Goal: Task Accomplishment & Management: Manage account settings

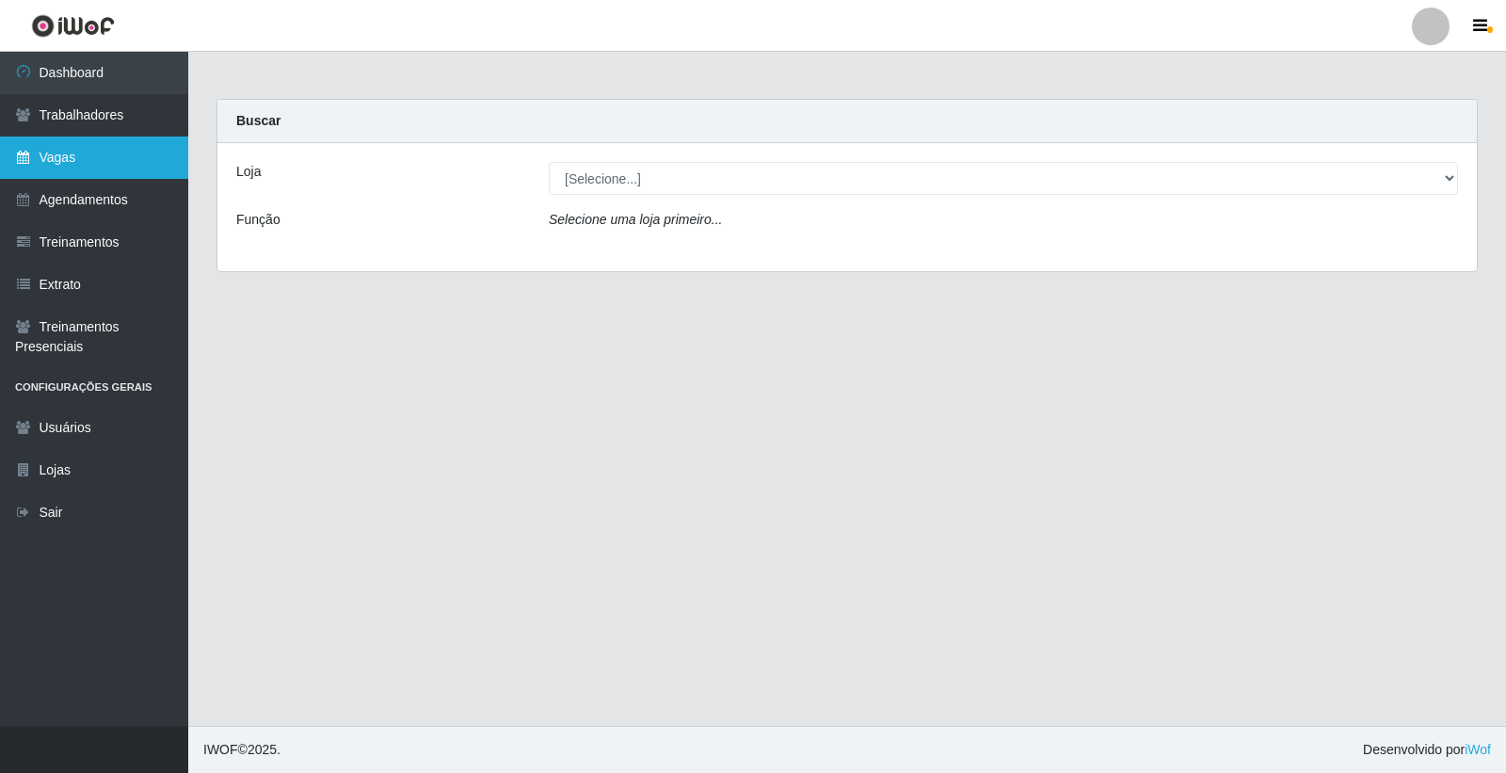
click at [115, 173] on link "Vagas" at bounding box center [94, 158] width 188 height 42
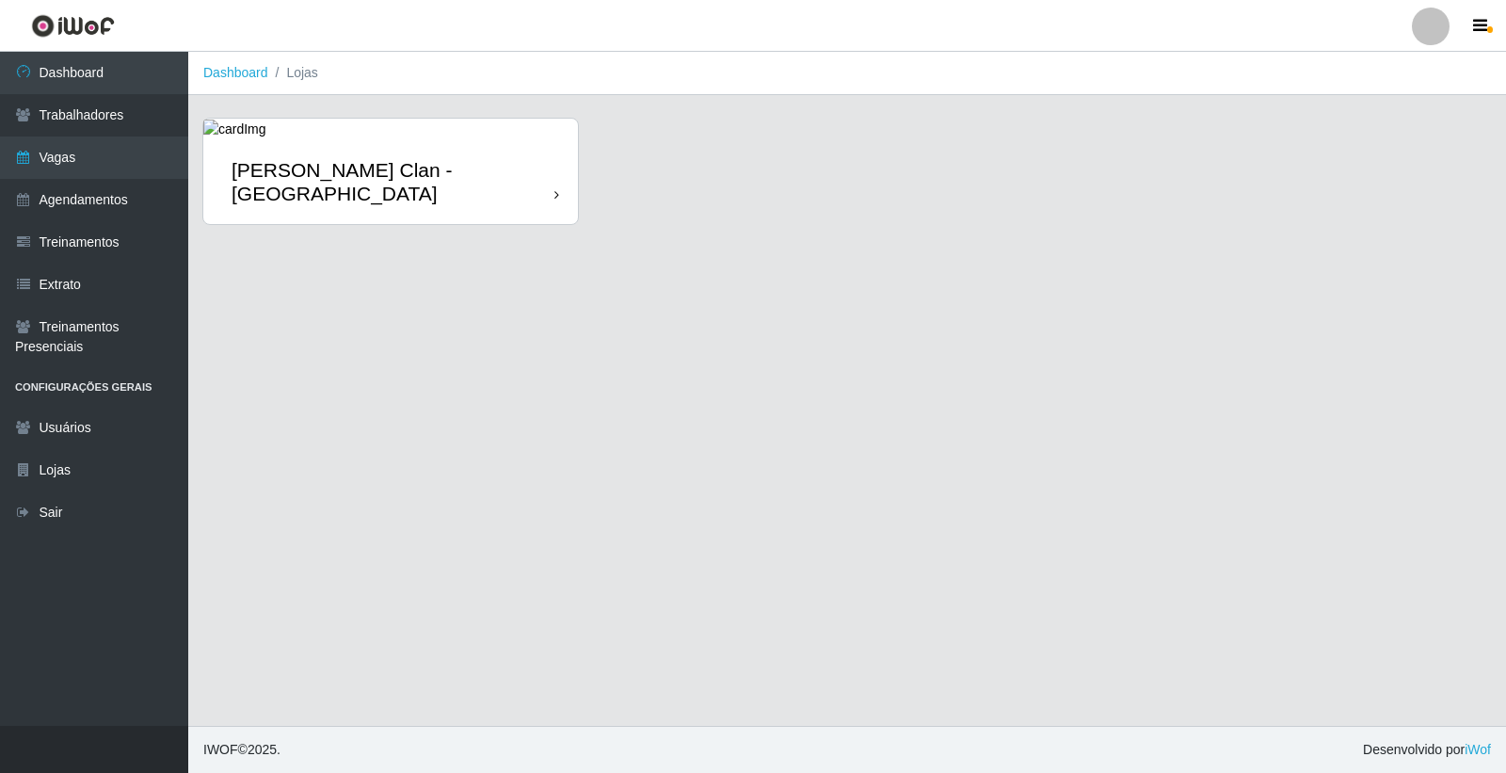
click at [405, 146] on div "[PERSON_NAME] Clan - [GEOGRAPHIC_DATA]" at bounding box center [390, 181] width 375 height 85
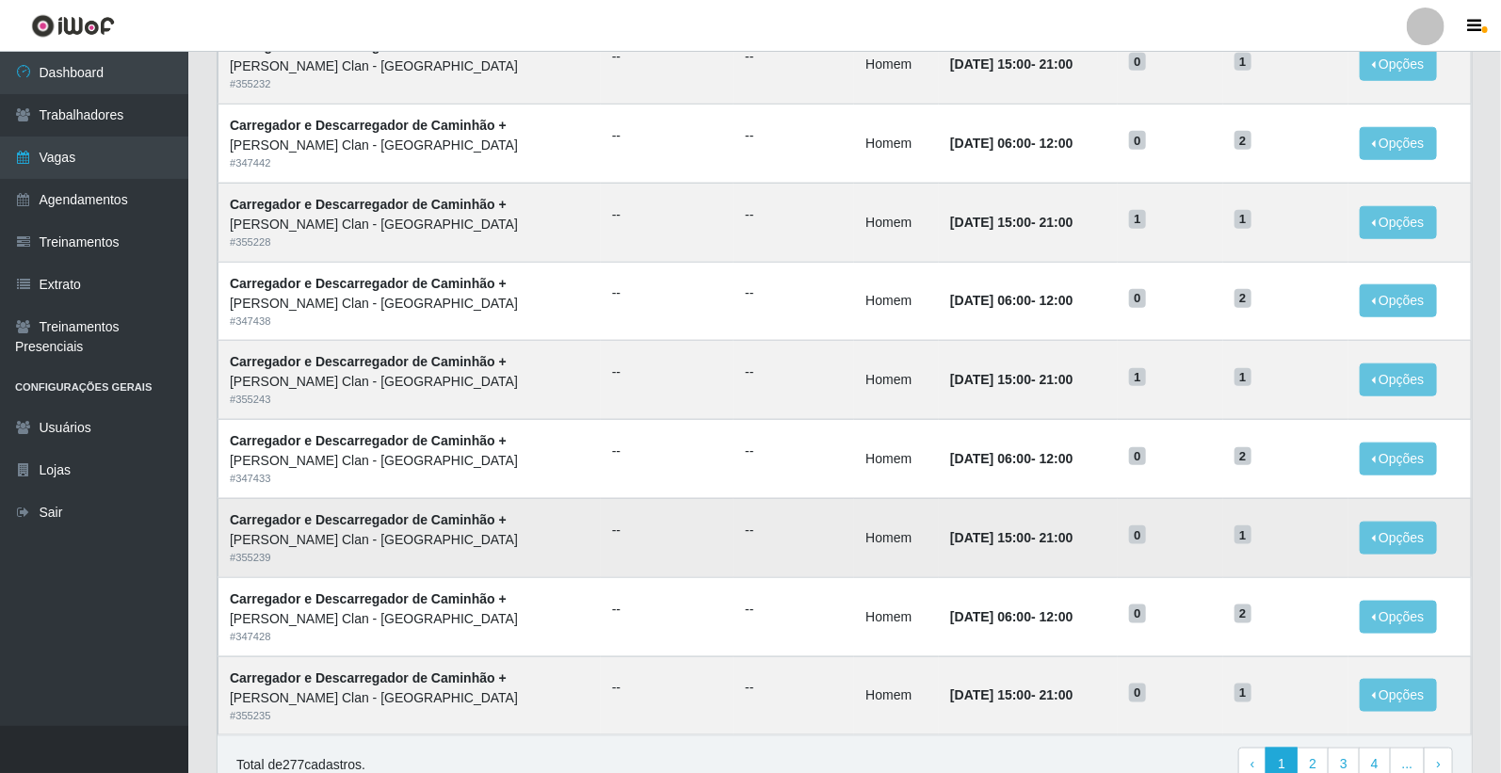
scroll to position [823, 0]
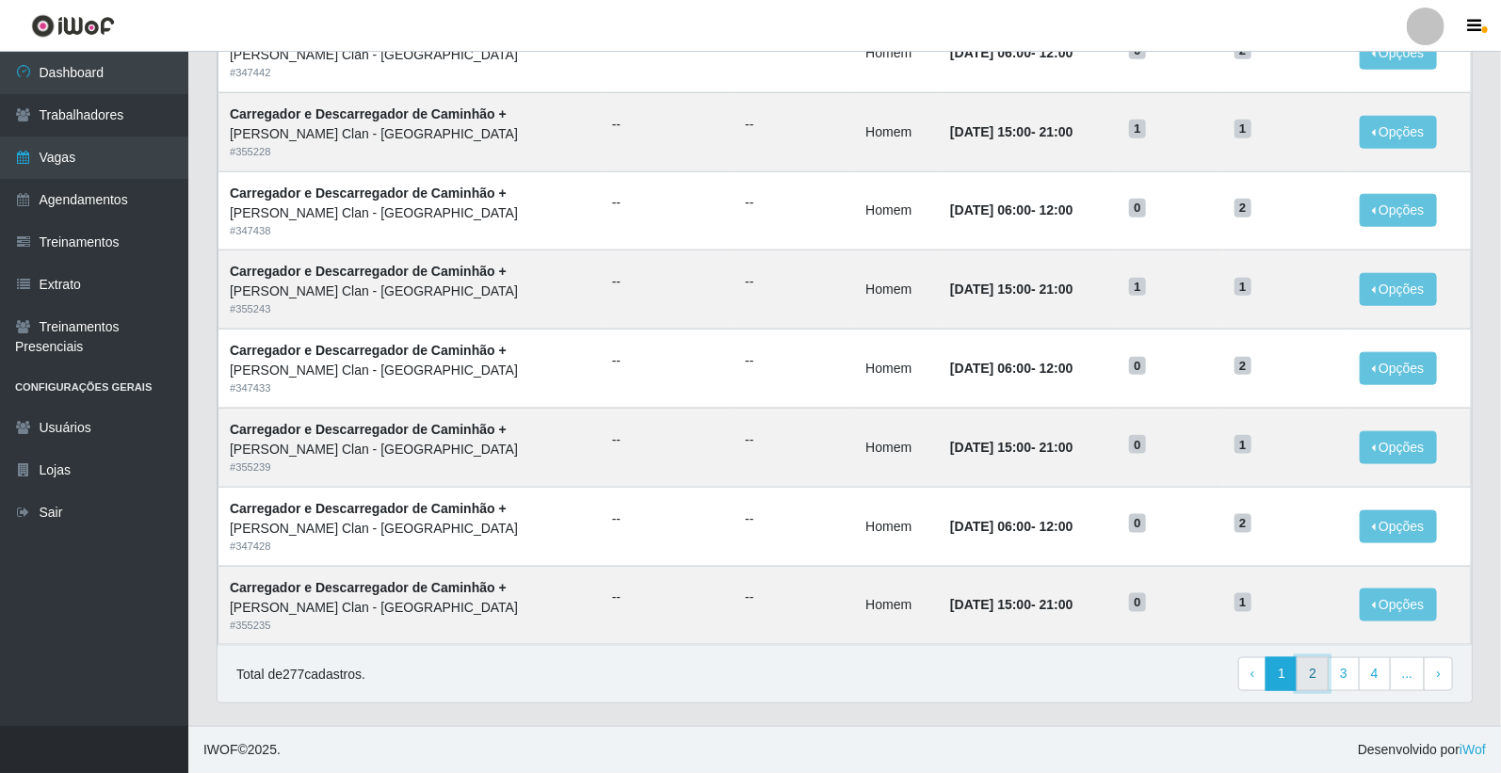
click at [1328, 670] on link "2" at bounding box center [1313, 674] width 32 height 34
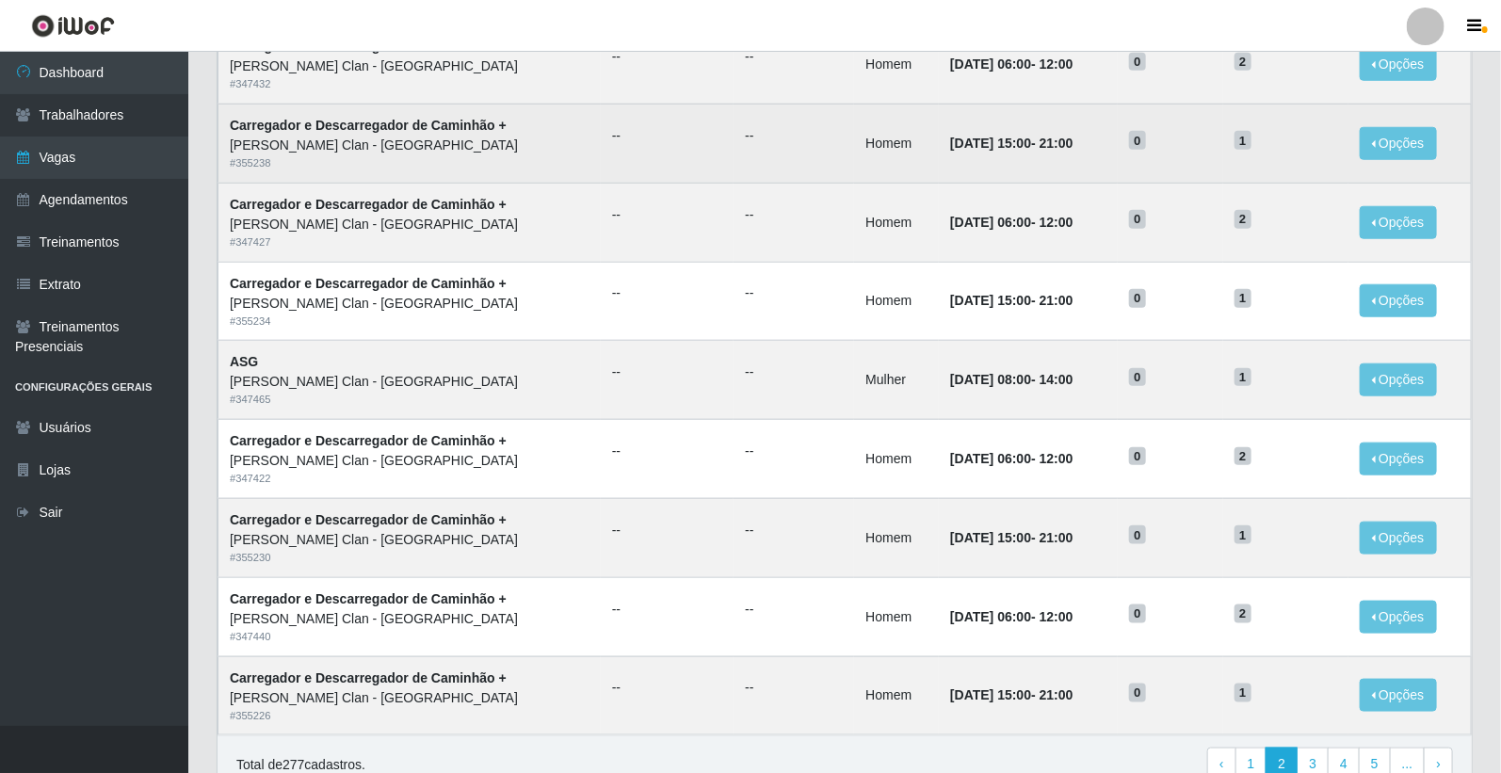
scroll to position [823, 0]
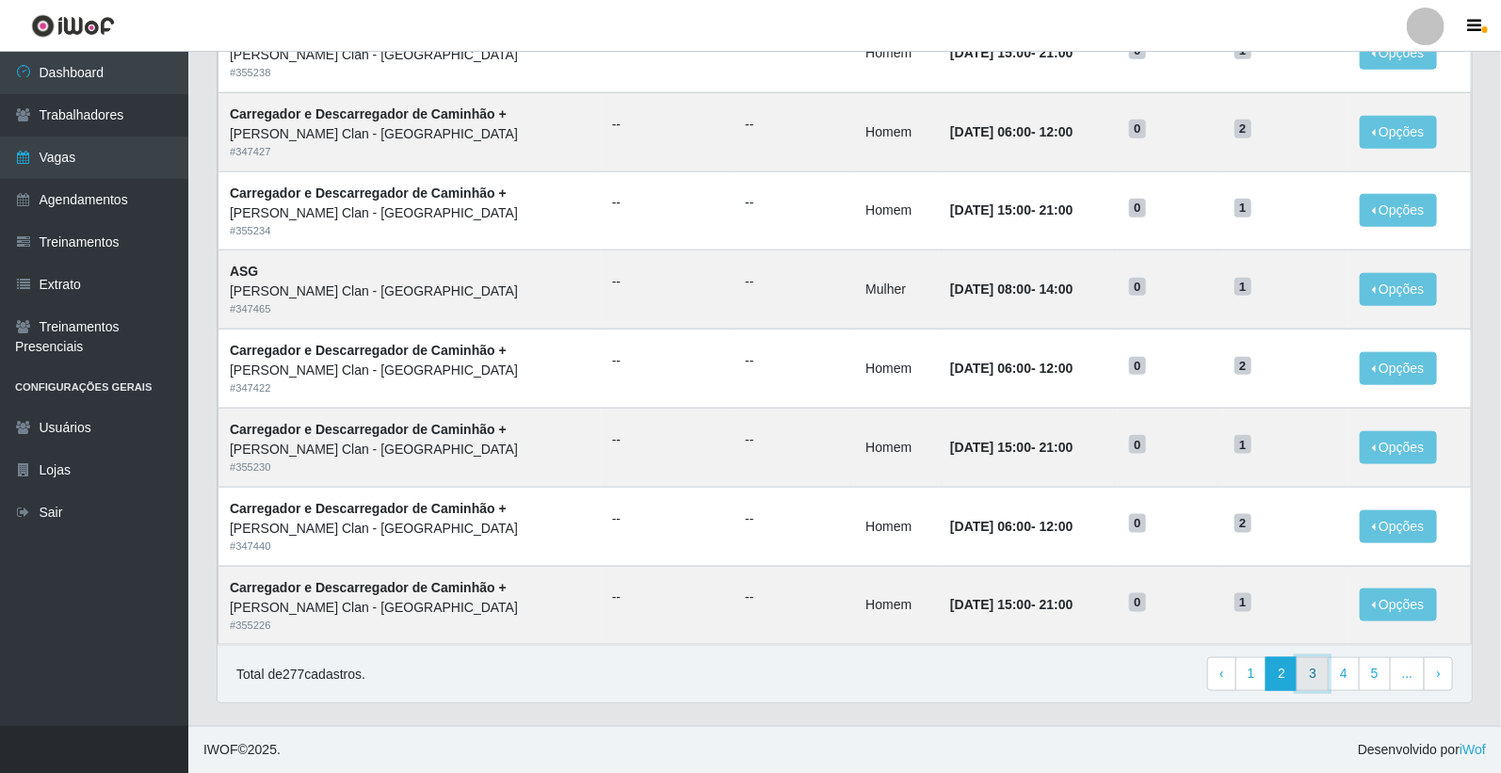
click at [1313, 680] on link "3" at bounding box center [1313, 674] width 32 height 34
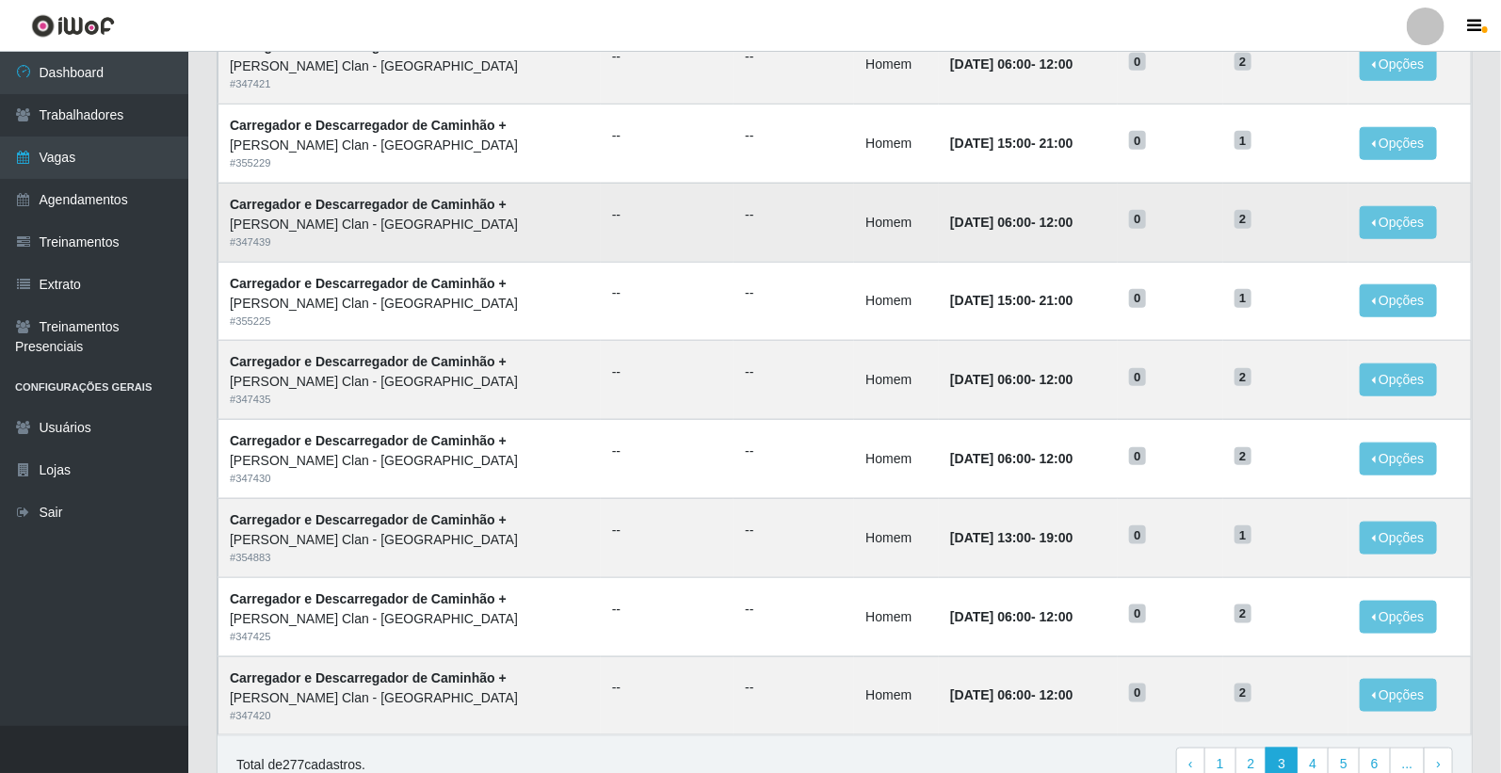
scroll to position [823, 0]
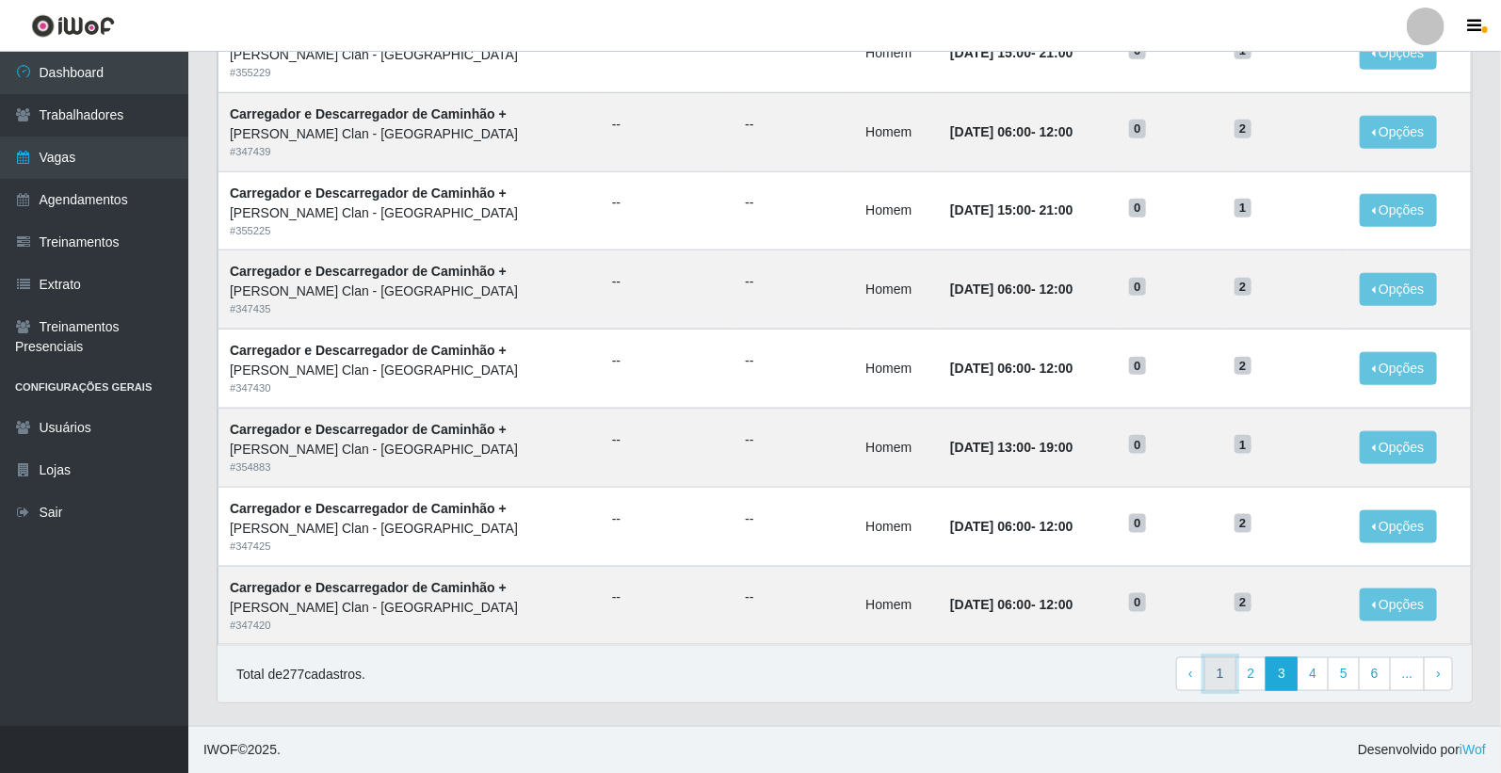
click at [1228, 669] on link "1" at bounding box center [1220, 674] width 32 height 34
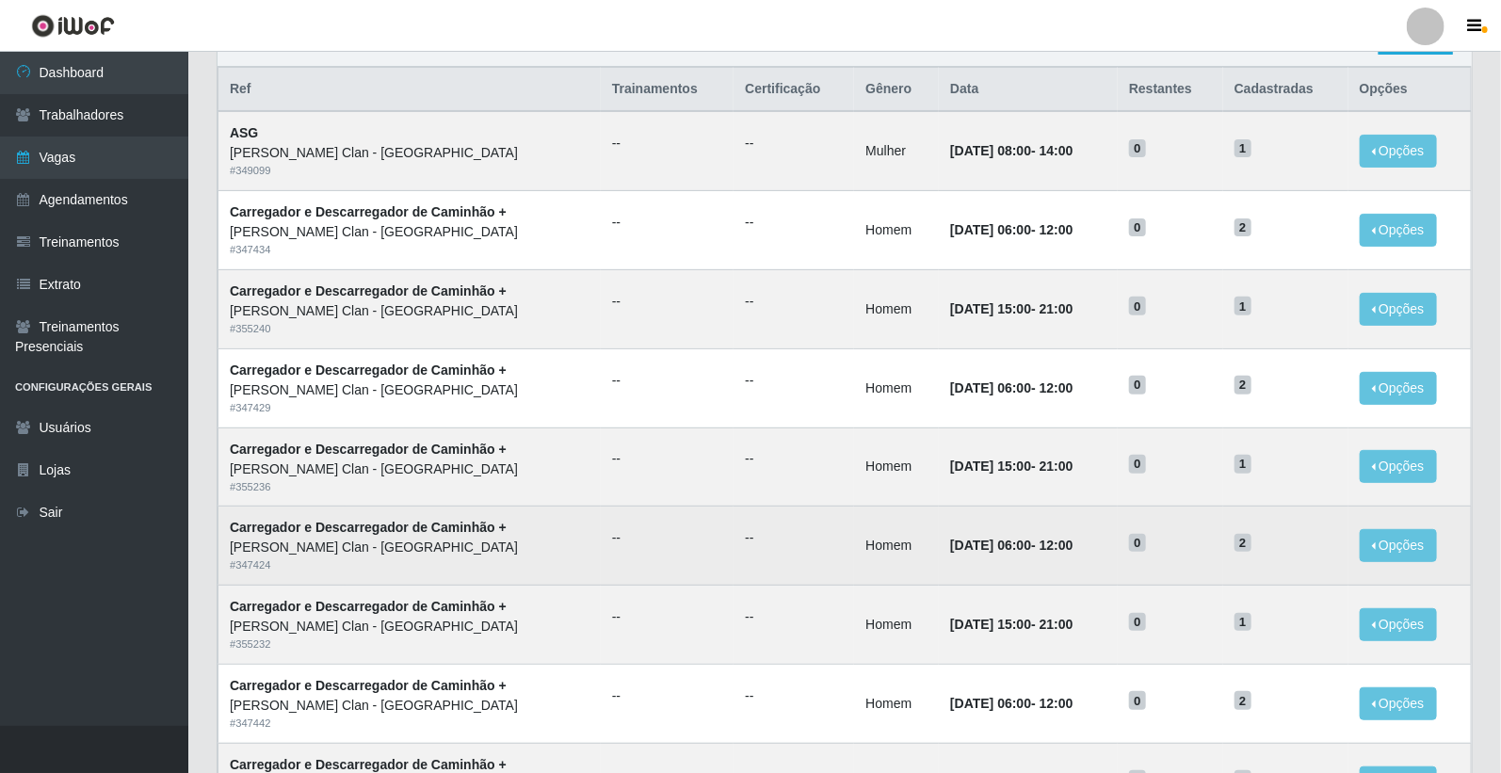
scroll to position [209, 0]
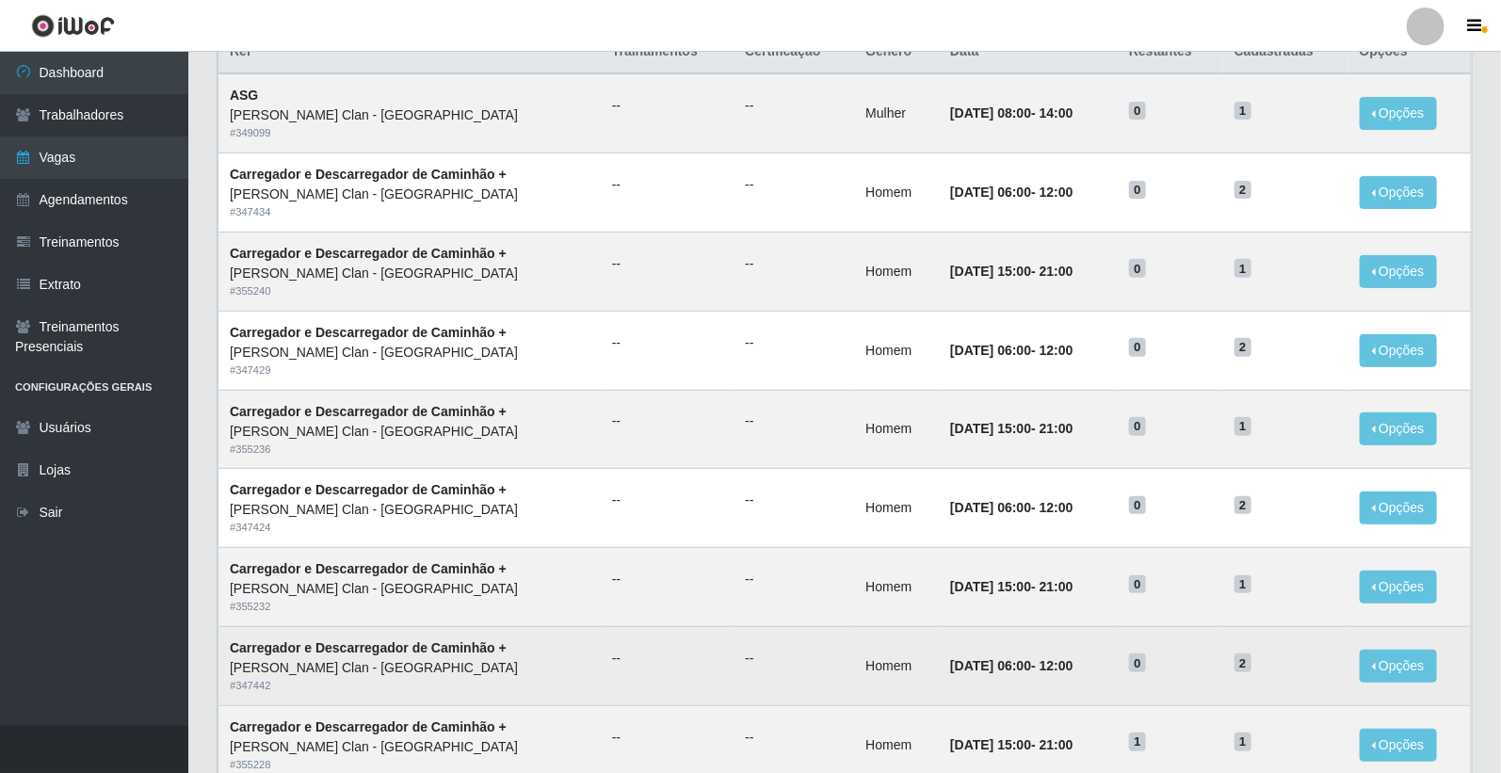
drag, startPoint x: 1230, startPoint y: 694, endPoint x: 1232, endPoint y: 704, distance: 10.5
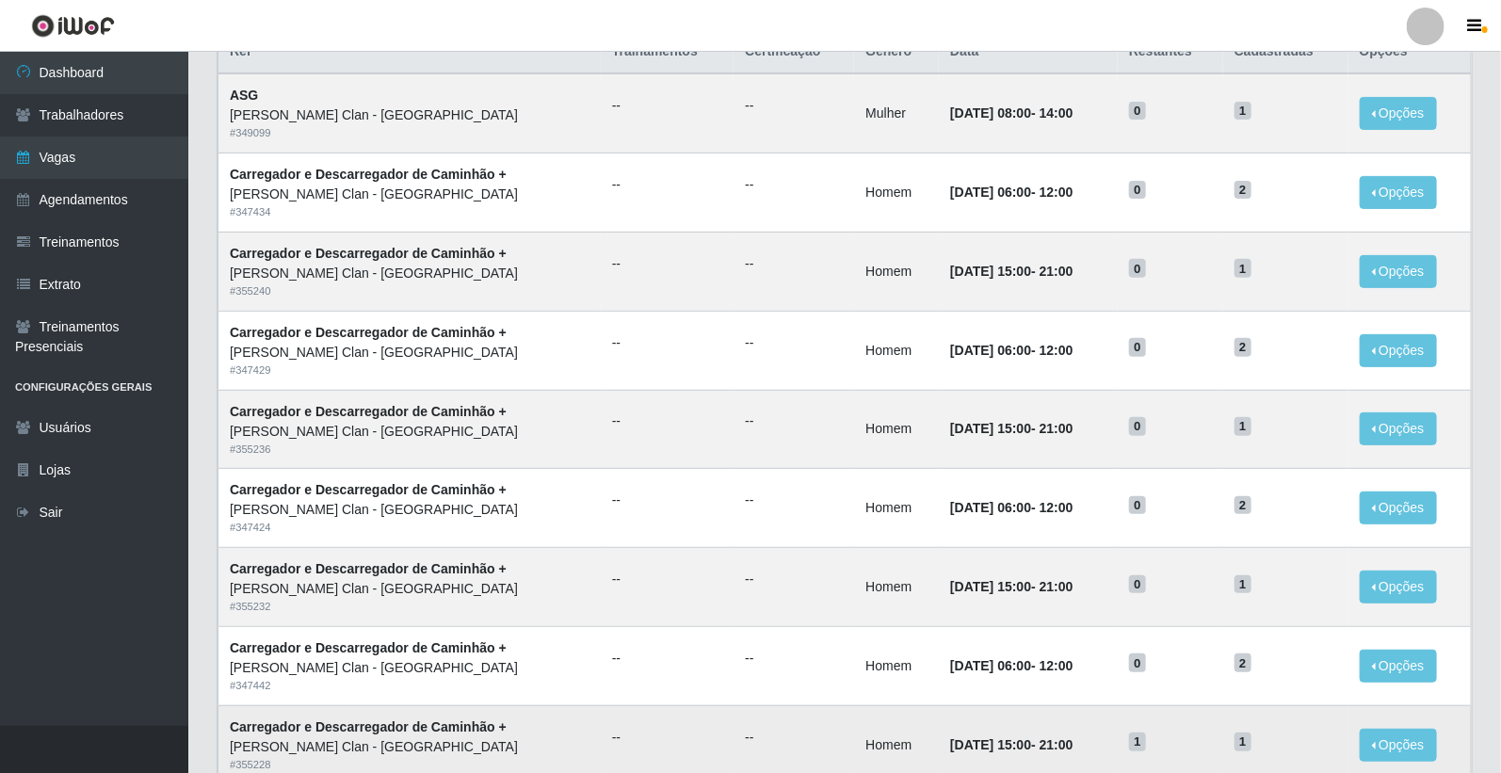
drag, startPoint x: 1232, startPoint y: 704, endPoint x: 1293, endPoint y: 726, distance: 64.9
click at [1293, 726] on td "1" at bounding box center [1285, 744] width 125 height 79
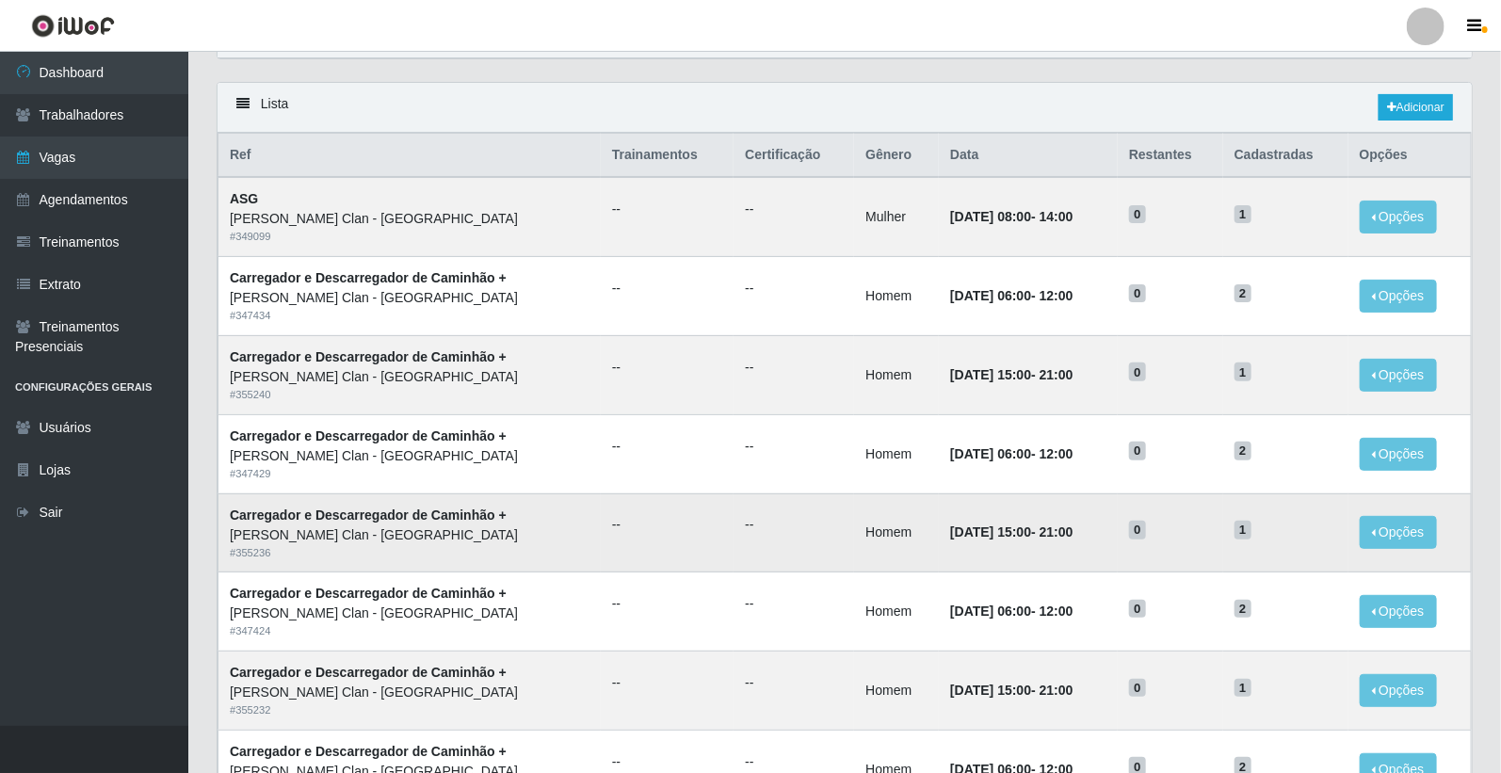
scroll to position [0, 0]
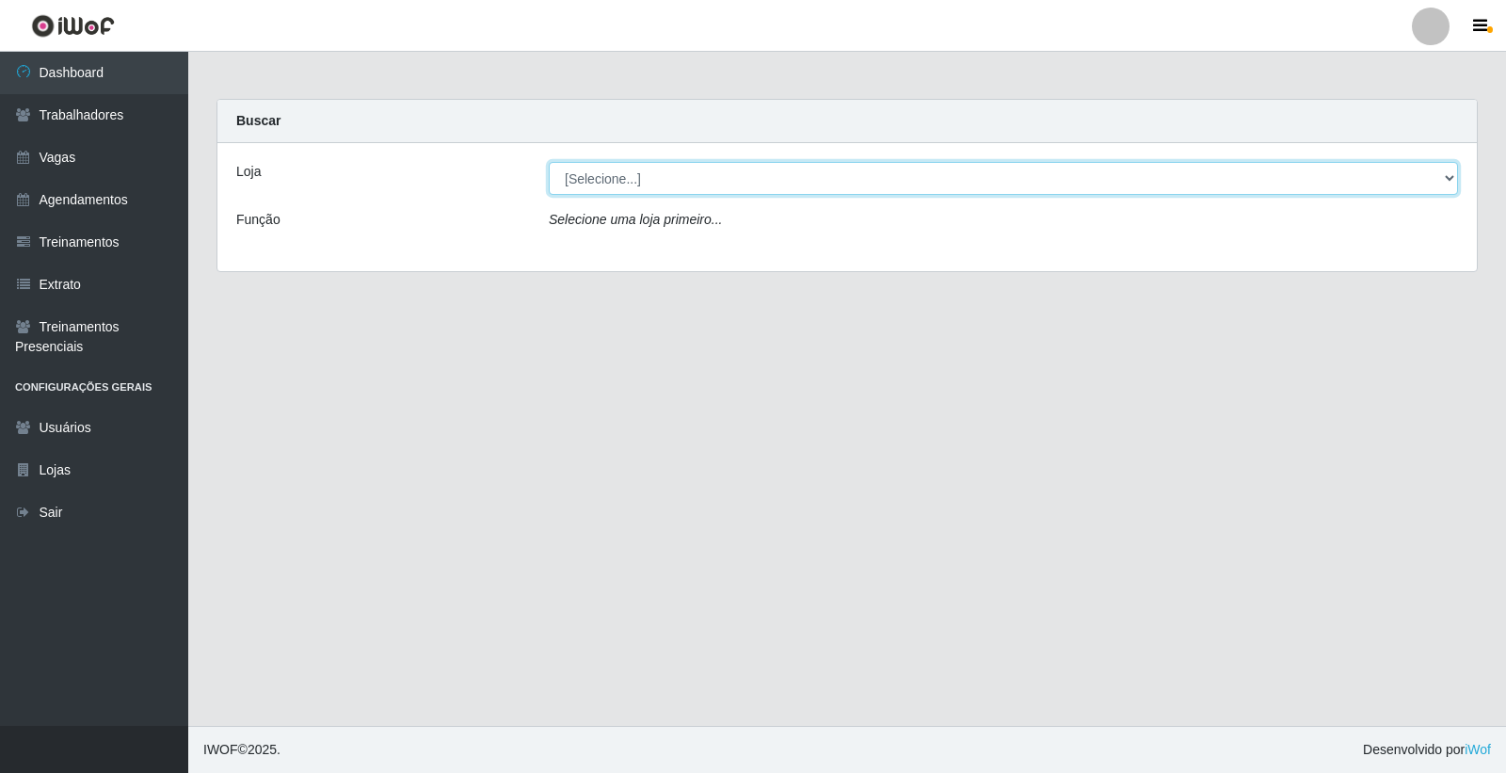
click at [634, 165] on select "[Selecione...] Leite Clan - [GEOGRAPHIC_DATA]" at bounding box center [1004, 178] width 910 height 33
click at [549, 162] on select "[Selecione...] Leite Clan - [GEOGRAPHIC_DATA]" at bounding box center [1004, 178] width 910 height 33
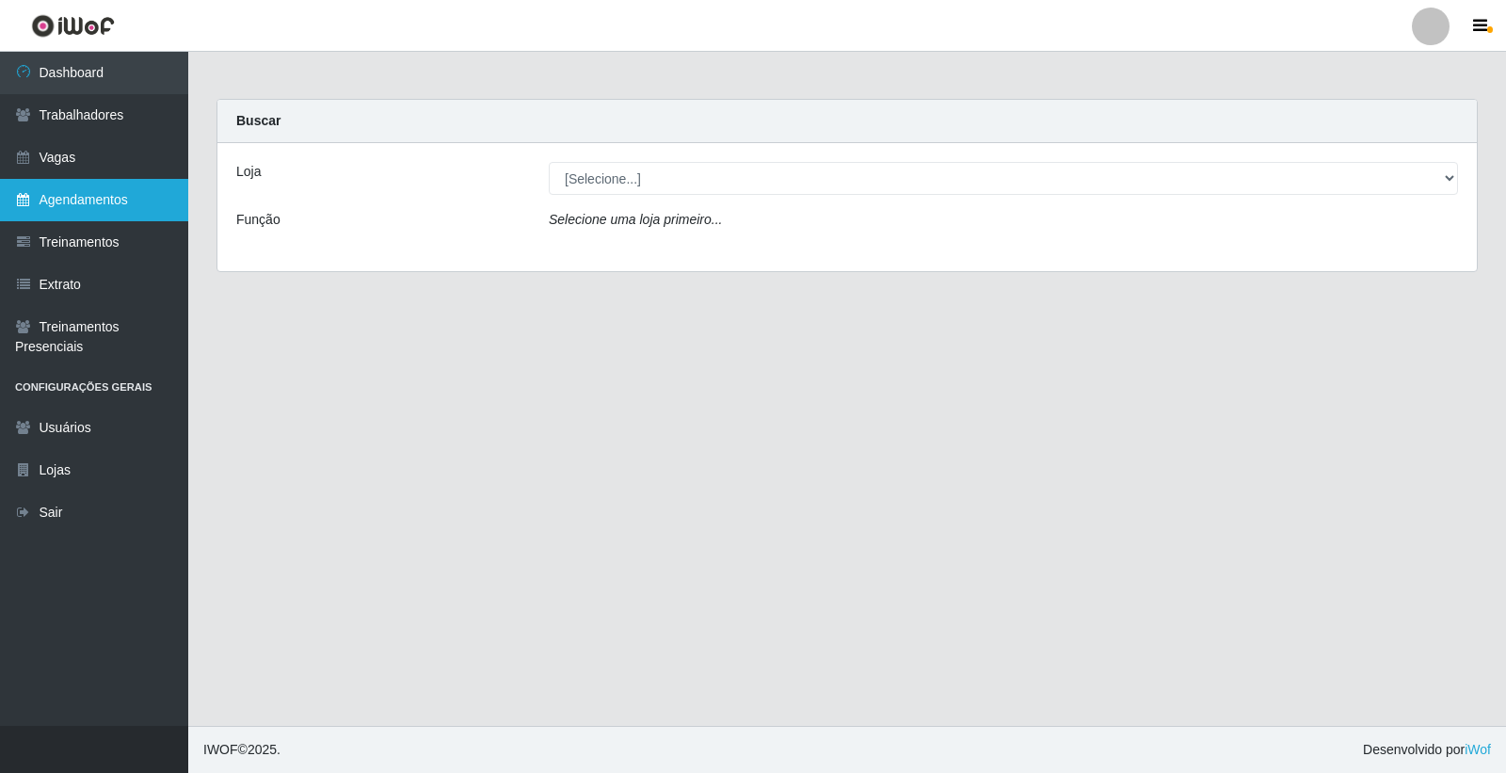
click at [115, 192] on link "Agendamentos" at bounding box center [94, 200] width 188 height 42
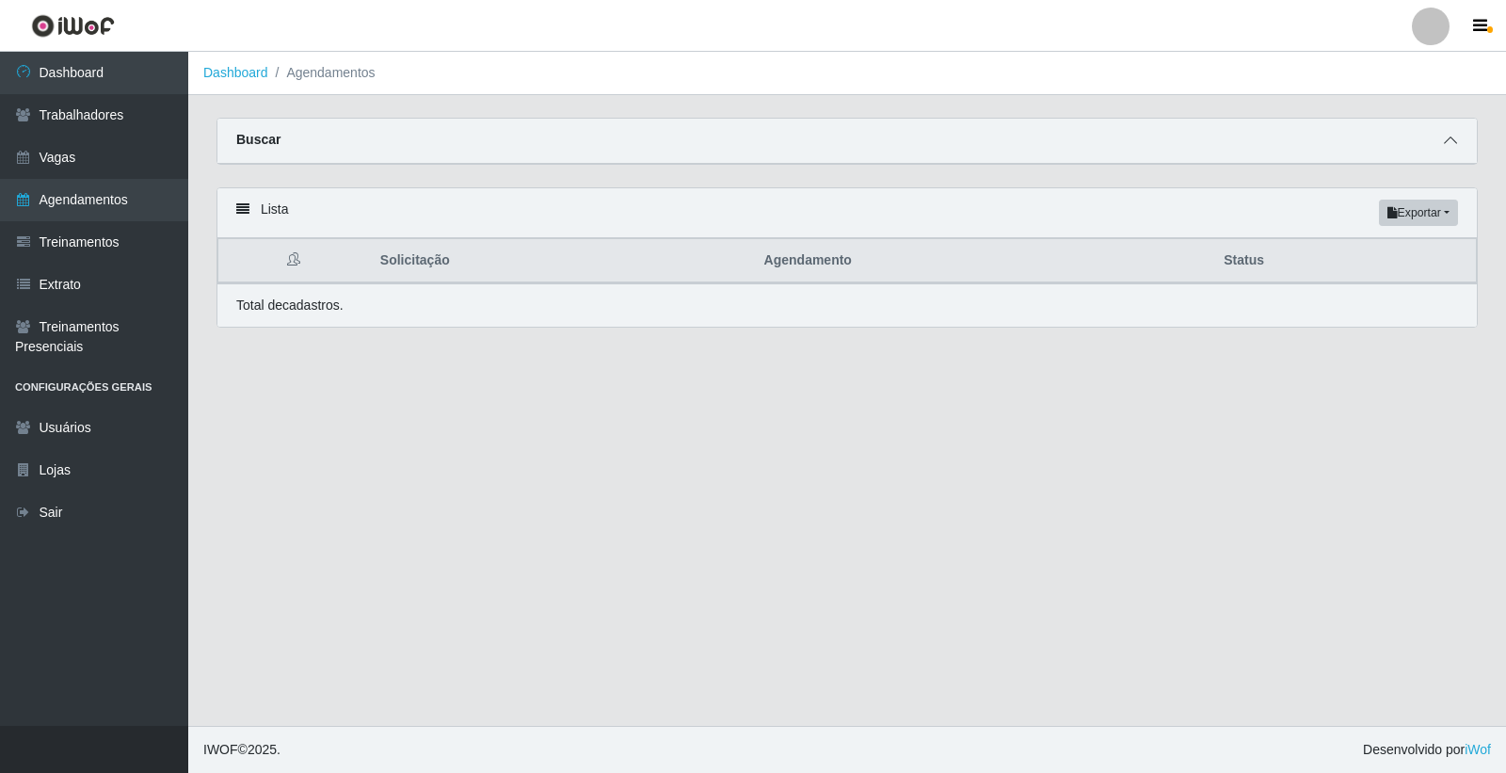
click at [1453, 142] on icon at bounding box center [1450, 140] width 13 height 13
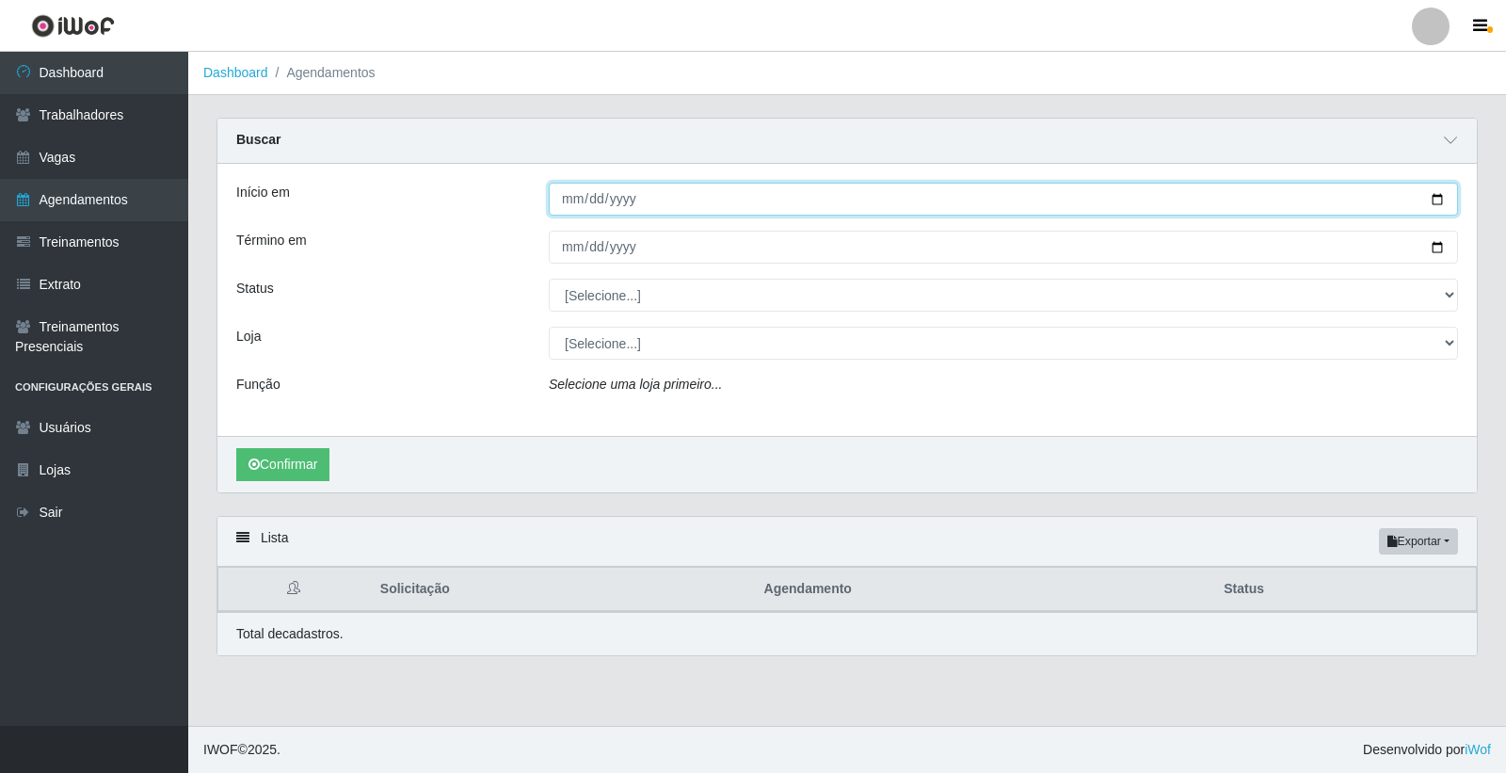
click at [556, 202] on input "Início em" at bounding box center [1004, 199] width 910 height 33
type input "[DATE]"
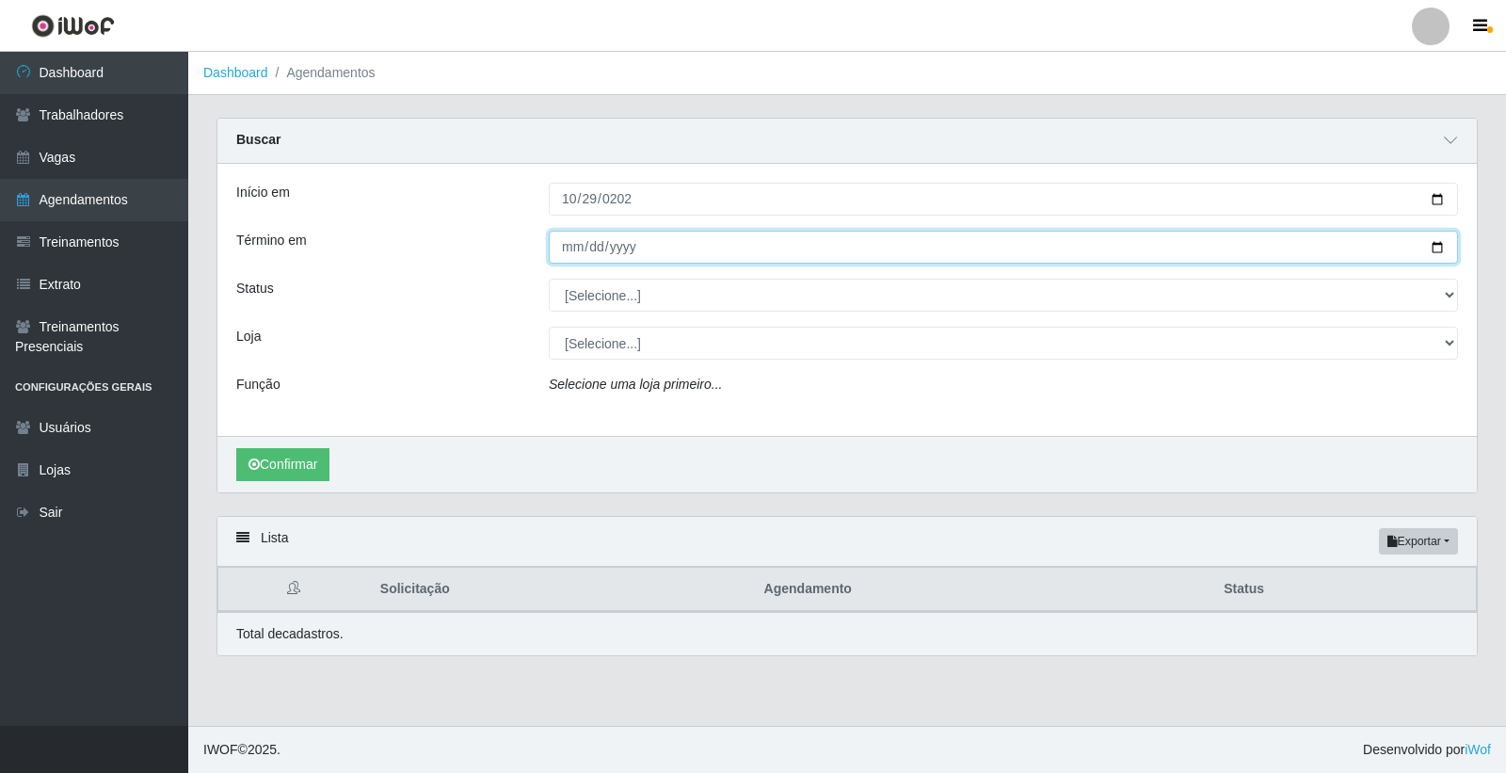
click at [576, 238] on input "Término em" at bounding box center [1004, 247] width 910 height 33
type input "[DATE]"
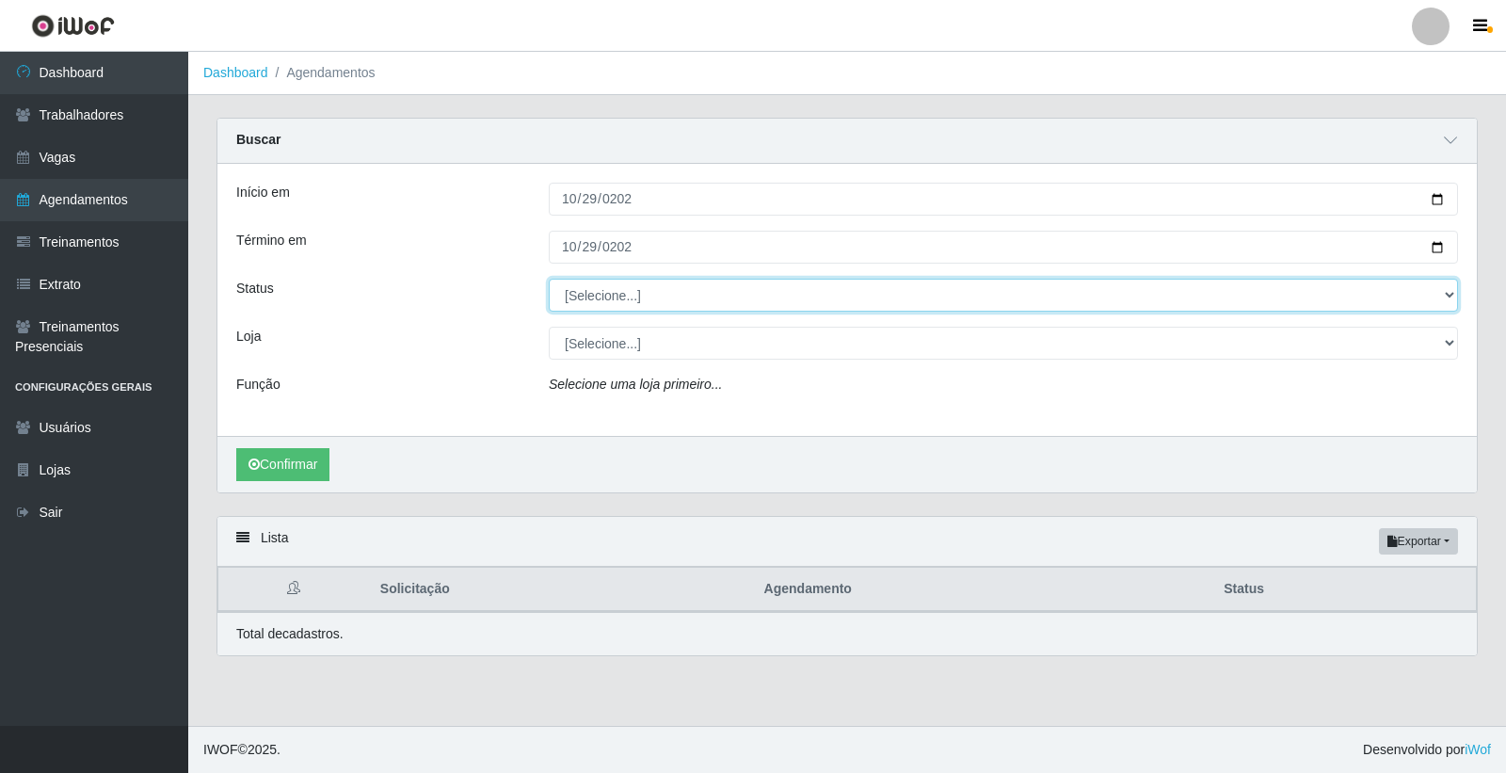
click at [714, 299] on select "[Selecione...] AGENDADO AGUARDANDO LIBERAR EM ANDAMENTO EM REVISÃO FINALIZADO C…" at bounding box center [1004, 295] width 910 height 33
select select "AGENDADO"
click at [549, 279] on select "[Selecione...] AGENDADO AGUARDANDO LIBERAR EM ANDAMENTO EM REVISÃO FINALIZADO C…" at bounding box center [1004, 295] width 910 height 33
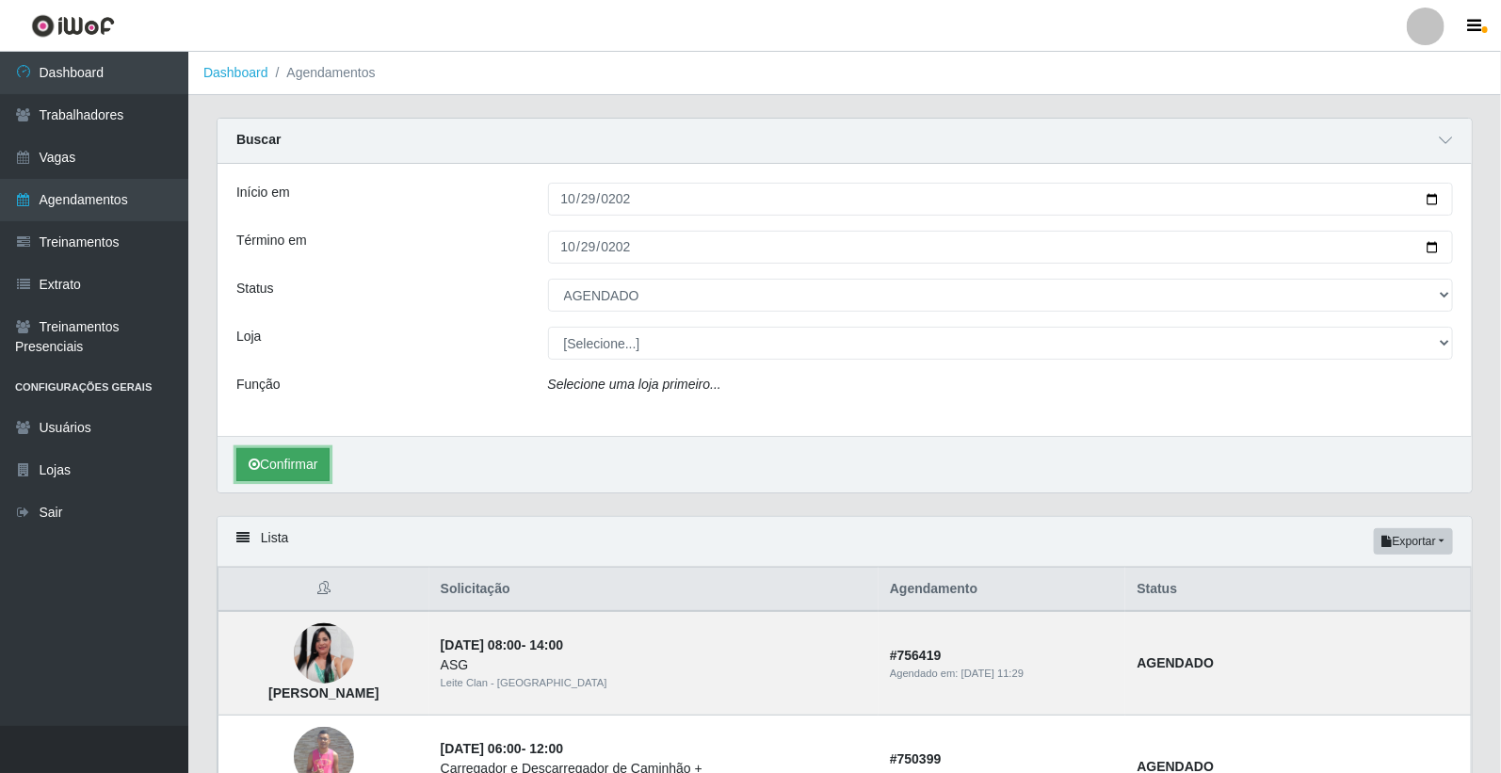
click at [298, 473] on button "Confirmar" at bounding box center [282, 464] width 93 height 33
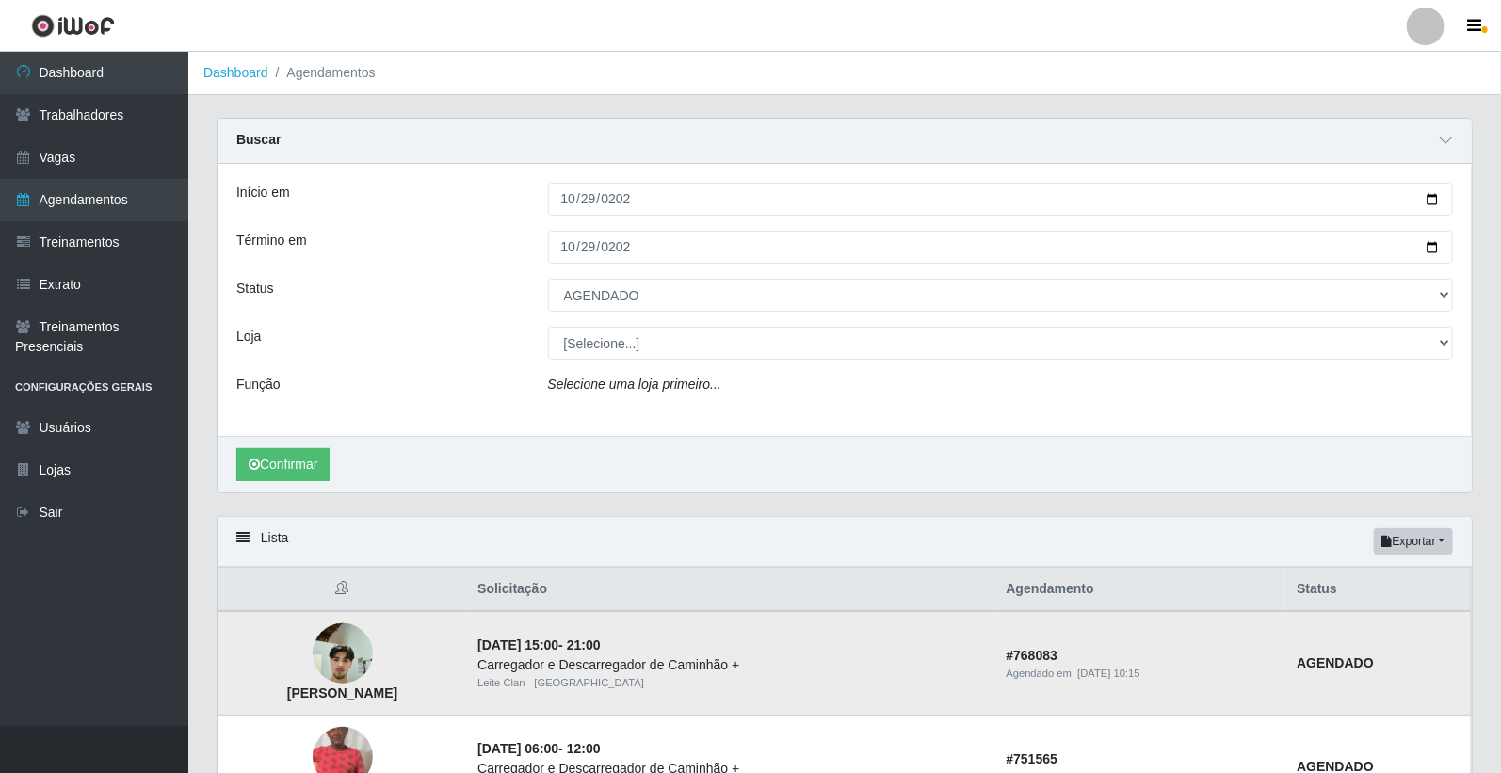
click at [373, 666] on img at bounding box center [343, 654] width 60 height 80
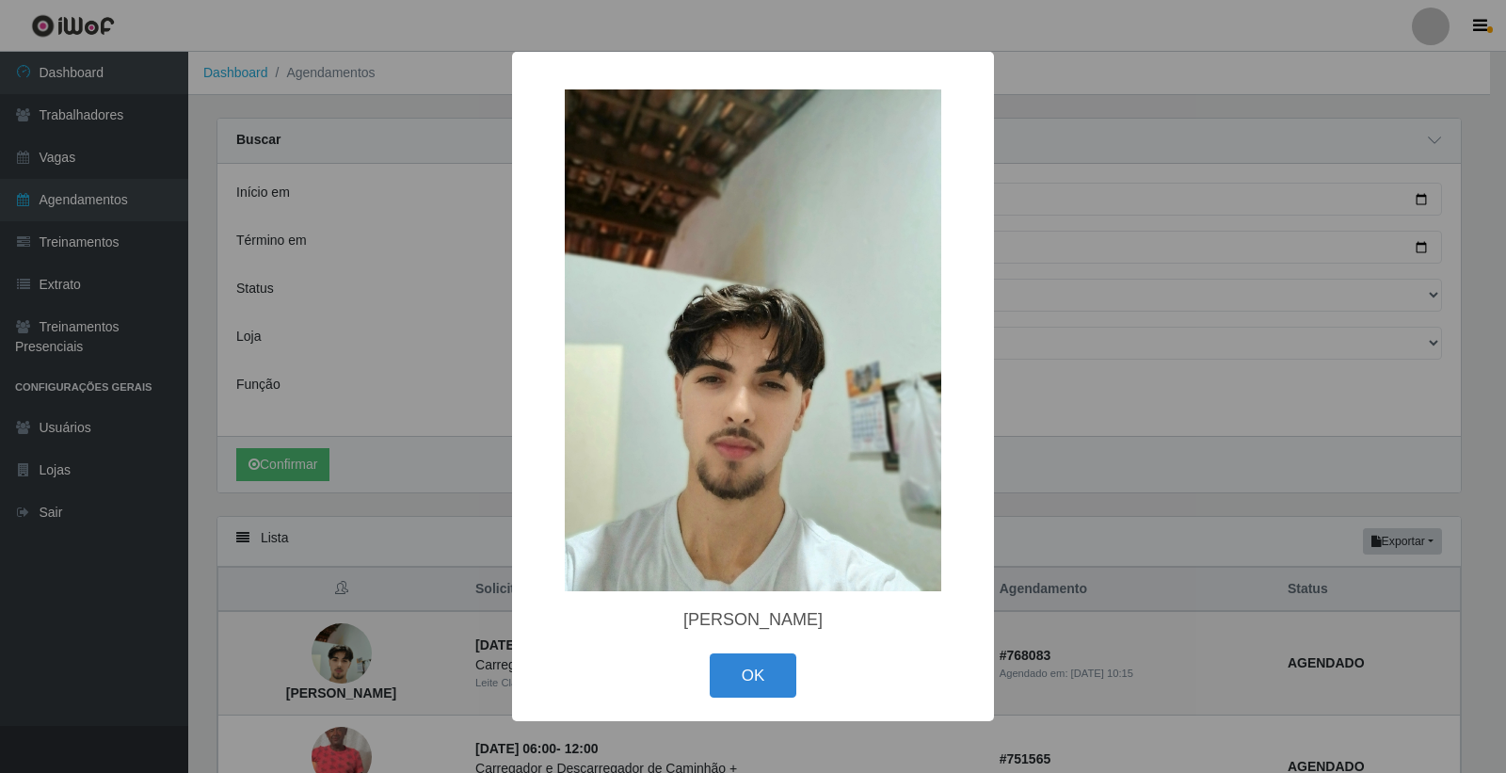
click at [464, 643] on div "× [PERSON_NAME] OK Cancel" at bounding box center [753, 386] width 1506 height 773
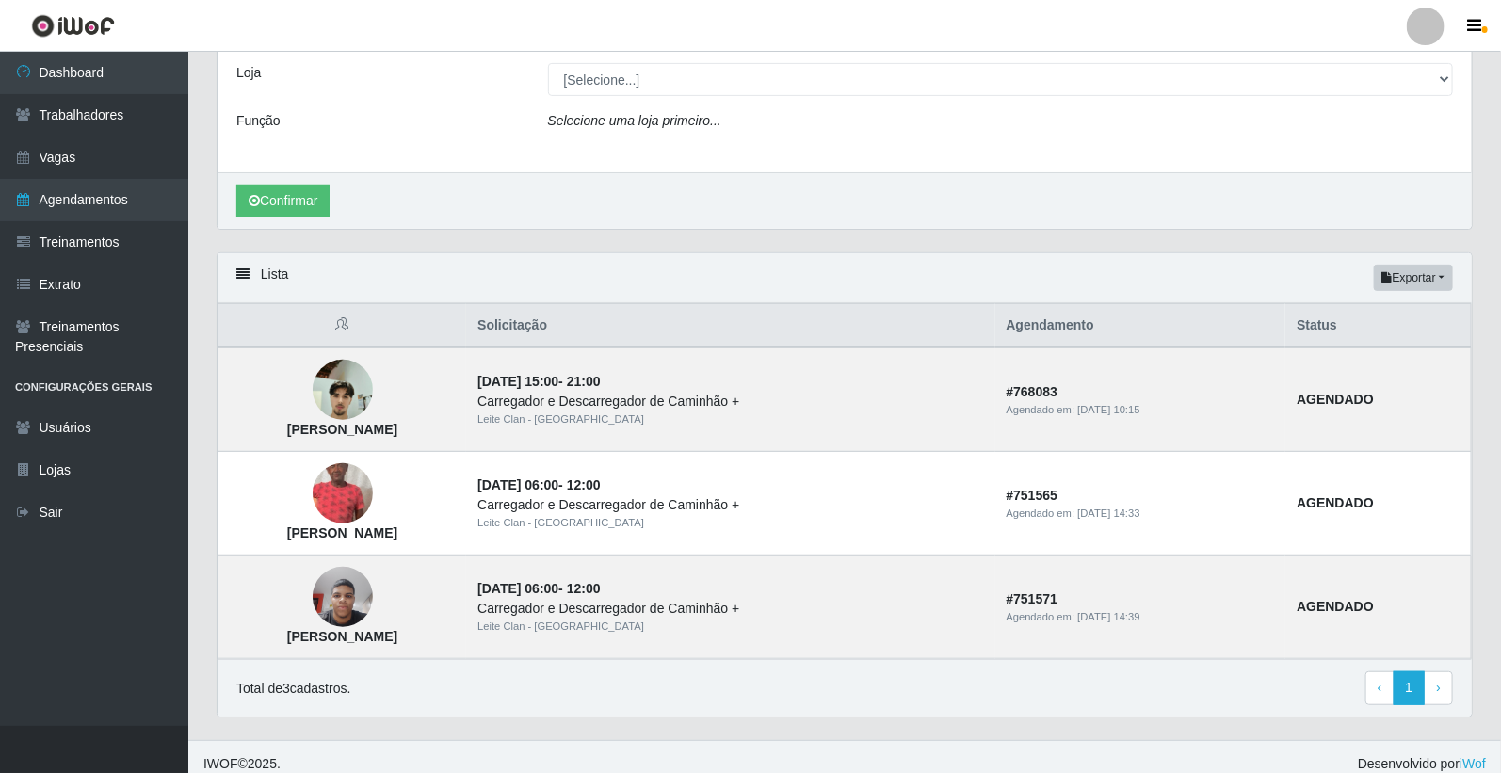
scroll to position [279, 0]
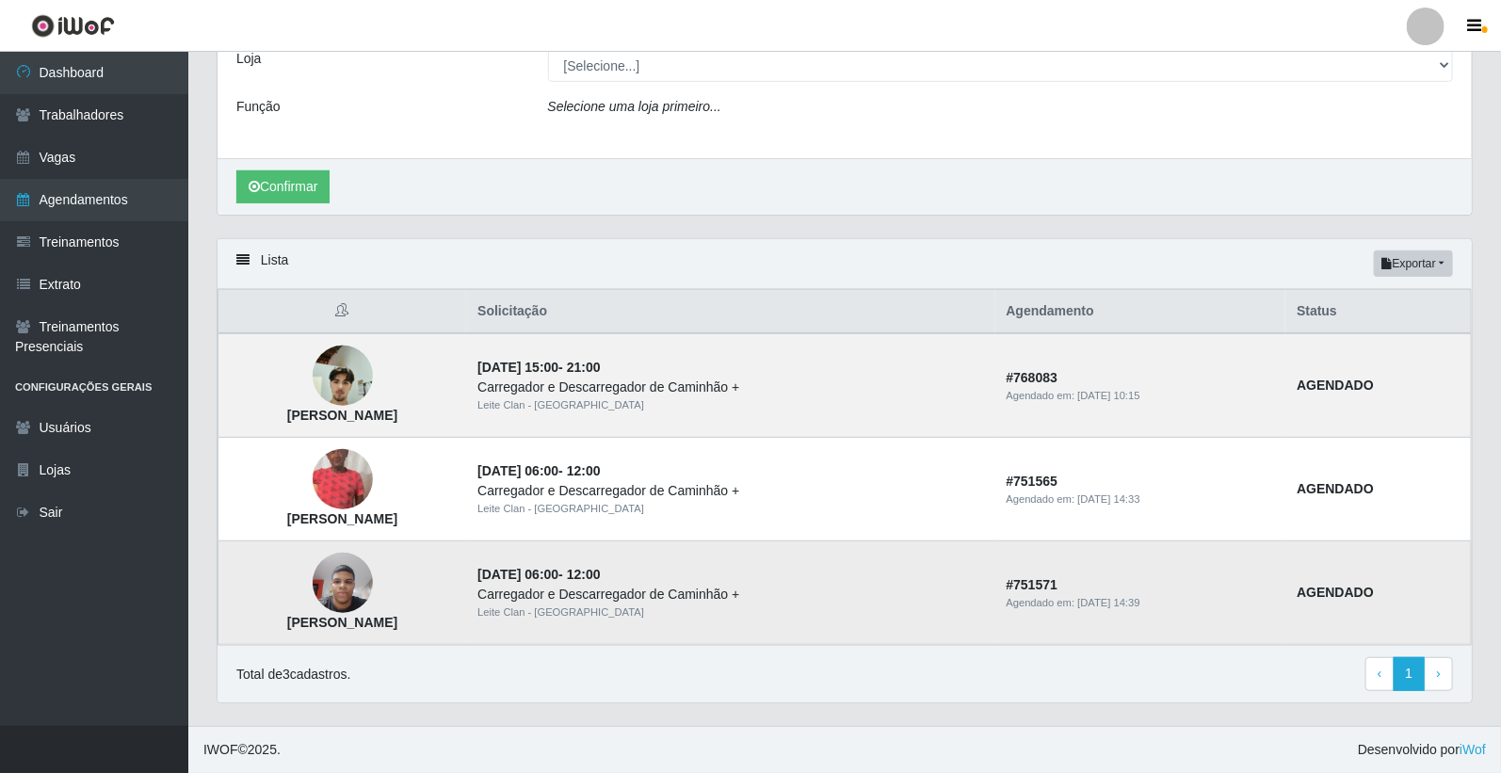
click at [373, 578] on img at bounding box center [343, 583] width 60 height 80
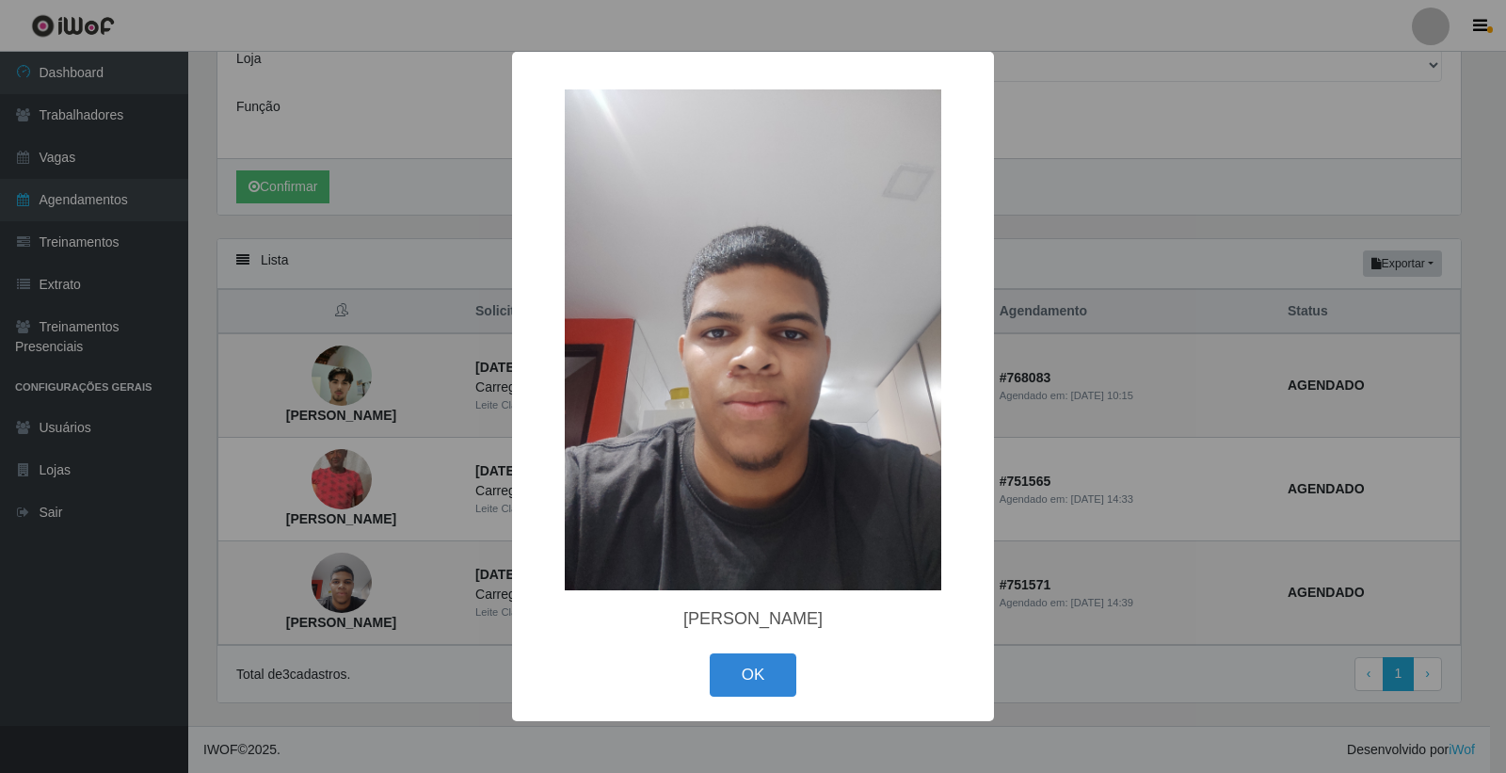
click at [414, 576] on div "× [PERSON_NAME] OK Cancel" at bounding box center [753, 386] width 1506 height 773
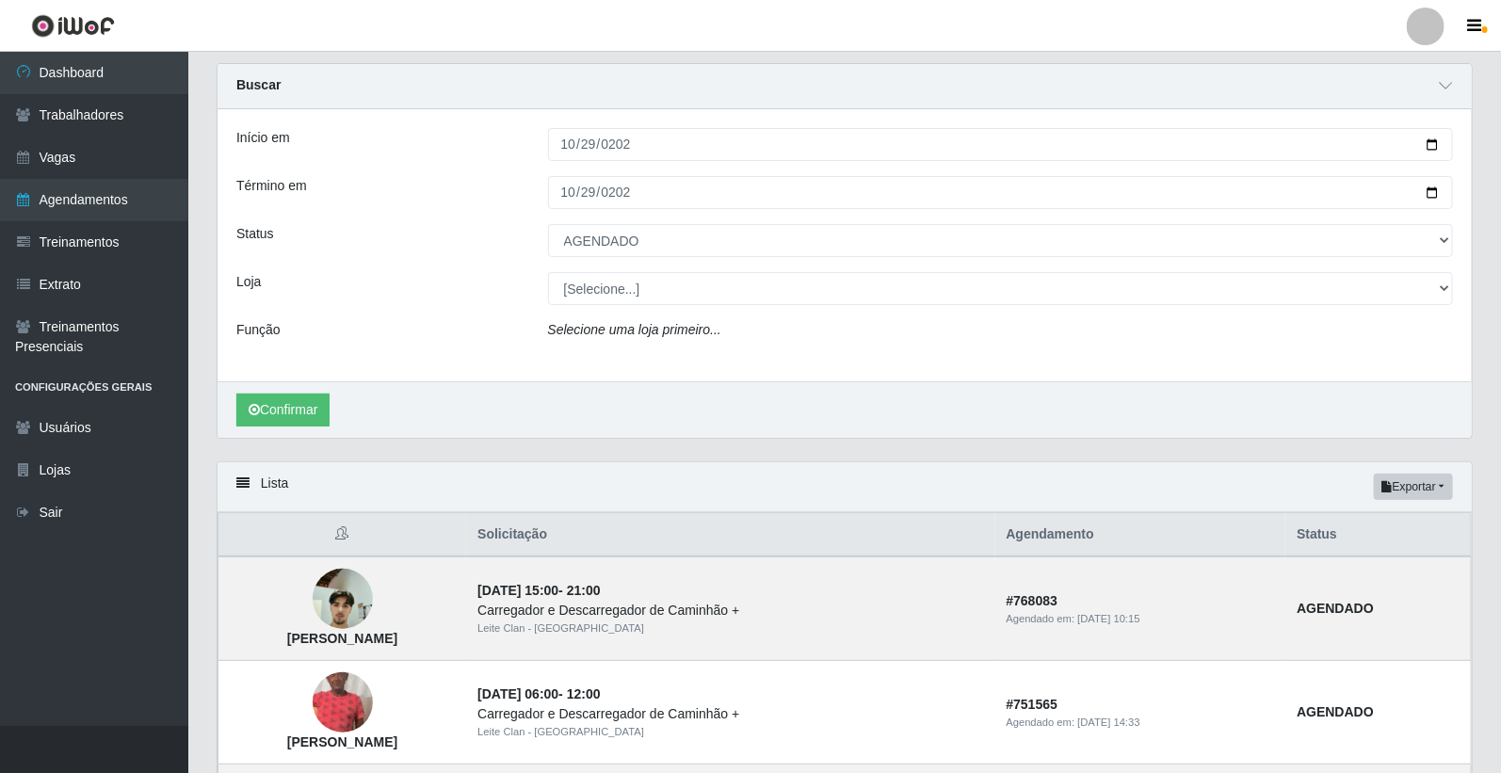
scroll to position [0, 0]
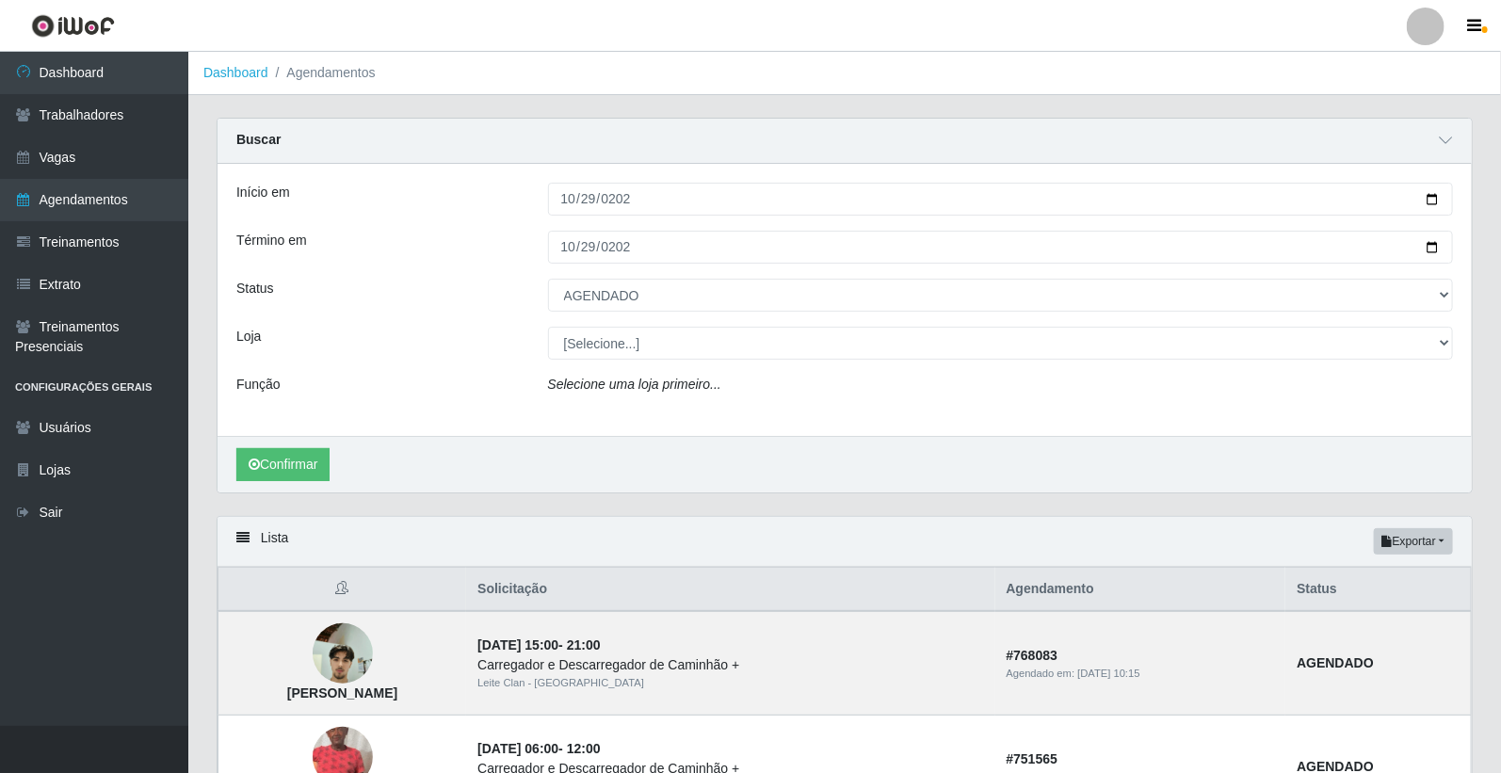
select select "[Selecione...]"
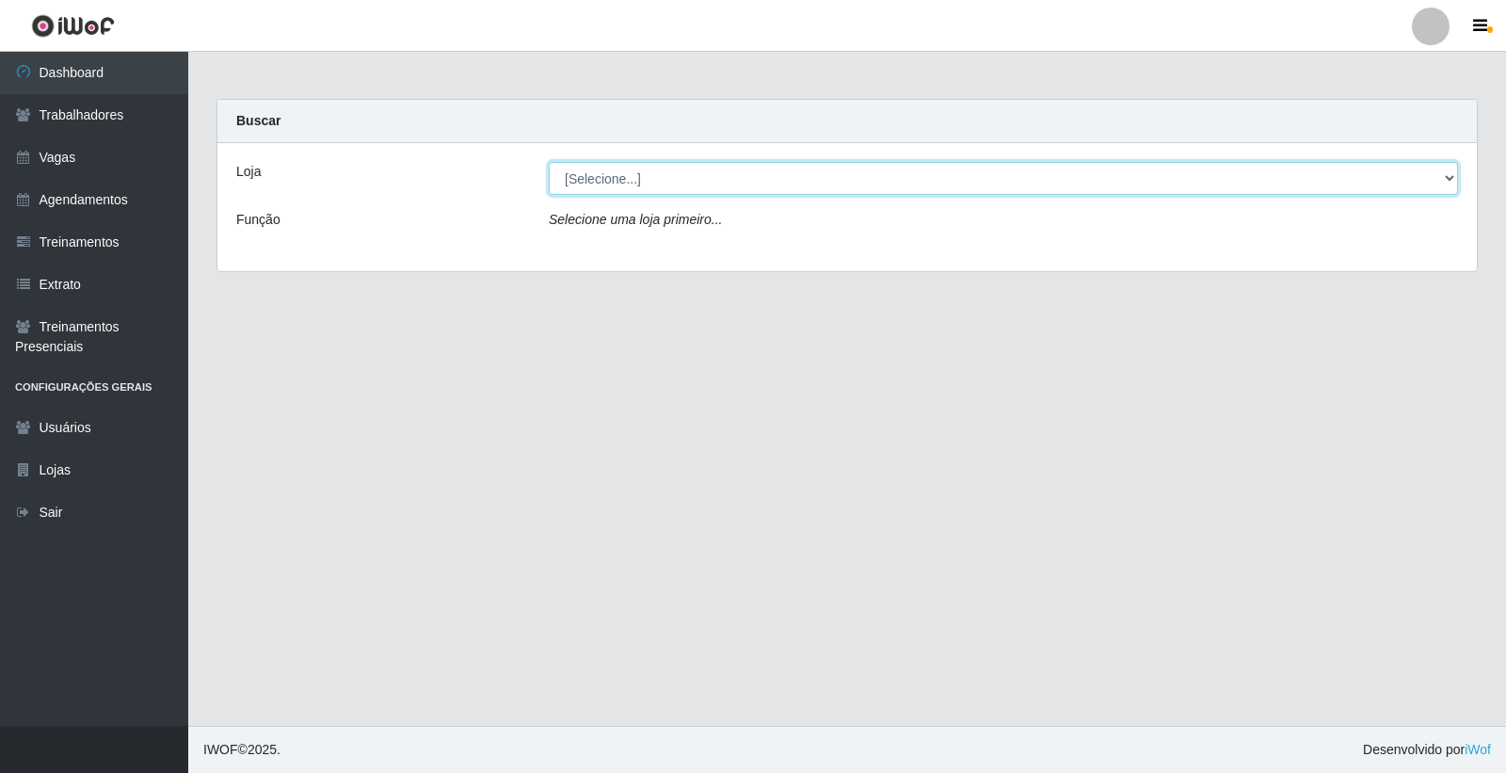
drag, startPoint x: 607, startPoint y: 173, endPoint x: 608, endPoint y: 191, distance: 17.9
click at [608, 174] on select "[Selecione...] Leite Clan - [GEOGRAPHIC_DATA]" at bounding box center [1004, 178] width 910 height 33
select select "452"
click at [549, 162] on select "[Selecione...] Leite Clan - [GEOGRAPHIC_DATA]" at bounding box center [1004, 178] width 910 height 33
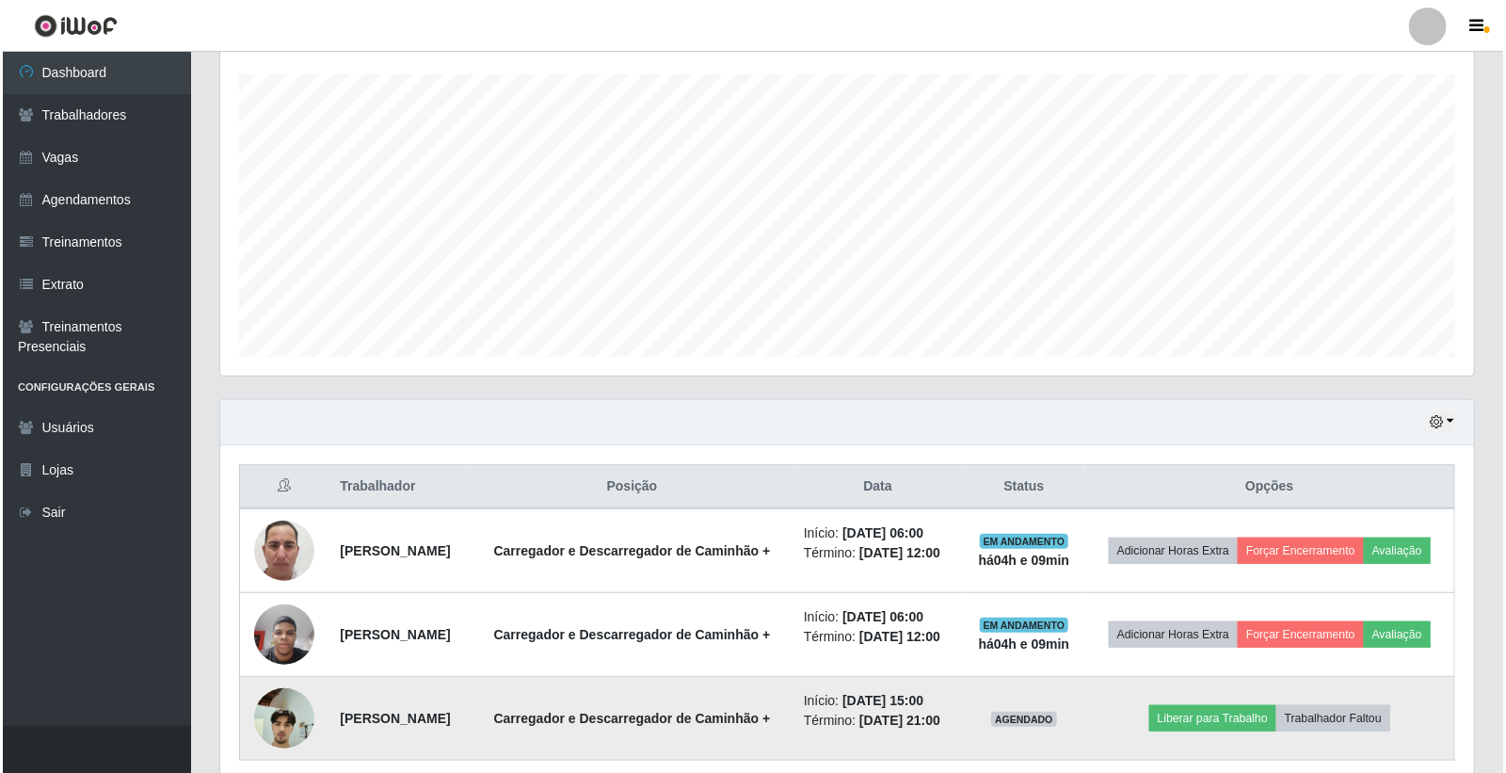
scroll to position [418, 0]
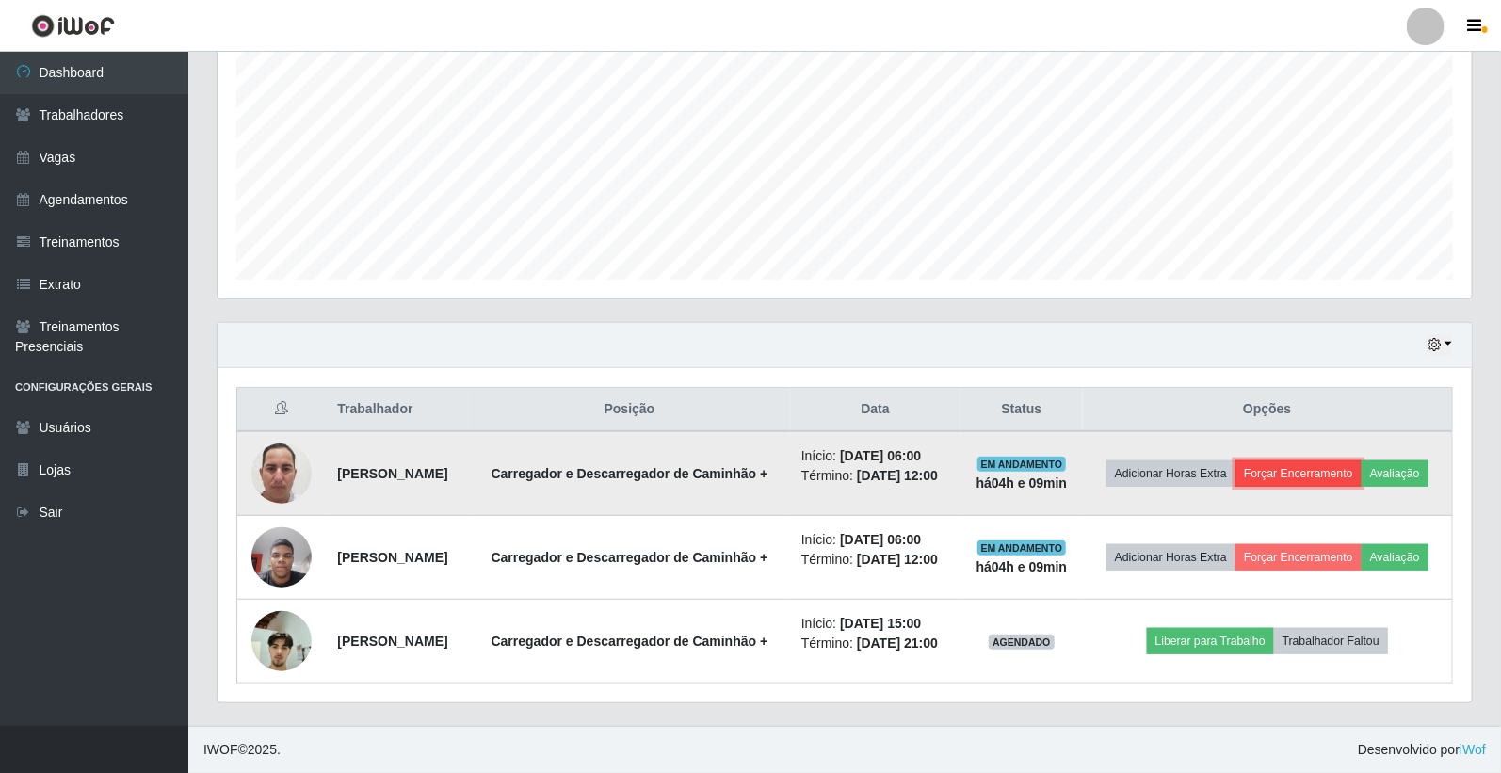
click at [1350, 460] on button "Forçar Encerramento" at bounding box center [1298, 473] width 126 height 26
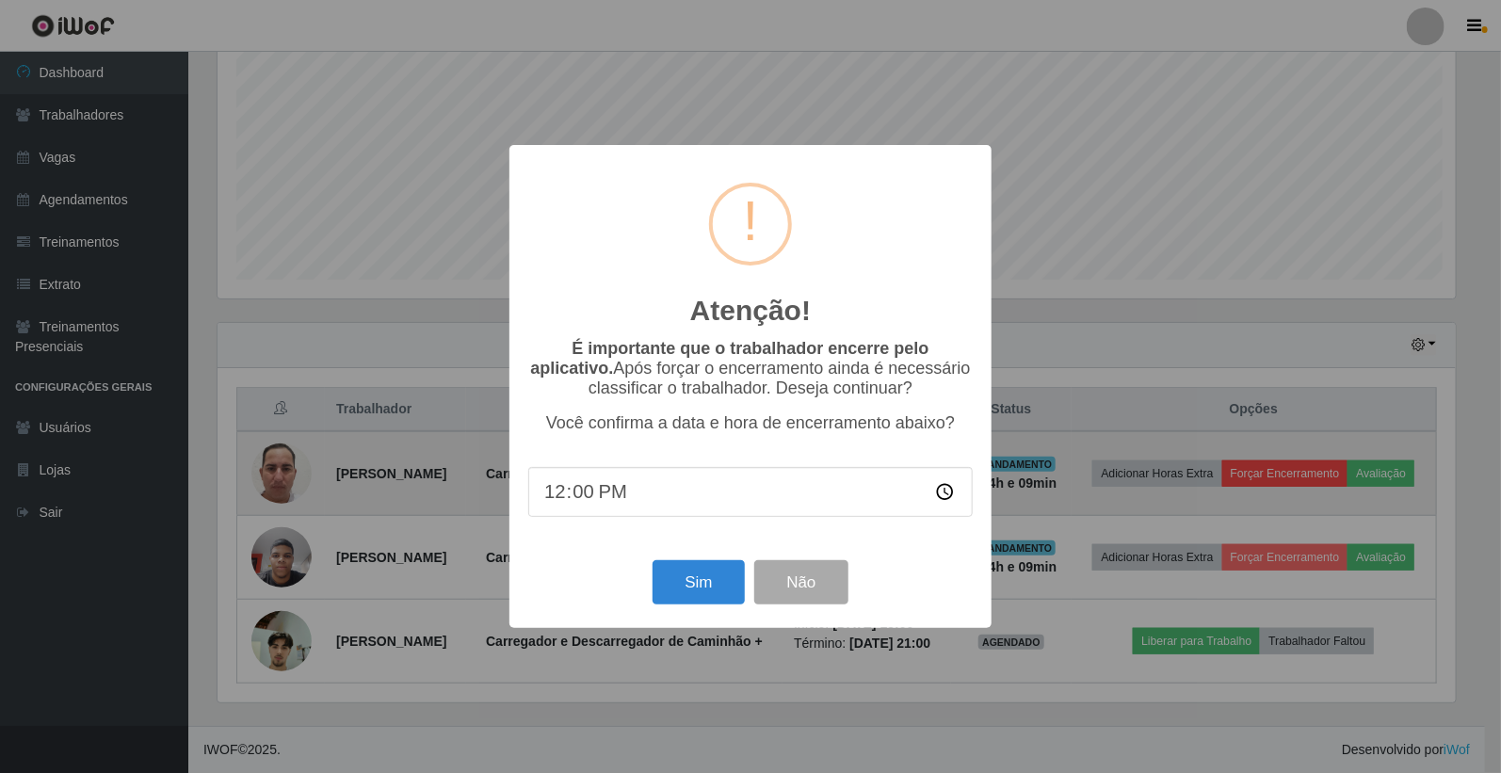
scroll to position [390, 1243]
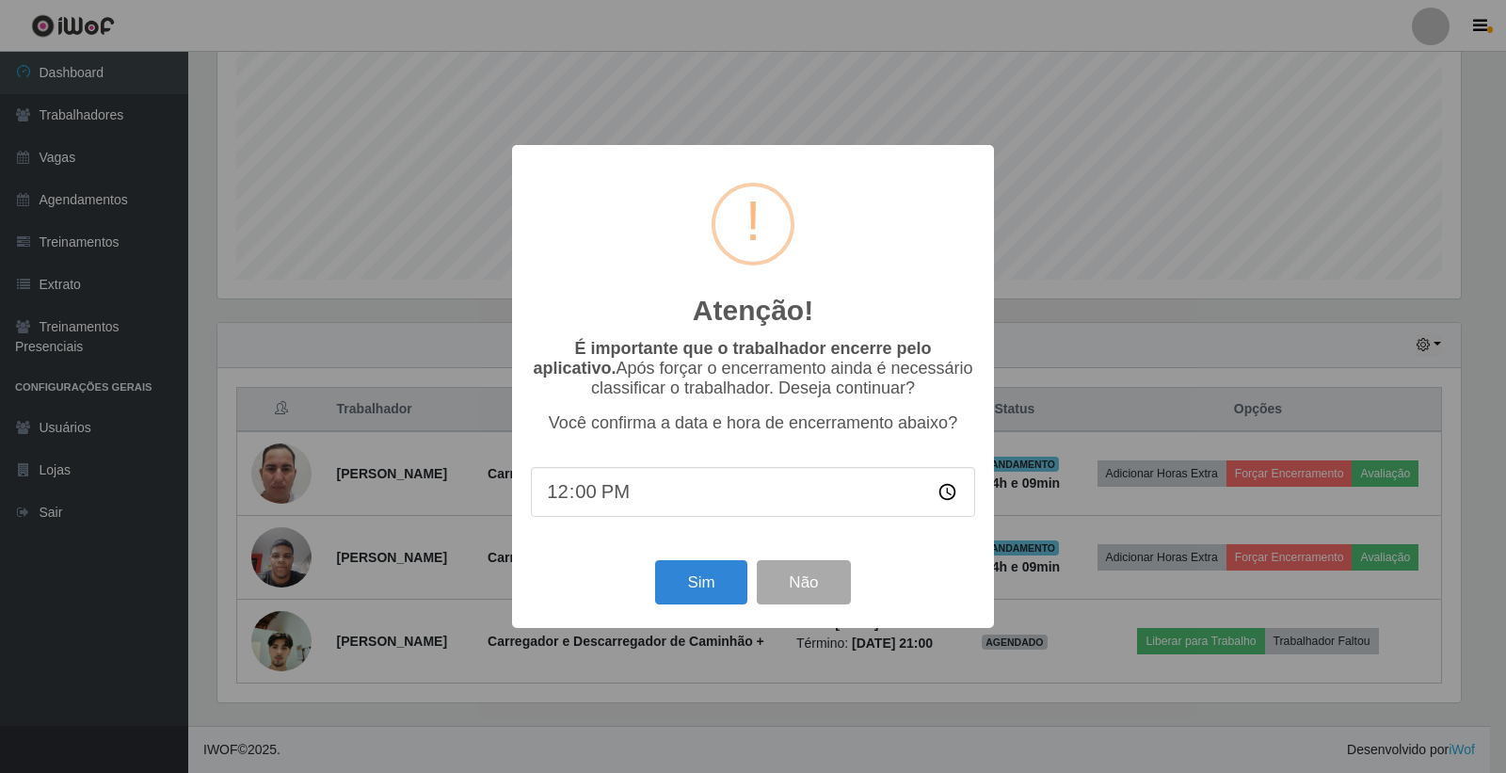
click at [1249, 528] on div "Atenção! × É importante que o trabalhador encerre pelo aplicativo. Após forçar …" at bounding box center [753, 386] width 1506 height 773
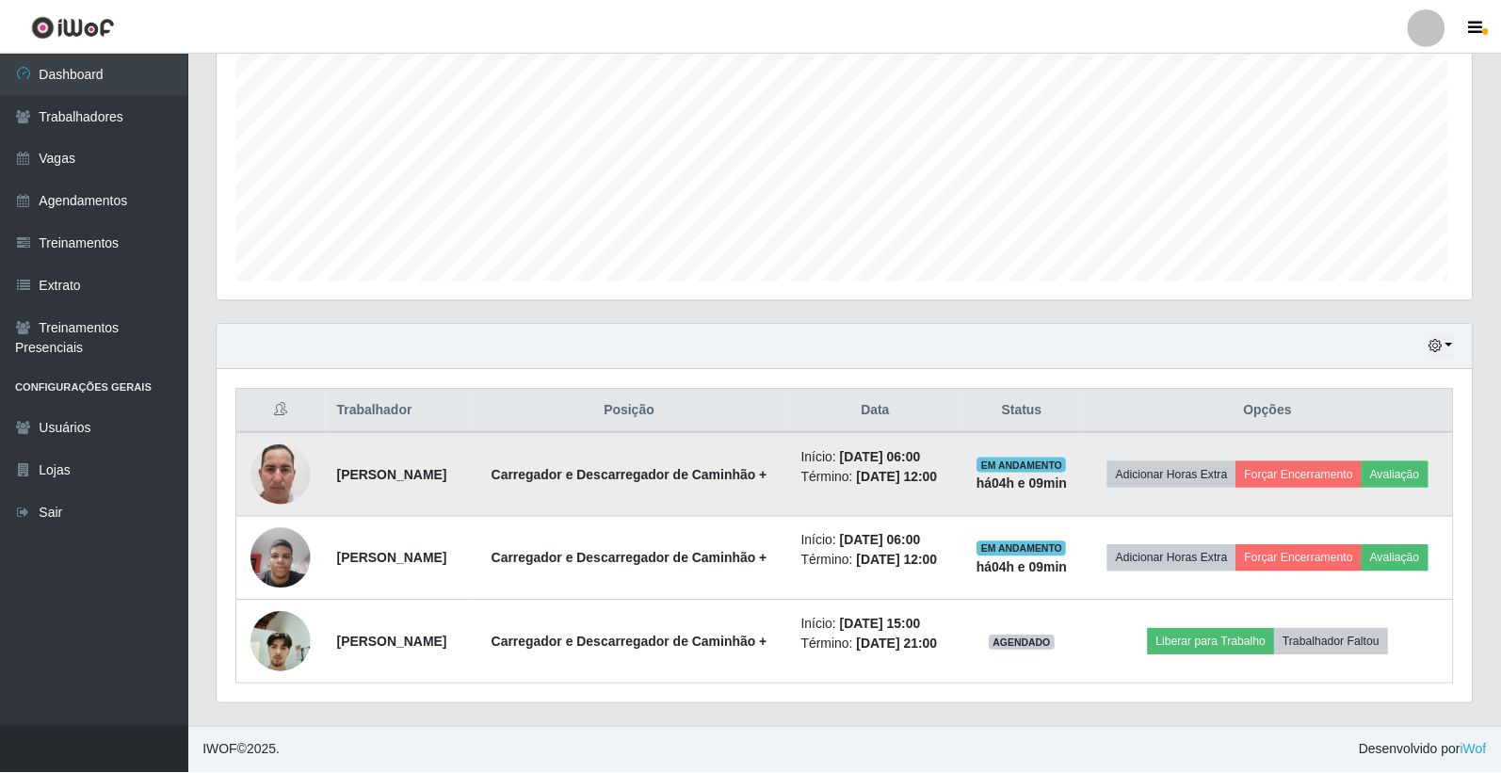
scroll to position [390, 1254]
click at [1361, 474] on button "Avaliação" at bounding box center [1394, 473] width 67 height 26
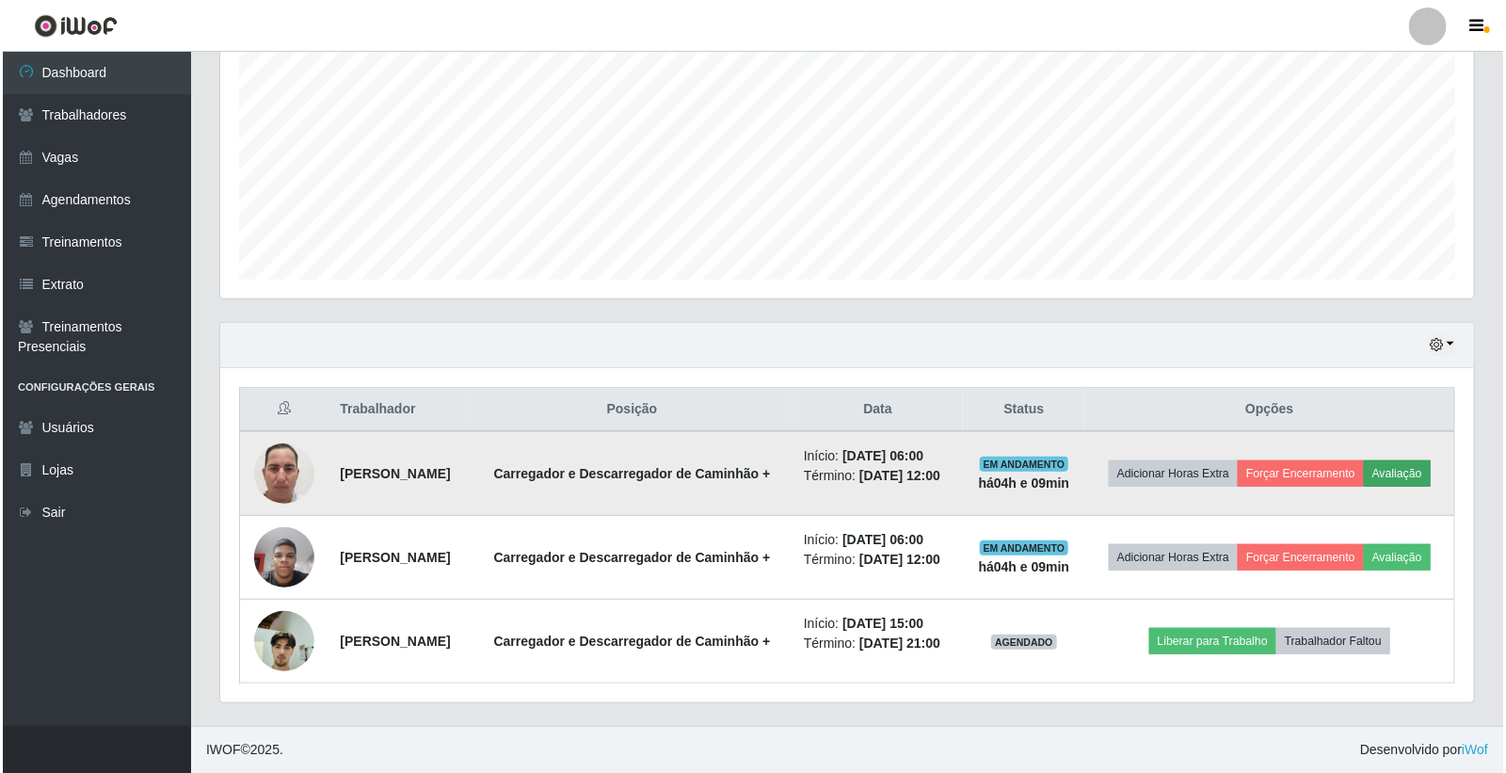
scroll to position [390, 1243]
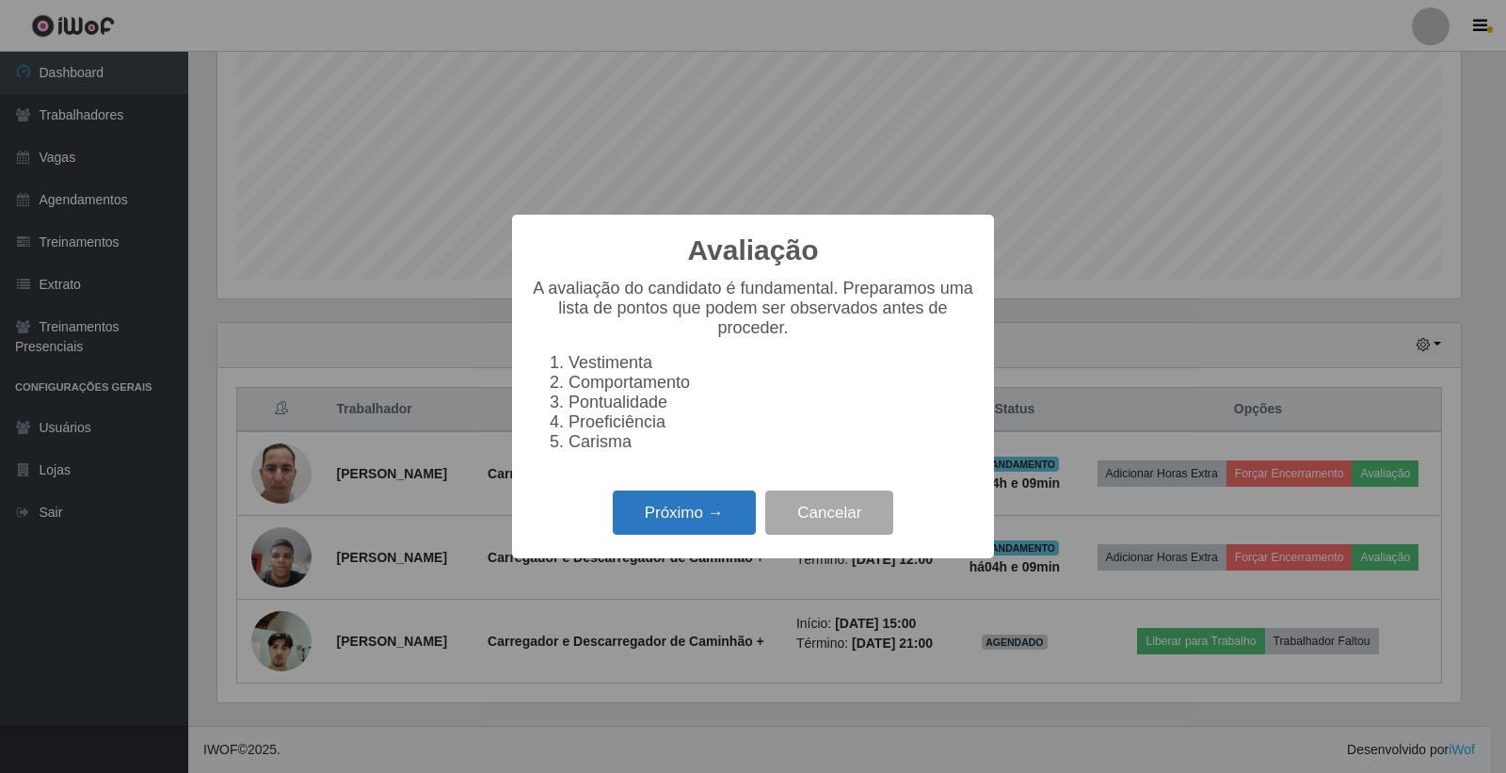
click at [700, 509] on button "Próximo →" at bounding box center [684, 513] width 143 height 44
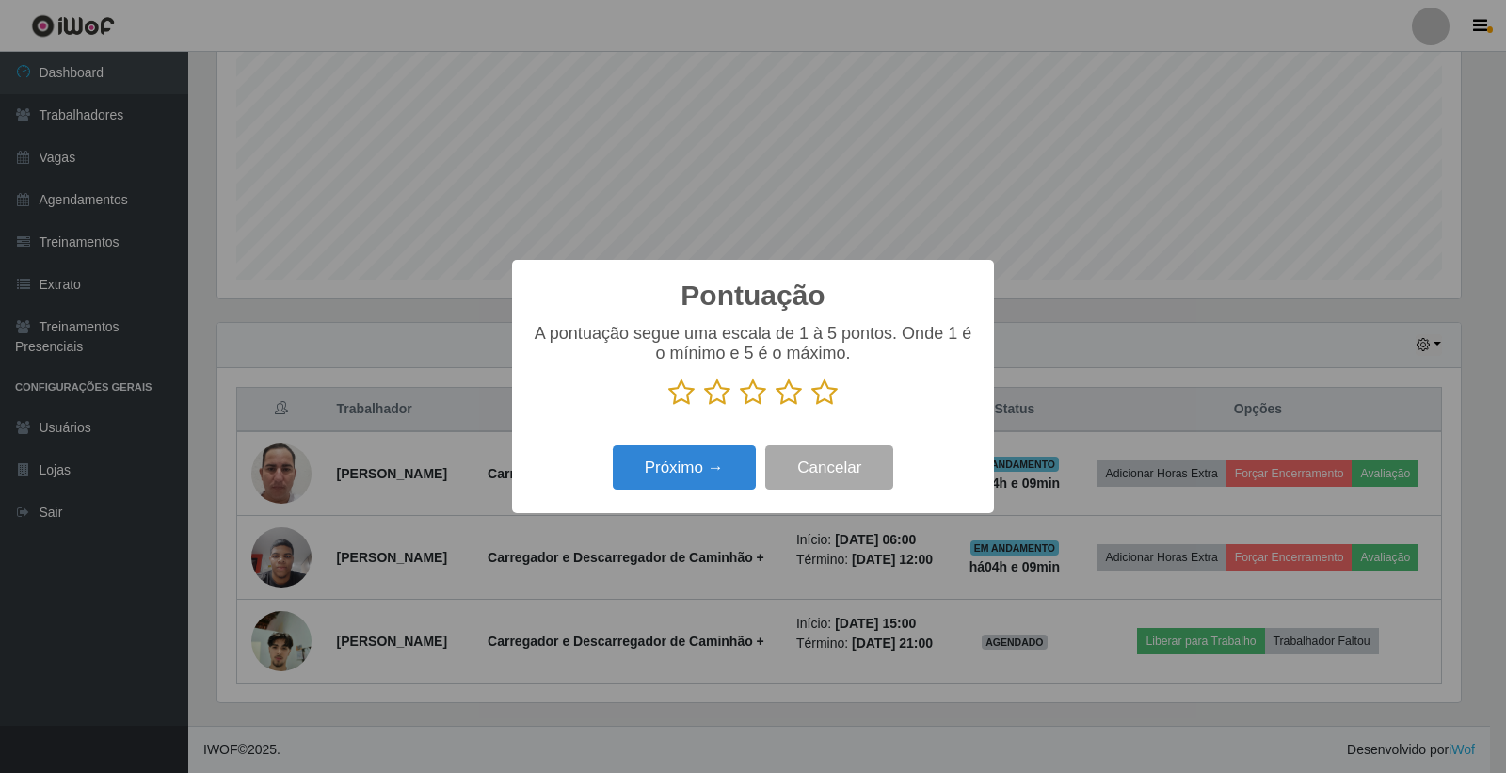
click at [680, 391] on icon at bounding box center [682, 393] width 26 height 28
click at [669, 407] on input "radio" at bounding box center [669, 407] width 0 height 0
click at [807, 403] on p at bounding box center [753, 393] width 444 height 28
click at [813, 392] on icon at bounding box center [825, 393] width 26 height 28
click at [812, 407] on input "radio" at bounding box center [812, 407] width 0 height 0
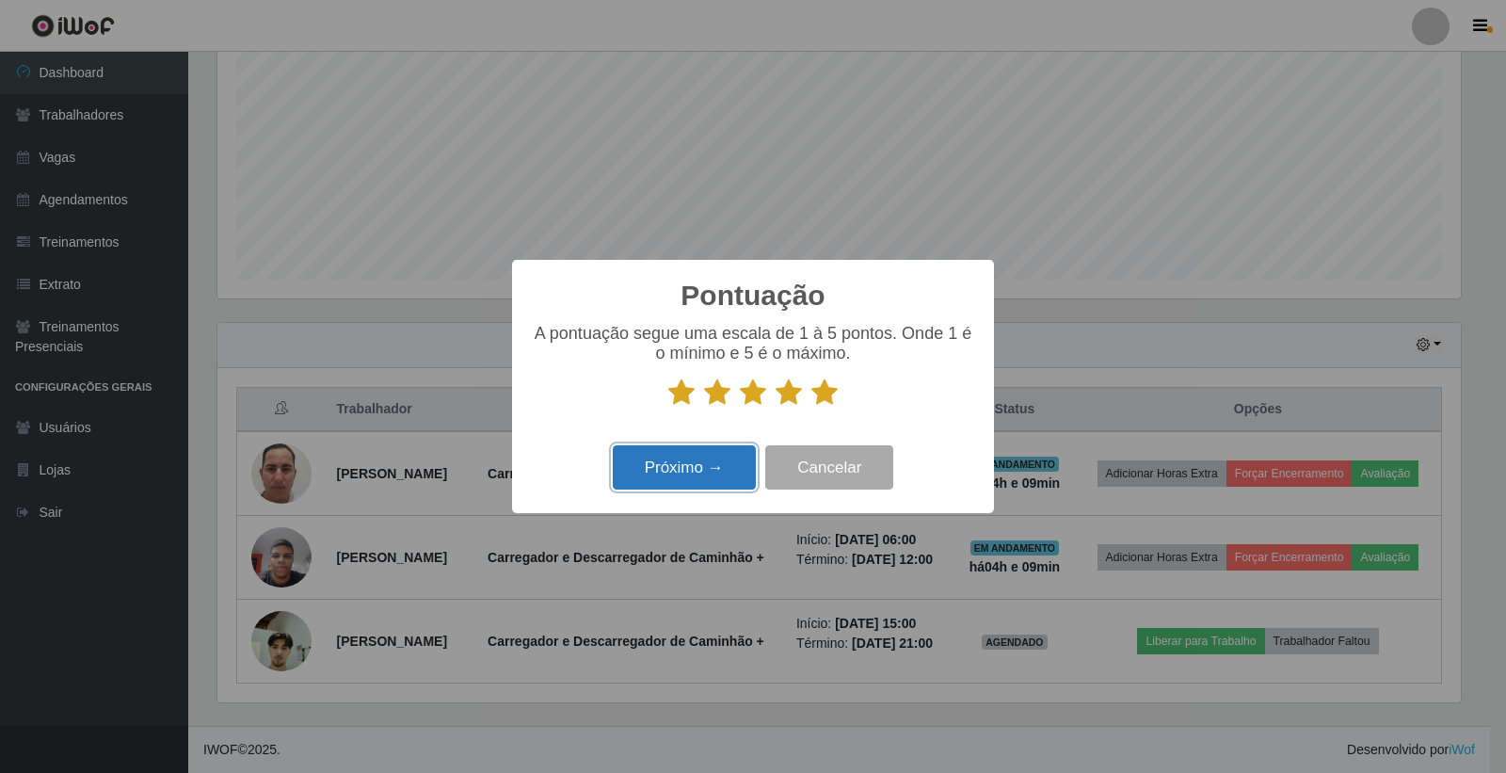
click at [727, 463] on button "Próximo →" at bounding box center [684, 467] width 143 height 44
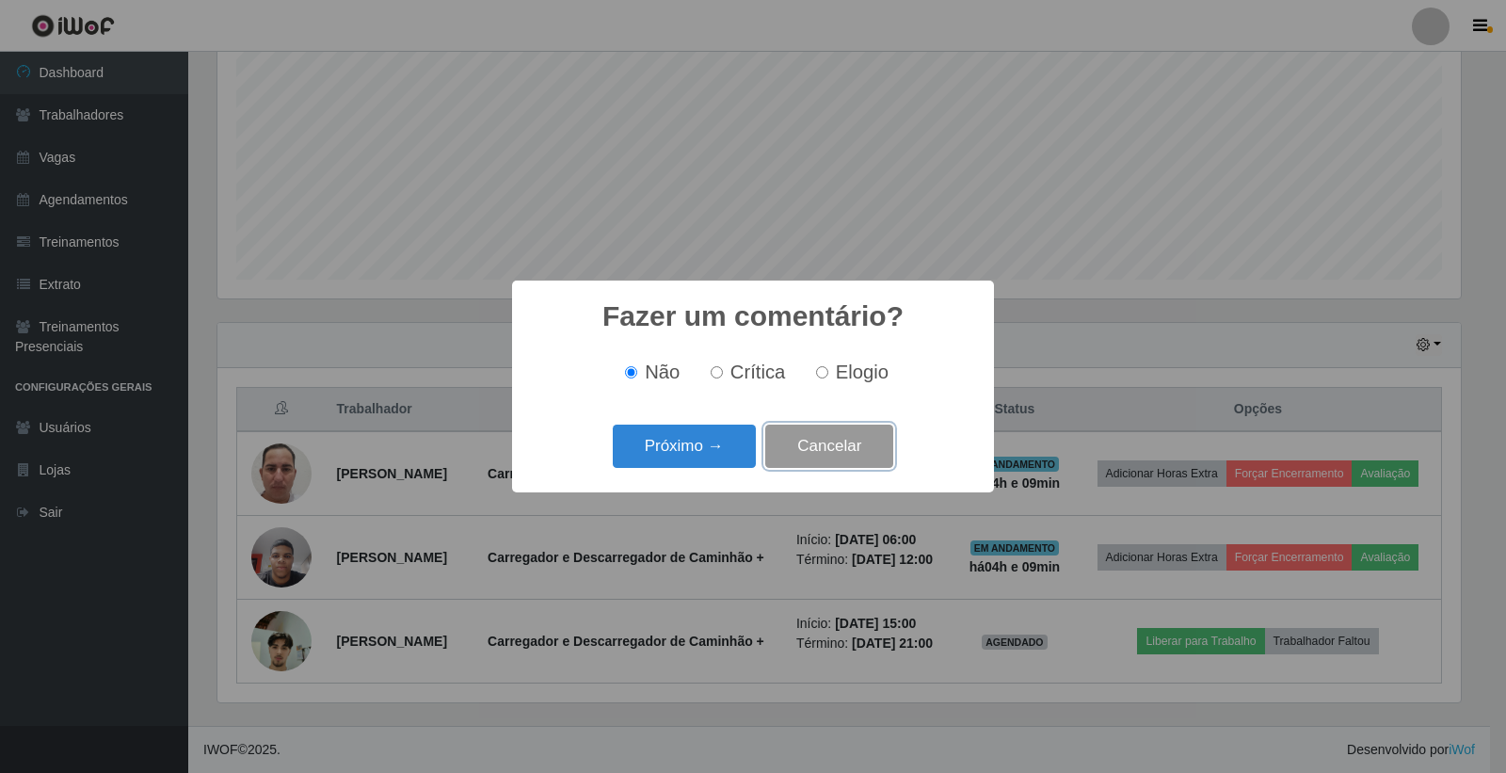
click at [846, 449] on button "Cancelar" at bounding box center [829, 447] width 128 height 44
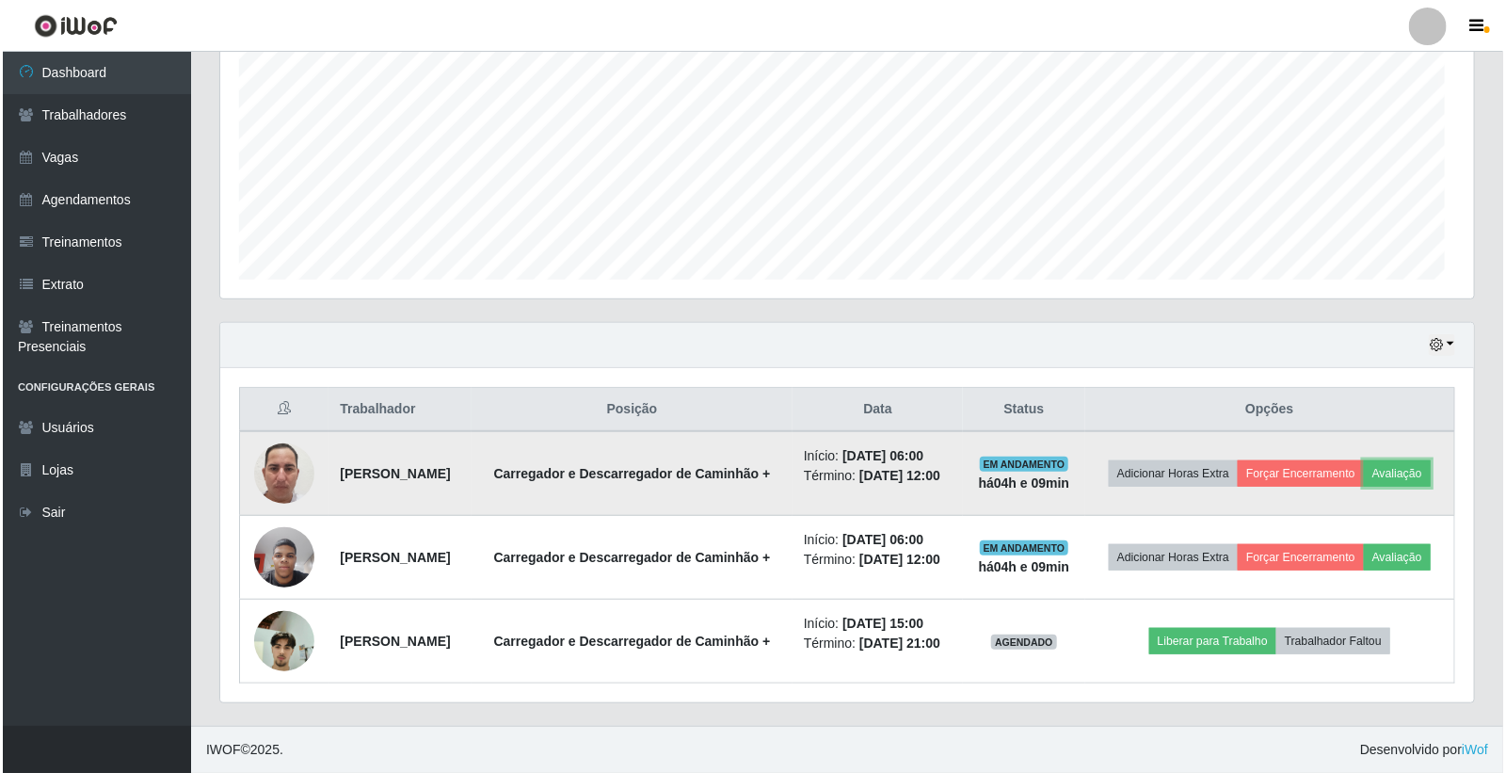
scroll to position [390, 1254]
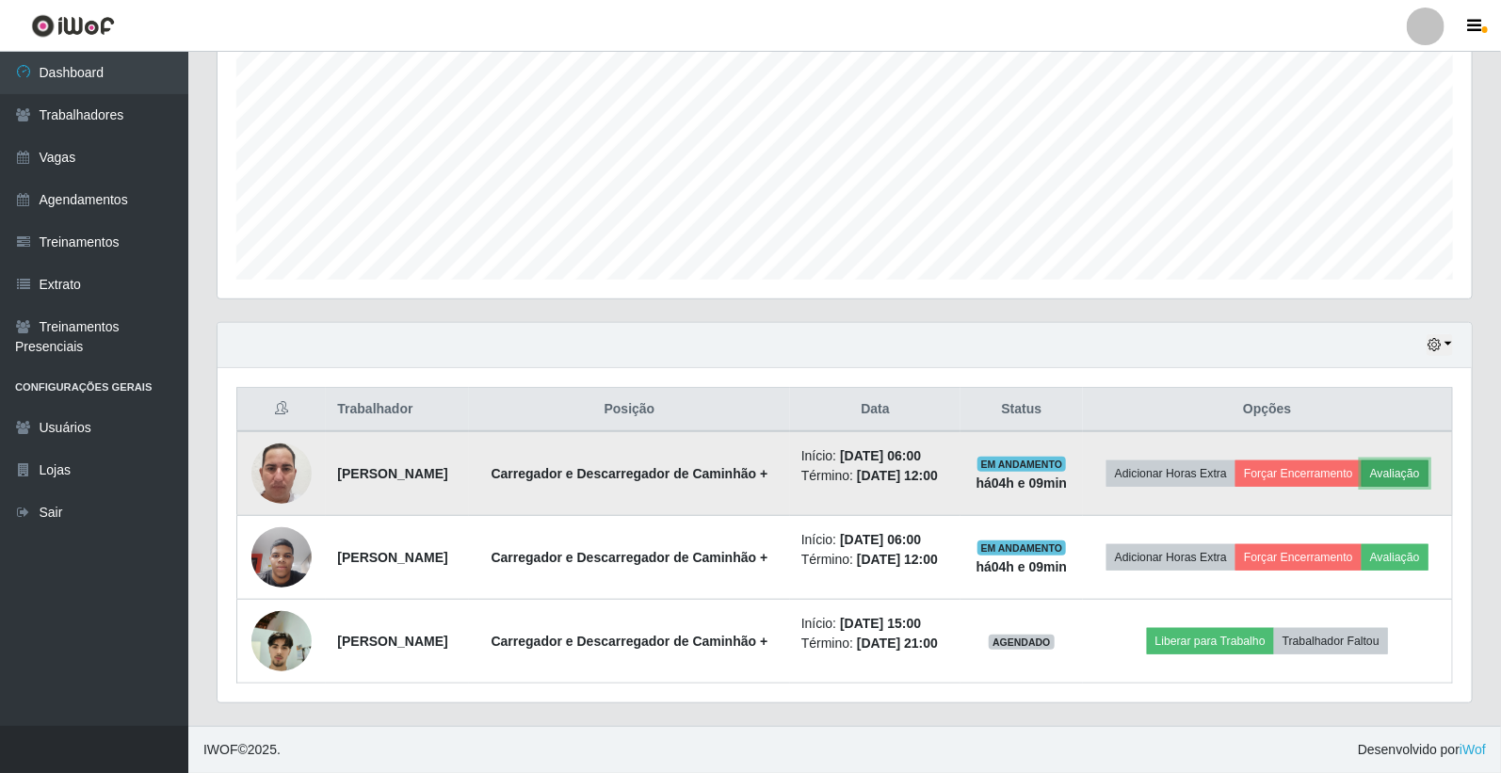
click at [1361, 466] on button "Avaliação" at bounding box center [1394, 473] width 67 height 26
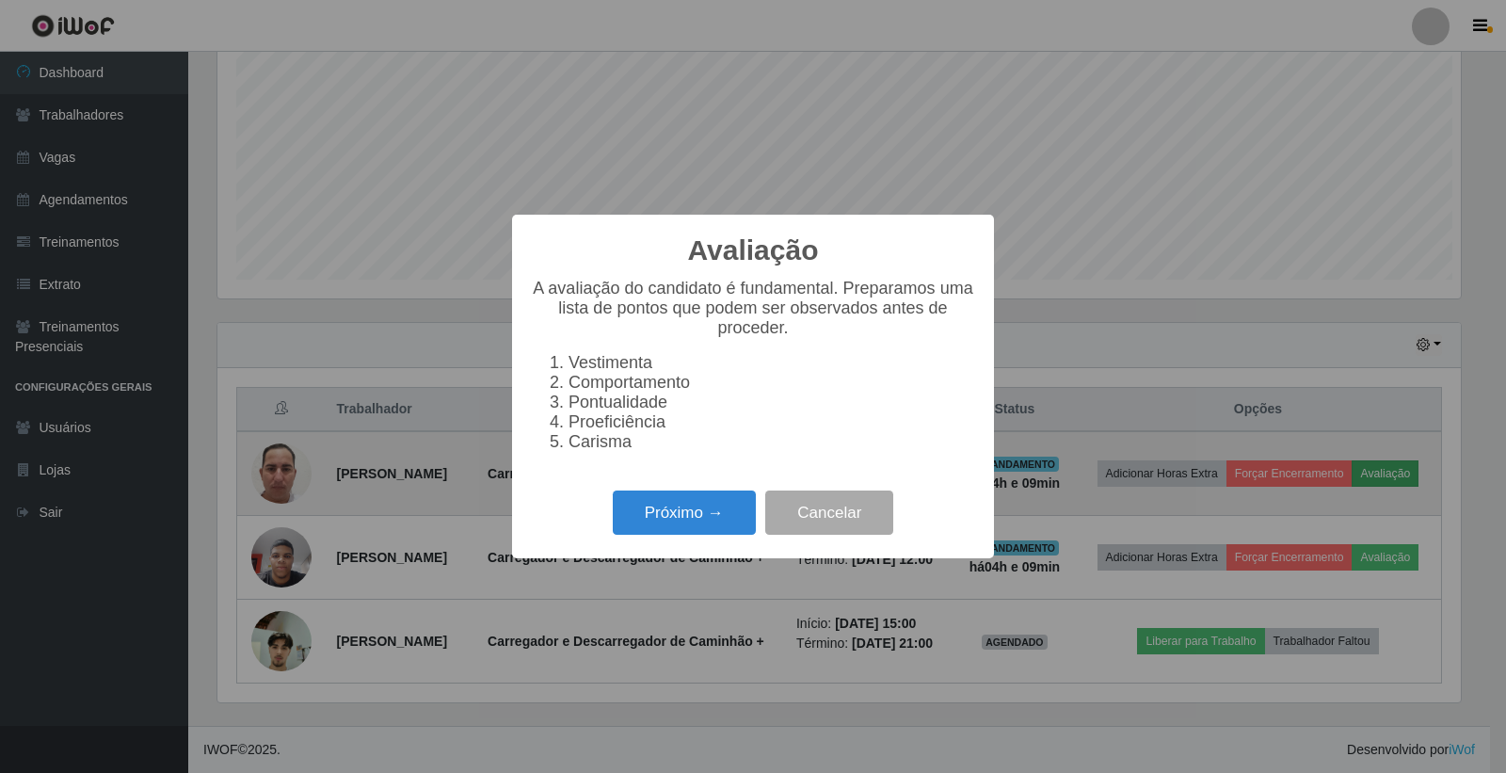
scroll to position [390, 1243]
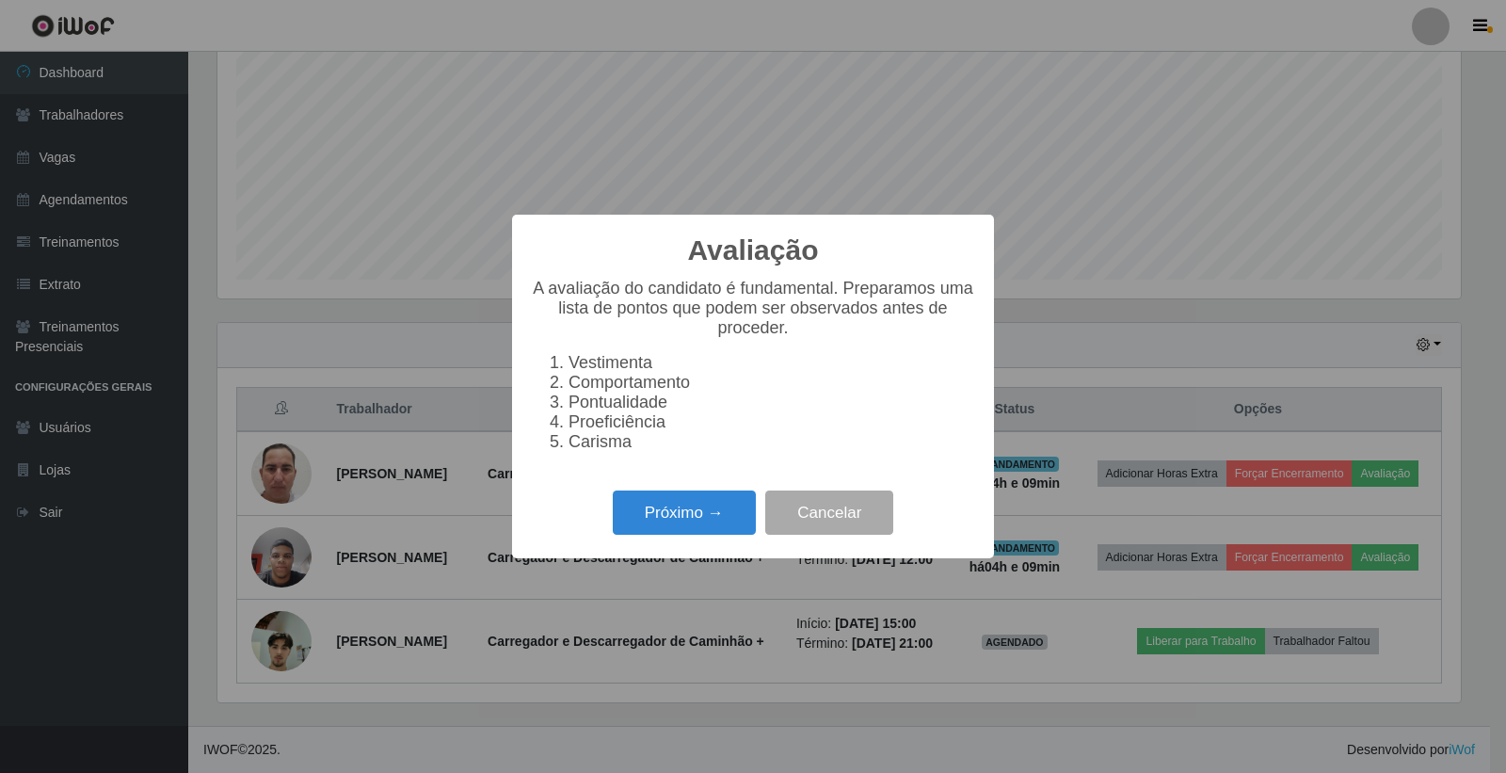
drag, startPoint x: 714, startPoint y: 520, endPoint x: 718, endPoint y: 575, distance: 55.8
click at [717, 568] on div "Avaliação × A avaliação do candidato é fundamental. Preparamos uma lista de pon…" at bounding box center [753, 386] width 1506 height 773
click at [703, 521] on button "Próximo →" at bounding box center [684, 513] width 143 height 44
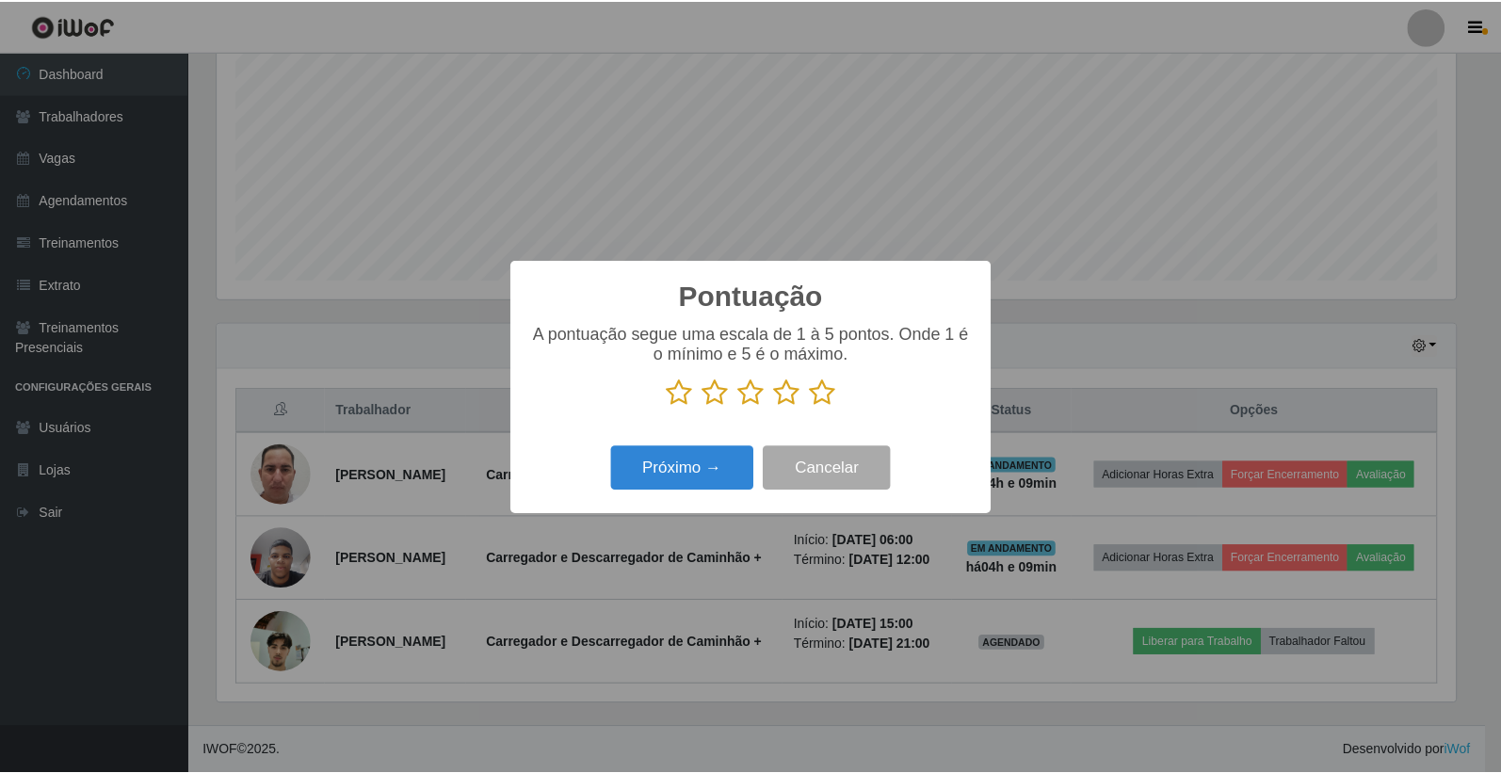
scroll to position [941162, 940309]
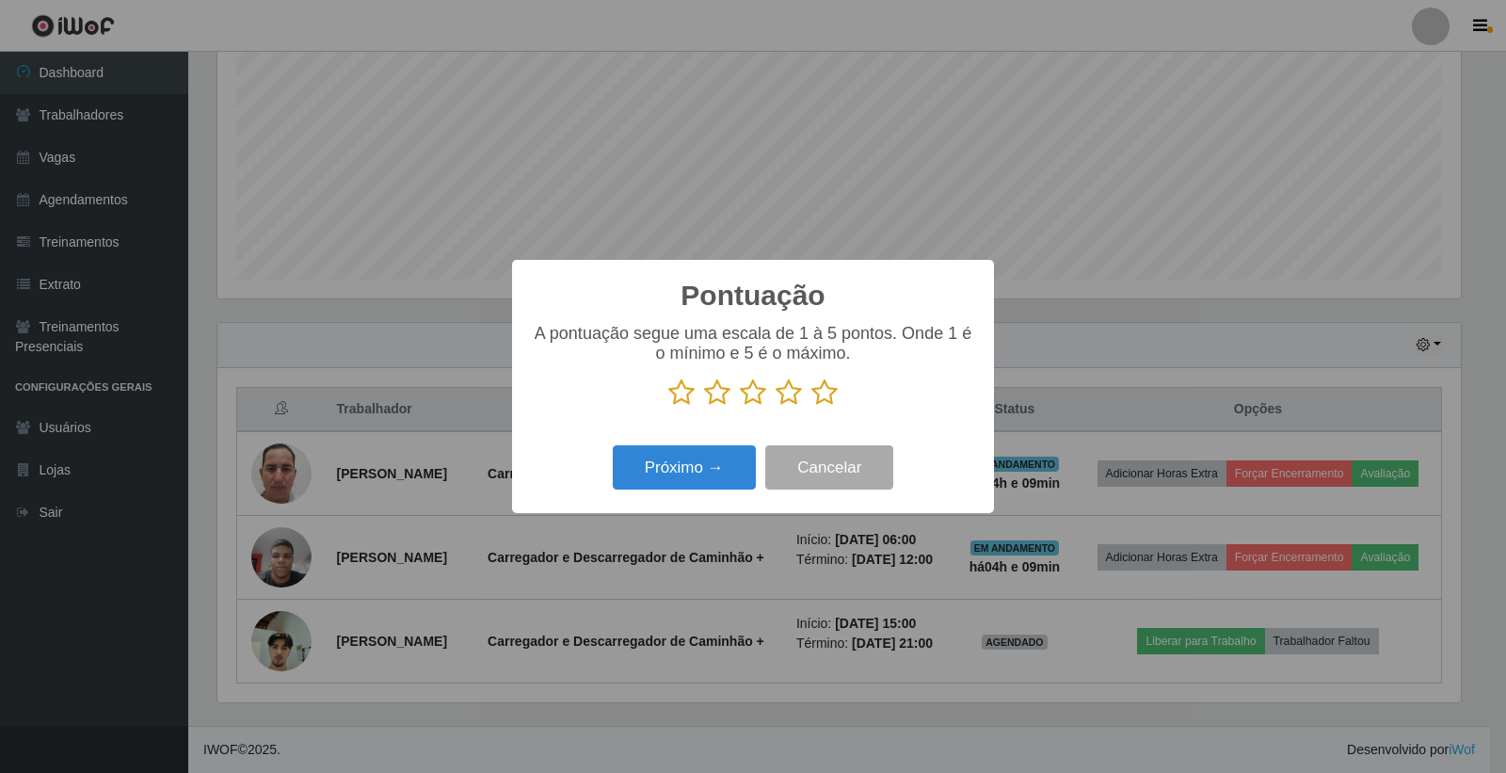
click at [713, 542] on div "Pontuação × A pontuação segue uma escala de 1 à 5 pontos. Onde 1 é o mínimo e 5…" at bounding box center [753, 386] width 1506 height 773
drag, startPoint x: 798, startPoint y: 482, endPoint x: 846, endPoint y: 482, distance: 47.1
click at [800, 482] on button "Cancelar" at bounding box center [829, 467] width 128 height 44
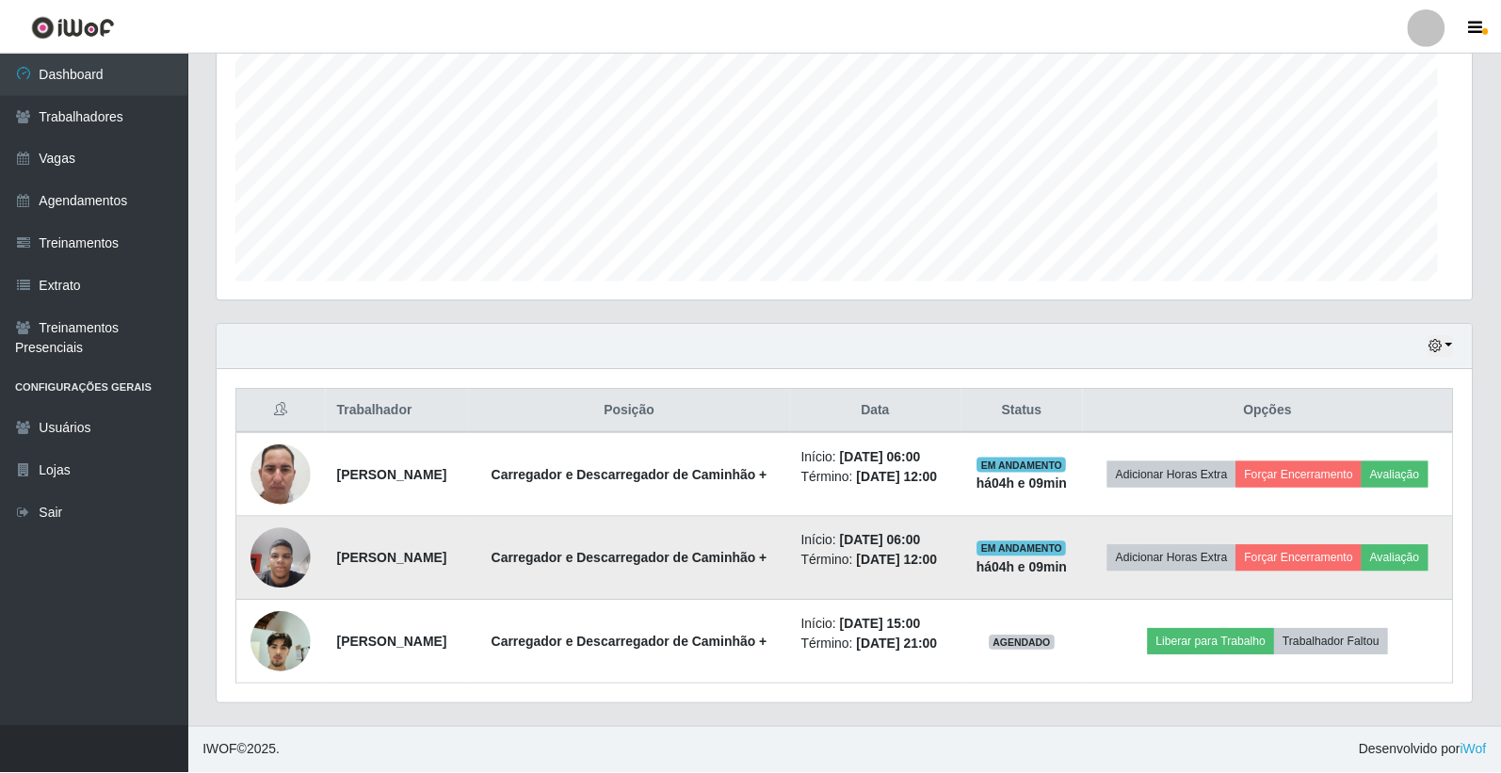
scroll to position [390, 1254]
click at [1361, 571] on button "Avaliação" at bounding box center [1394, 557] width 67 height 26
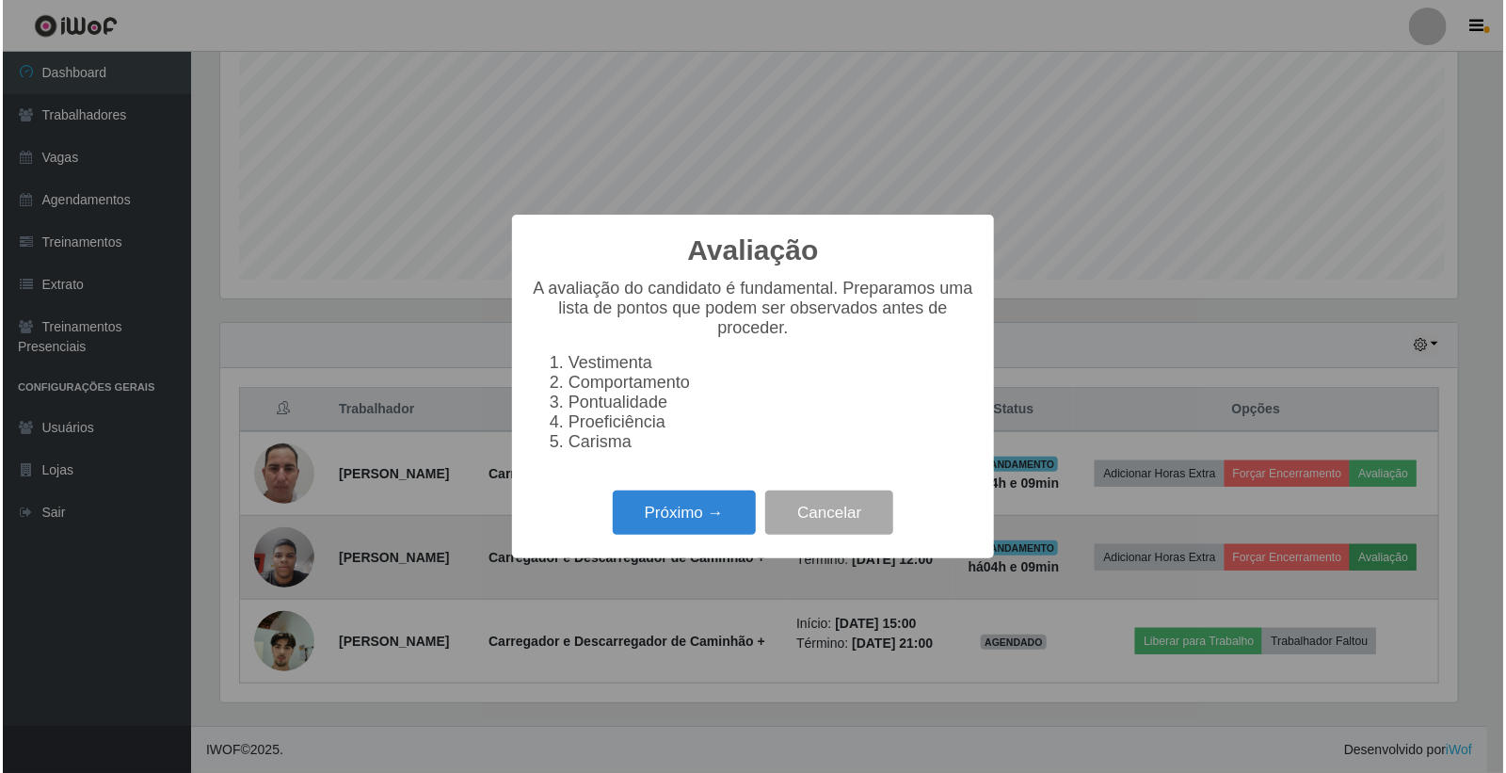
scroll to position [390, 1243]
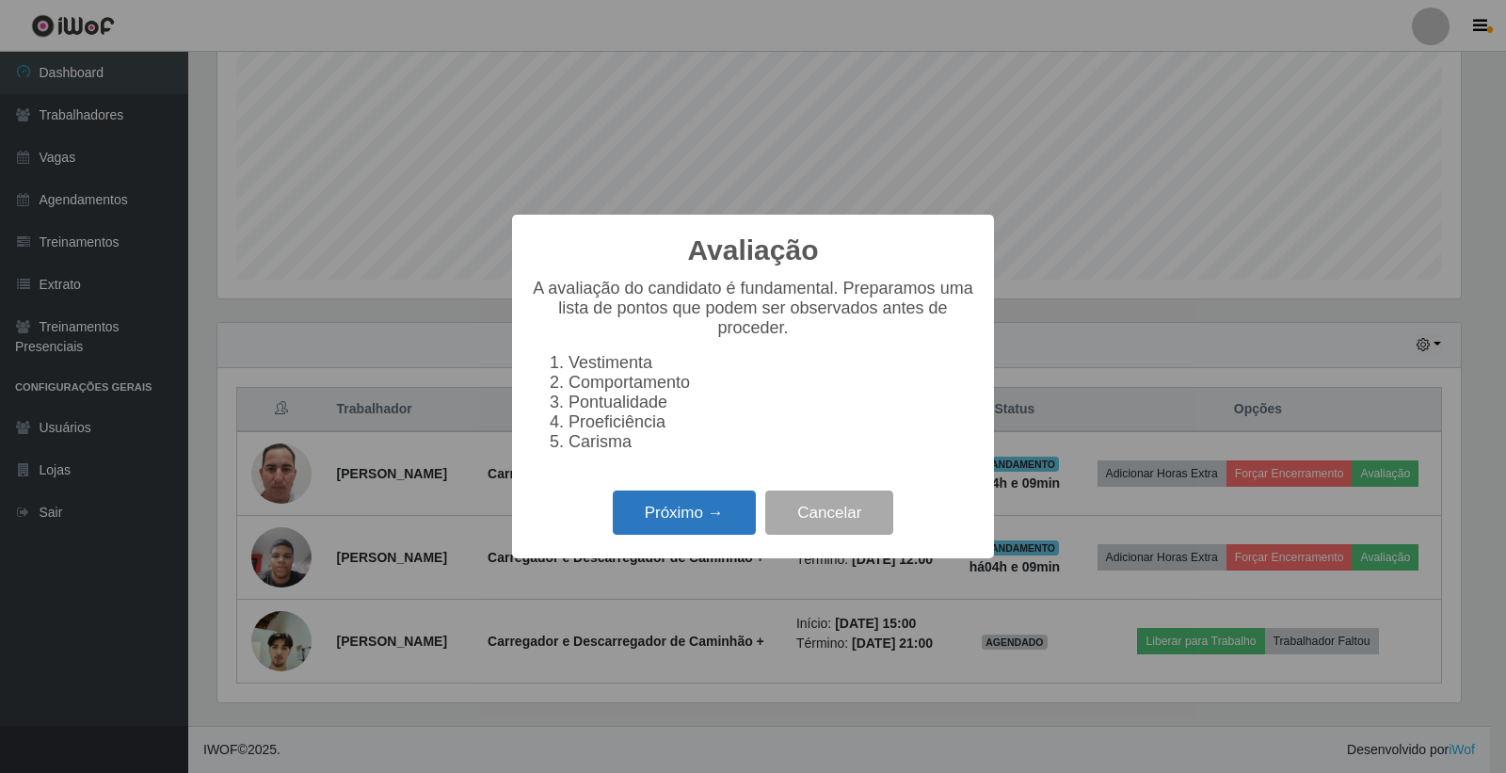
click at [717, 505] on button "Próximo →" at bounding box center [684, 513] width 143 height 44
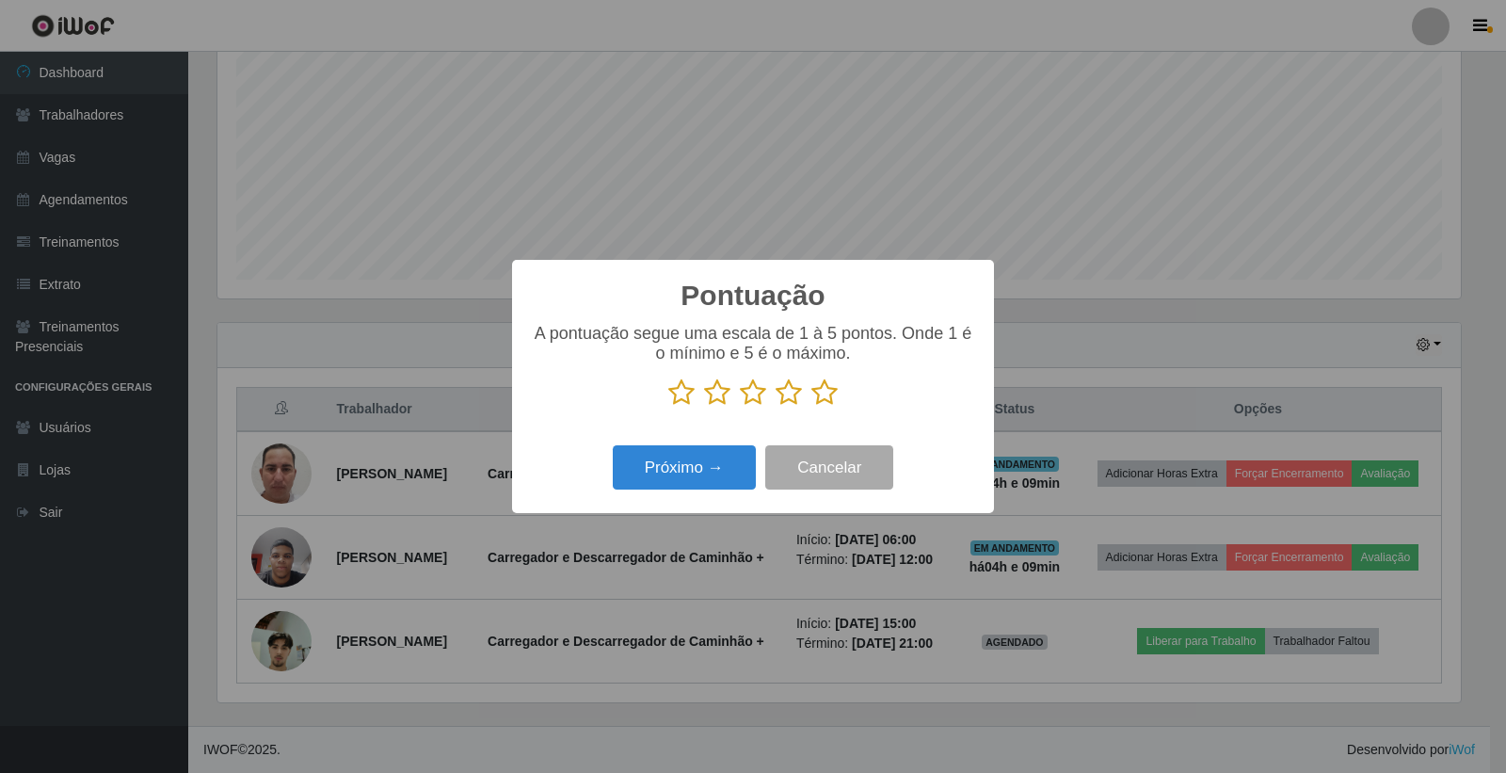
click at [681, 402] on icon at bounding box center [682, 393] width 26 height 28
click at [669, 407] on input "radio" at bounding box center [669, 407] width 0 height 0
click at [719, 464] on button "Próximo →" at bounding box center [684, 467] width 143 height 44
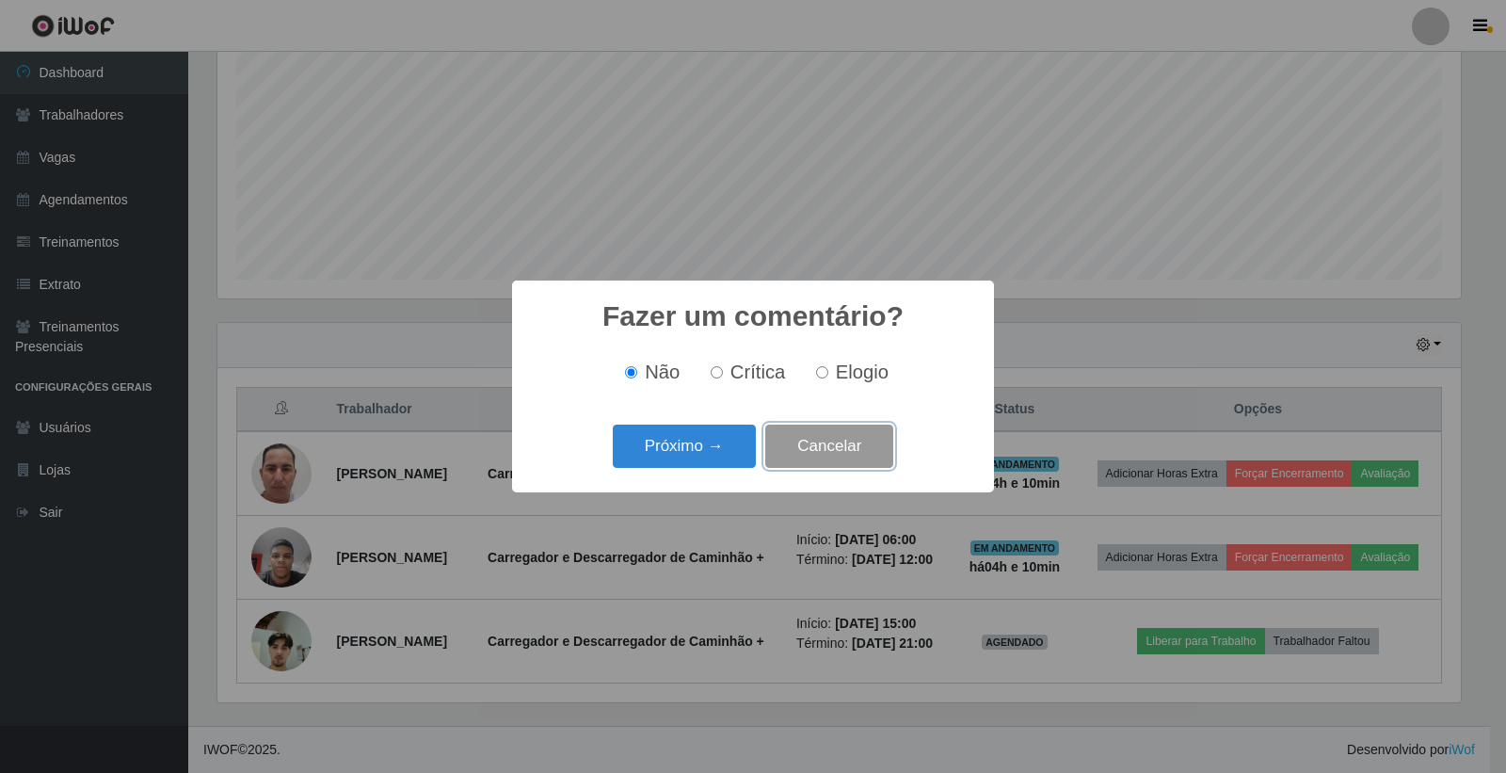
click at [821, 457] on button "Cancelar" at bounding box center [829, 447] width 128 height 44
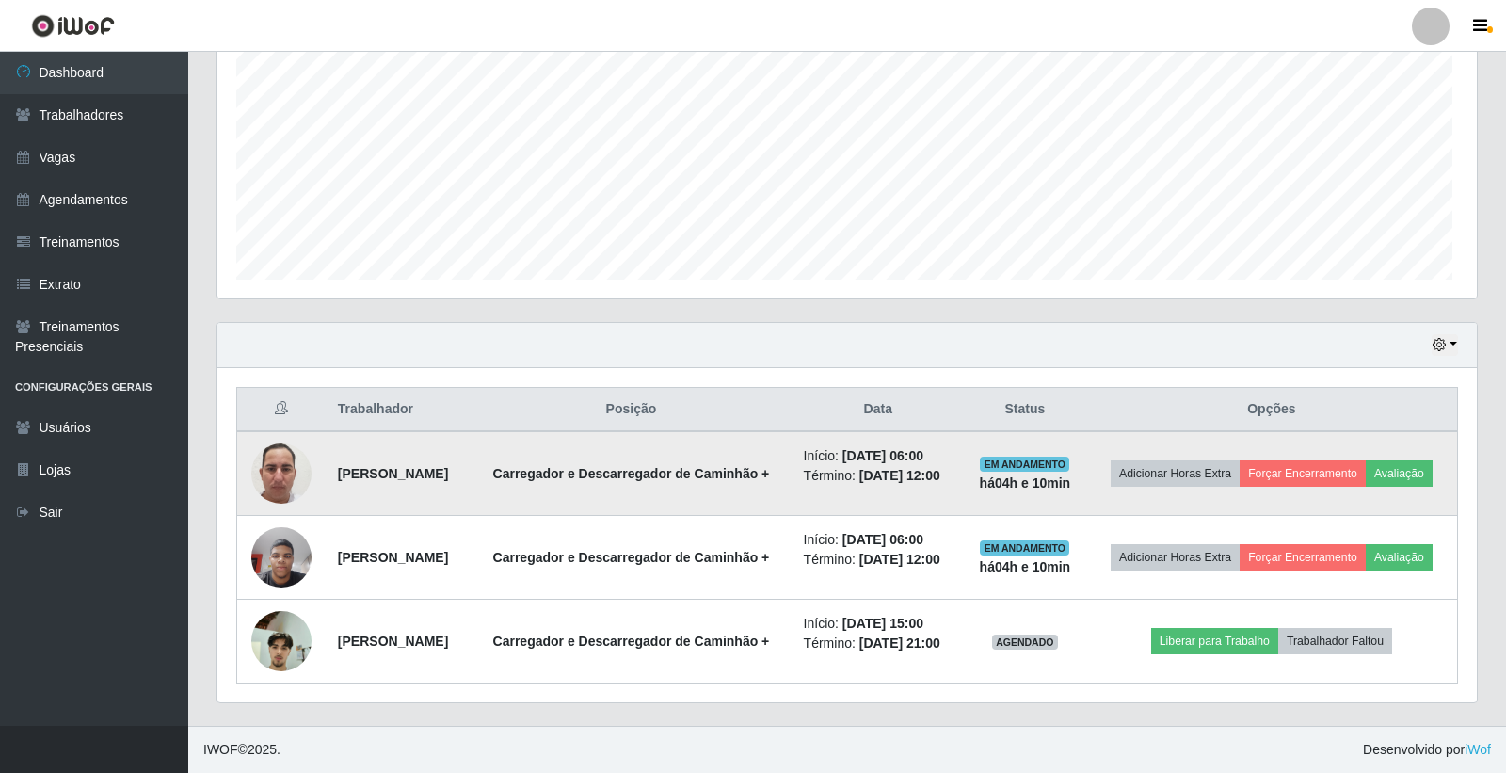
scroll to position [390, 1254]
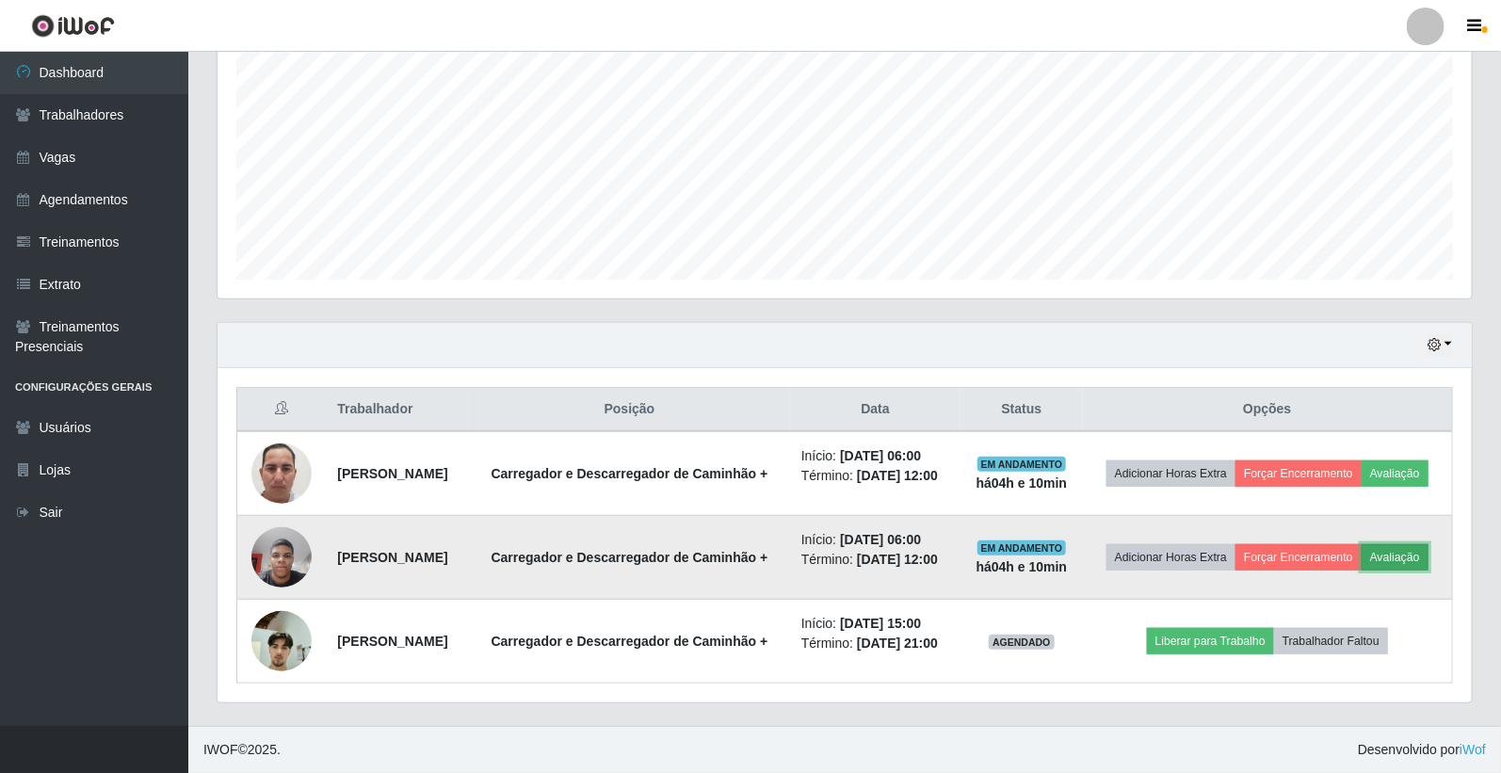
click at [1361, 571] on button "Avaliação" at bounding box center [1394, 557] width 67 height 26
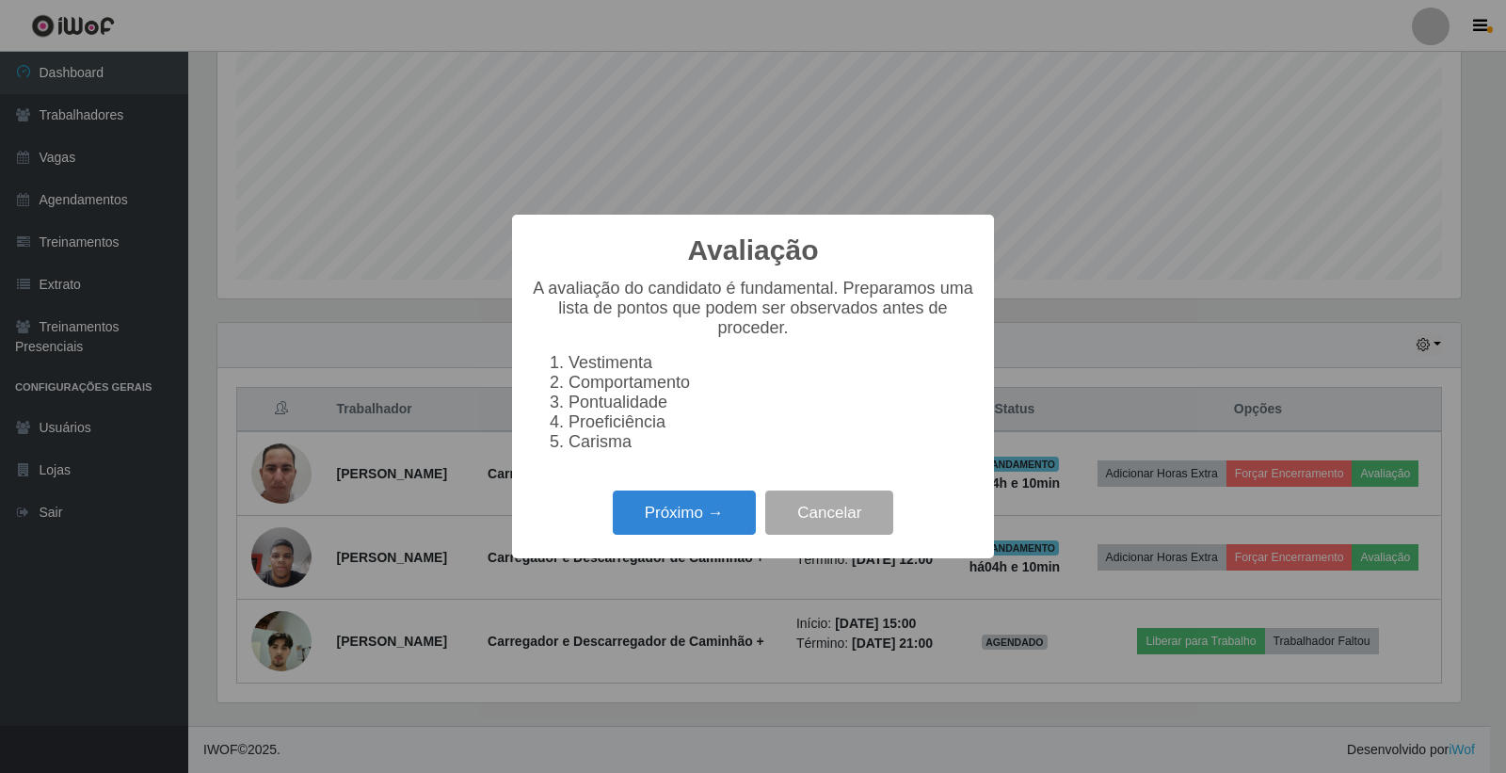
click at [684, 494] on div "Avaliação × A avaliação do candidato é fundamental. Preparamos uma lista de pon…" at bounding box center [753, 387] width 482 height 344
click at [684, 503] on div "Próximo → Cancelar" at bounding box center [753, 513] width 444 height 54
click at [702, 522] on button "Próximo →" at bounding box center [684, 513] width 143 height 44
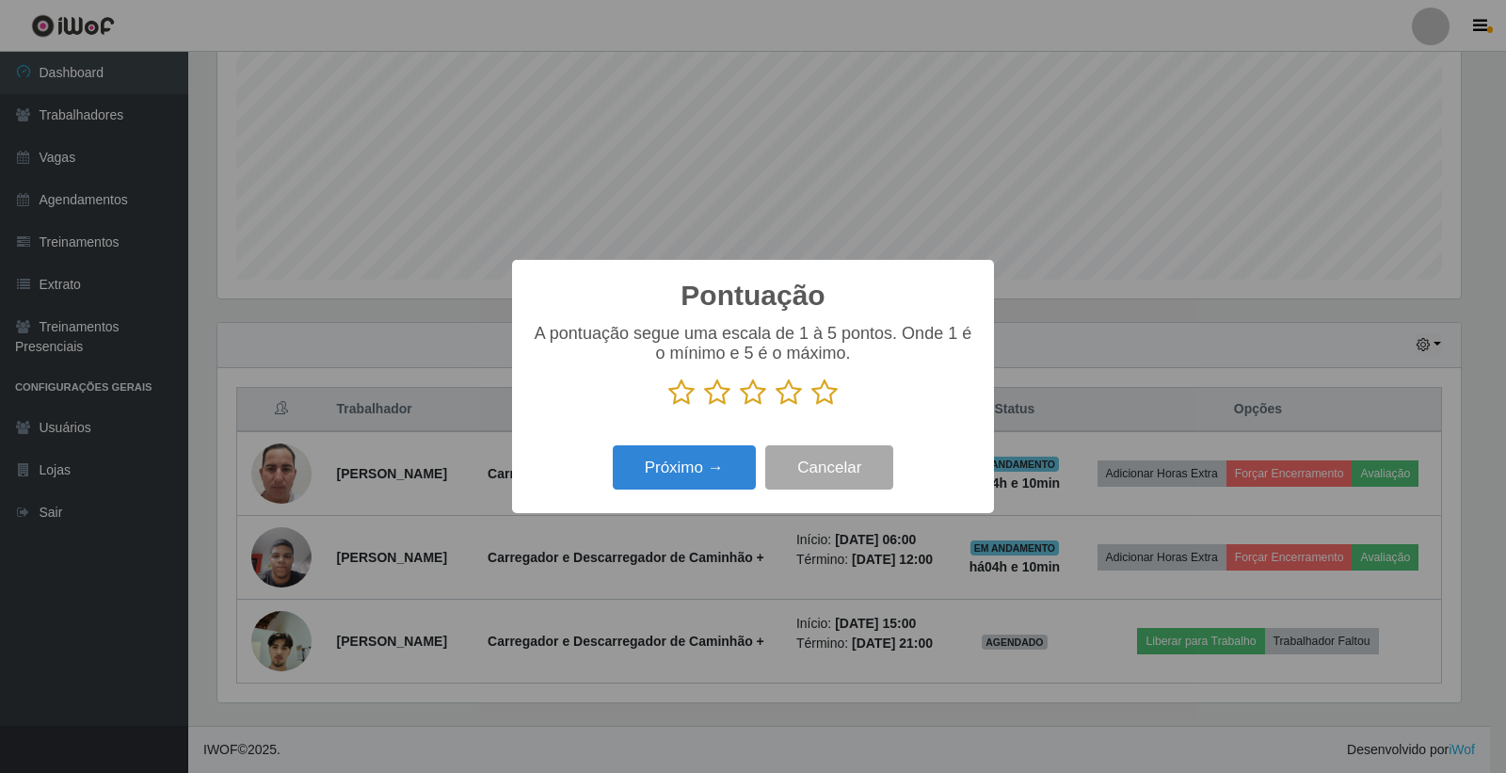
click at [821, 396] on icon at bounding box center [825, 393] width 26 height 28
click at [812, 407] on input "radio" at bounding box center [812, 407] width 0 height 0
click at [712, 484] on button "Próximo →" at bounding box center [684, 467] width 143 height 44
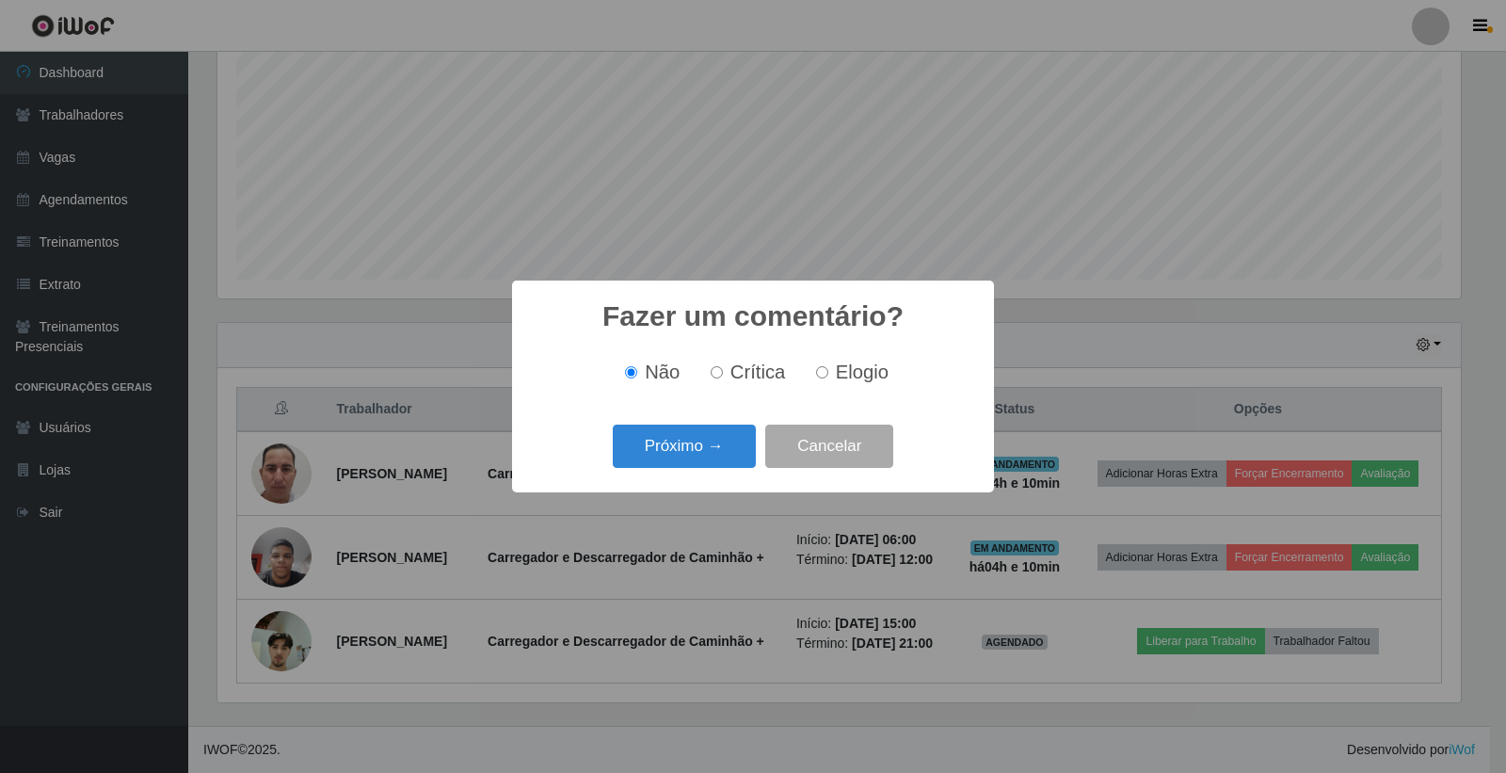
click at [825, 373] on input "Elogio" at bounding box center [822, 372] width 12 height 12
radio input "true"
click at [739, 440] on button "Próximo →" at bounding box center [684, 447] width 143 height 44
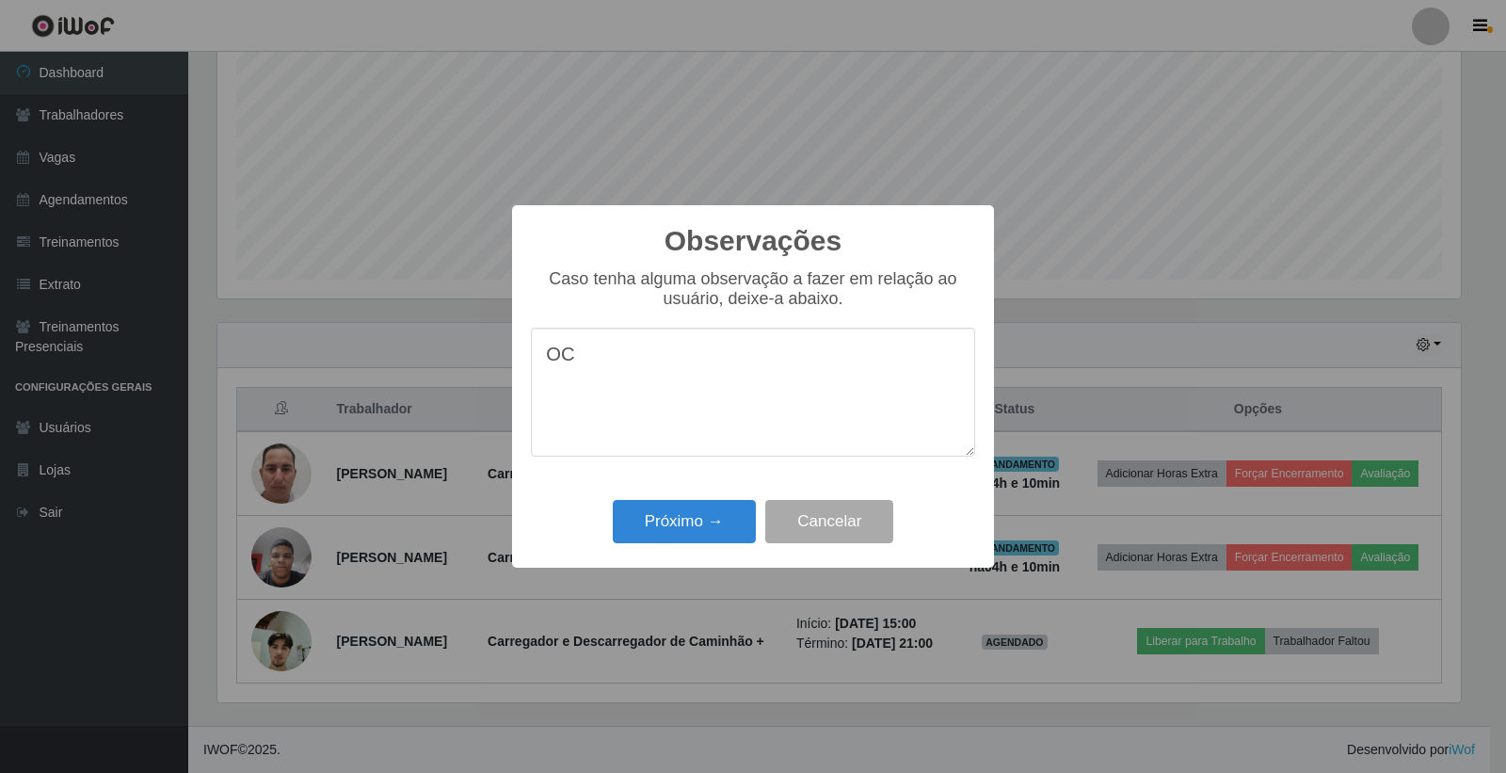
type textarea "O"
type textarea "Excelente colaborador"
click at [685, 527] on button "Próximo →" at bounding box center [684, 522] width 143 height 44
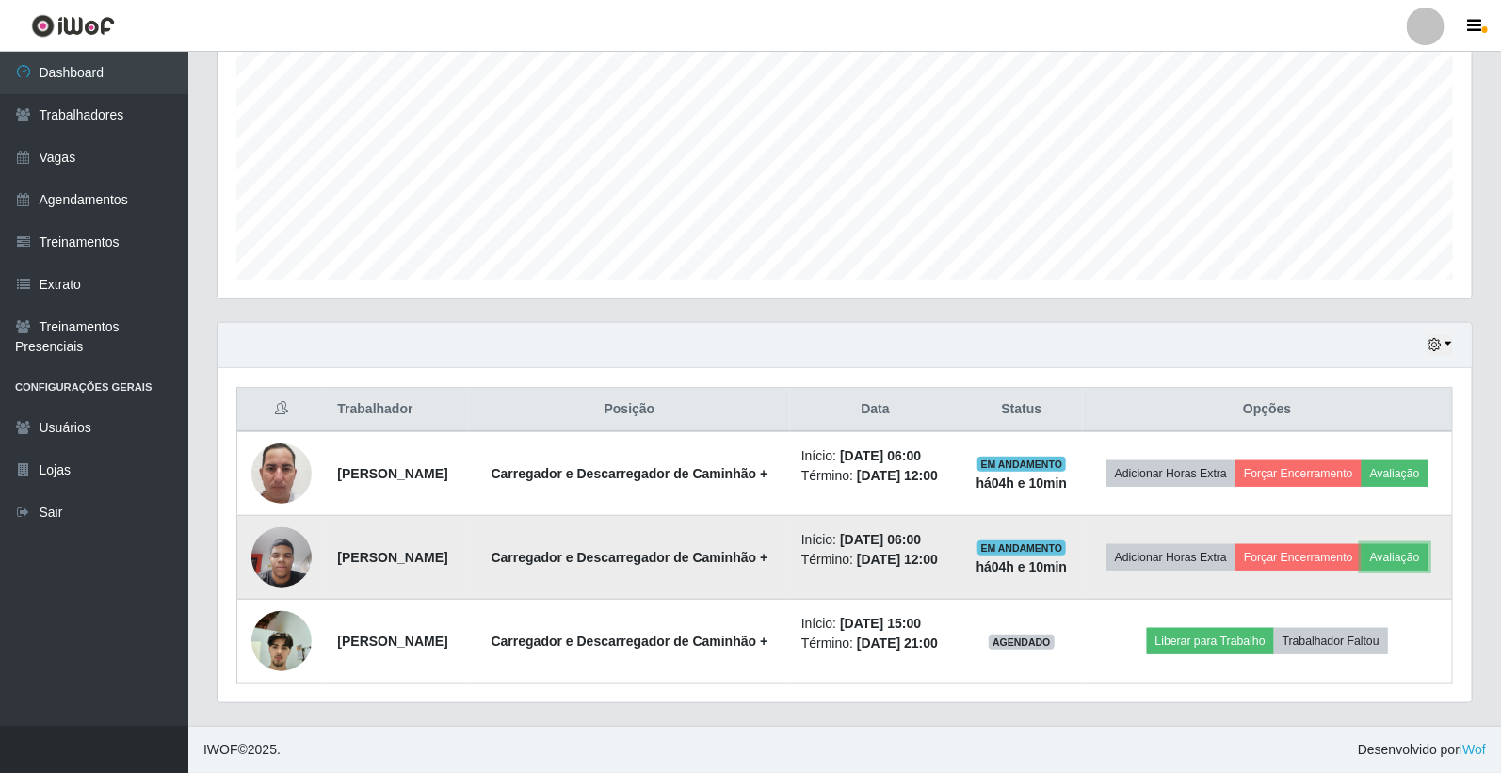
scroll to position [390, 1254]
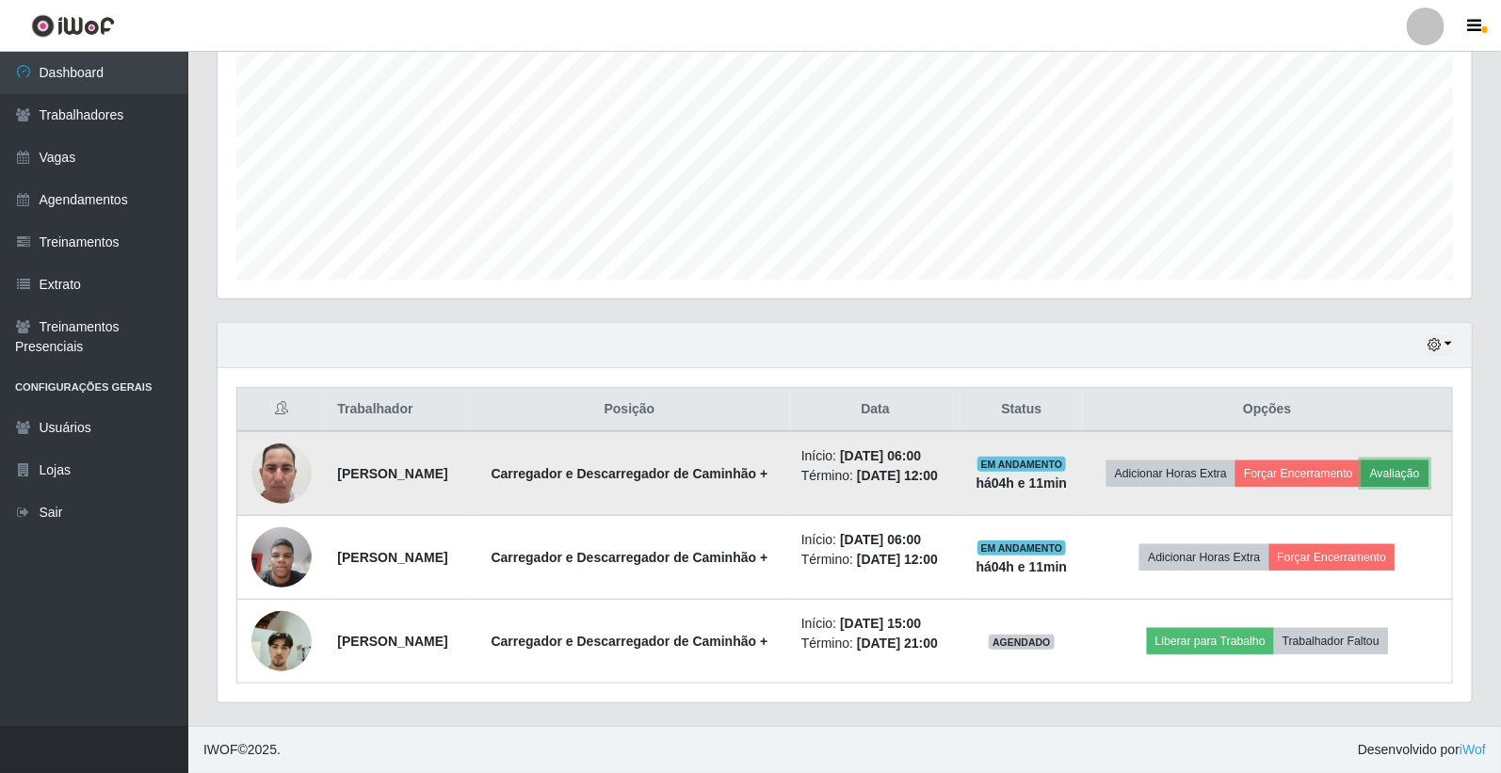
click at [1361, 463] on button "Avaliação" at bounding box center [1394, 473] width 67 height 26
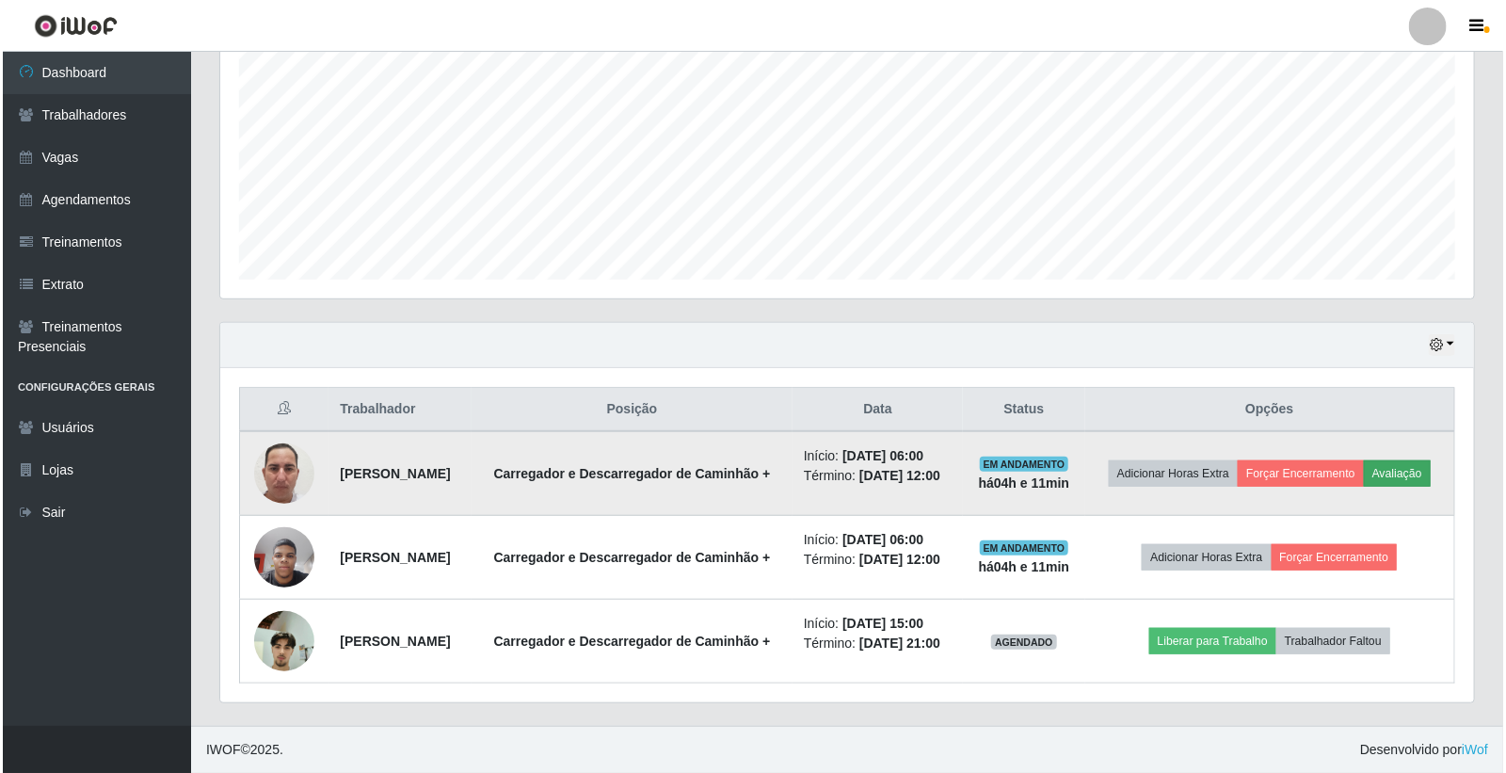
scroll to position [390, 1243]
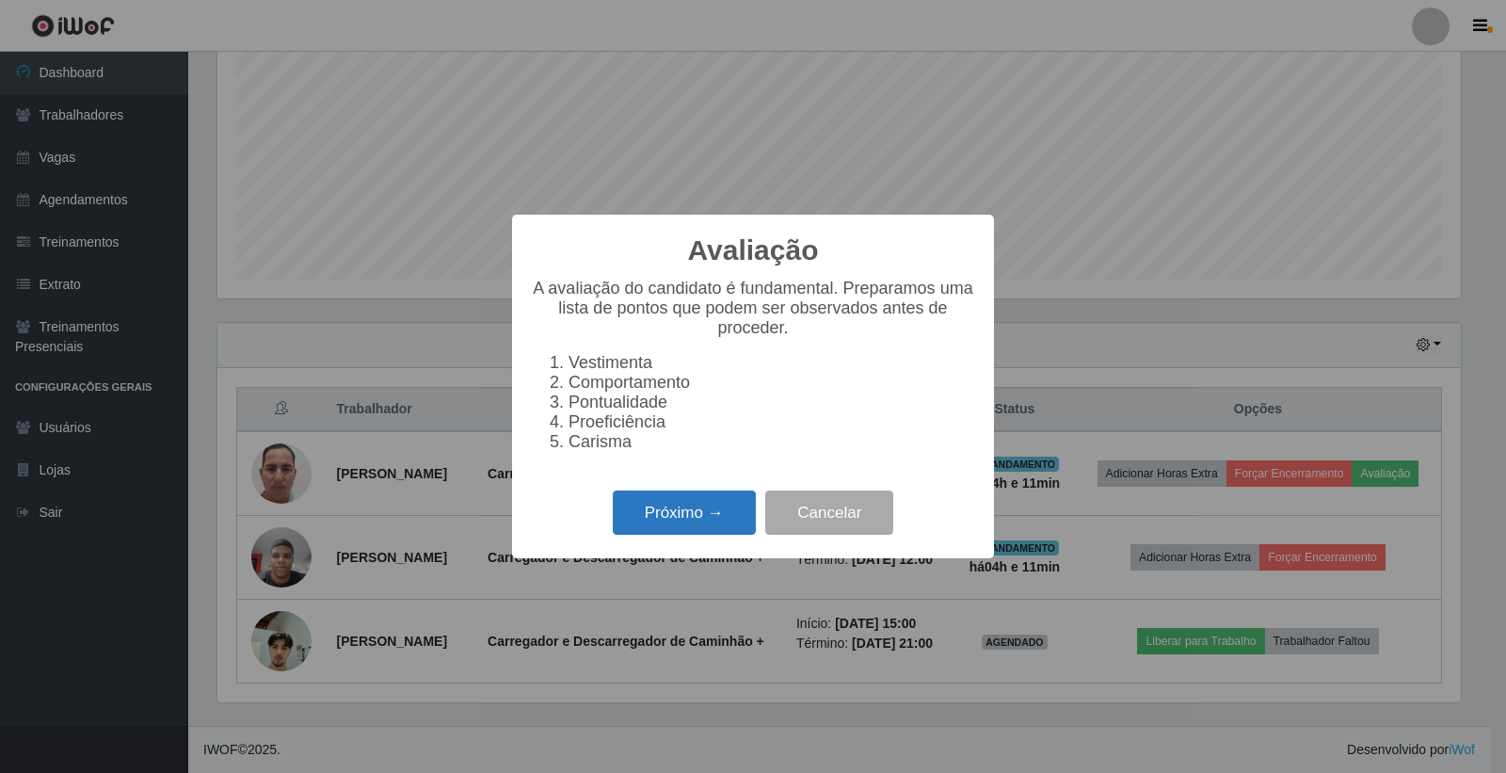
click at [716, 524] on button "Próximo →" at bounding box center [684, 513] width 143 height 44
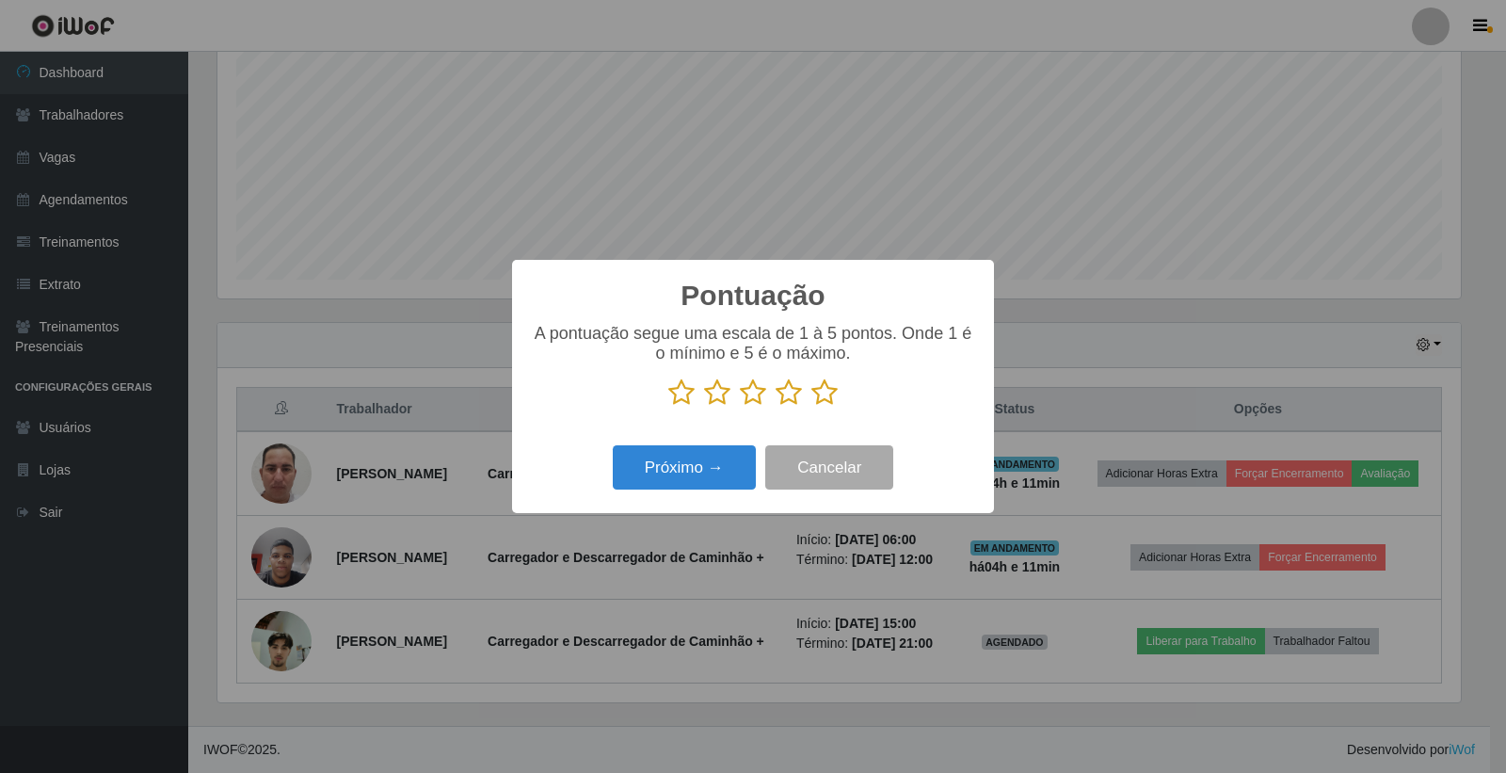
click at [830, 393] on icon at bounding box center [825, 393] width 26 height 28
click at [812, 407] on input "radio" at bounding box center [812, 407] width 0 height 0
click at [699, 471] on button "Próximo →" at bounding box center [684, 467] width 143 height 44
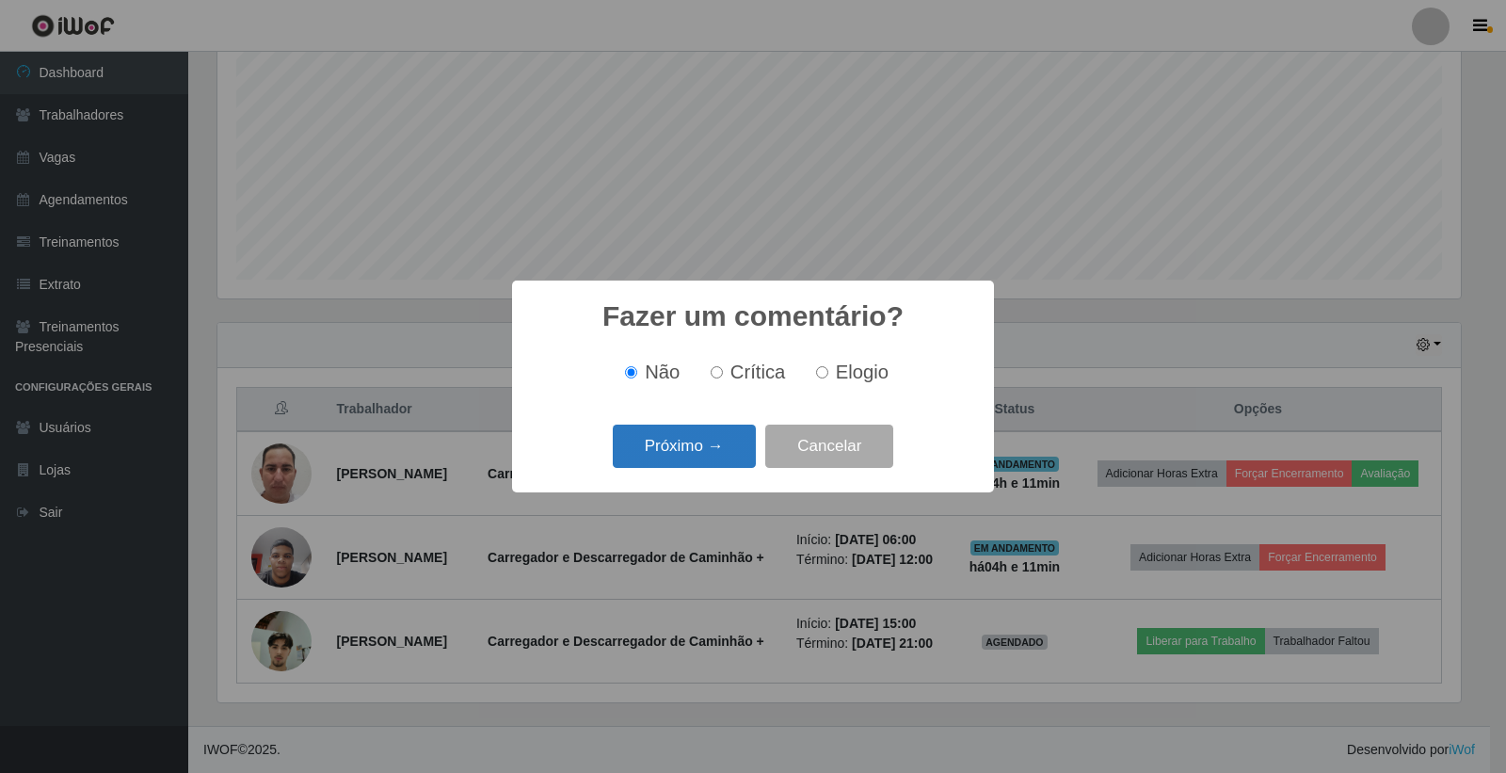
click at [699, 462] on button "Próximo →" at bounding box center [684, 447] width 143 height 44
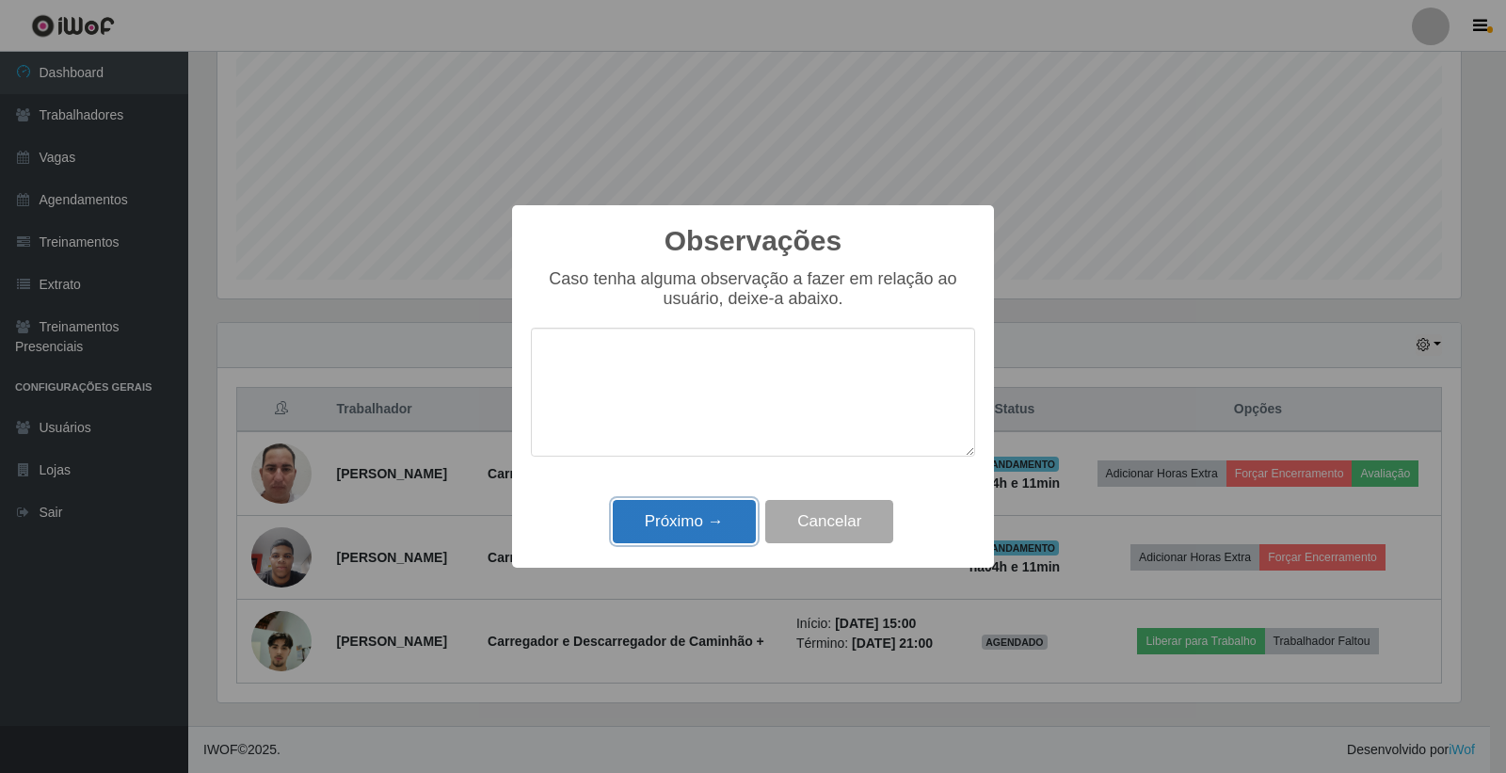
click at [721, 524] on button "Próximo →" at bounding box center [684, 522] width 143 height 44
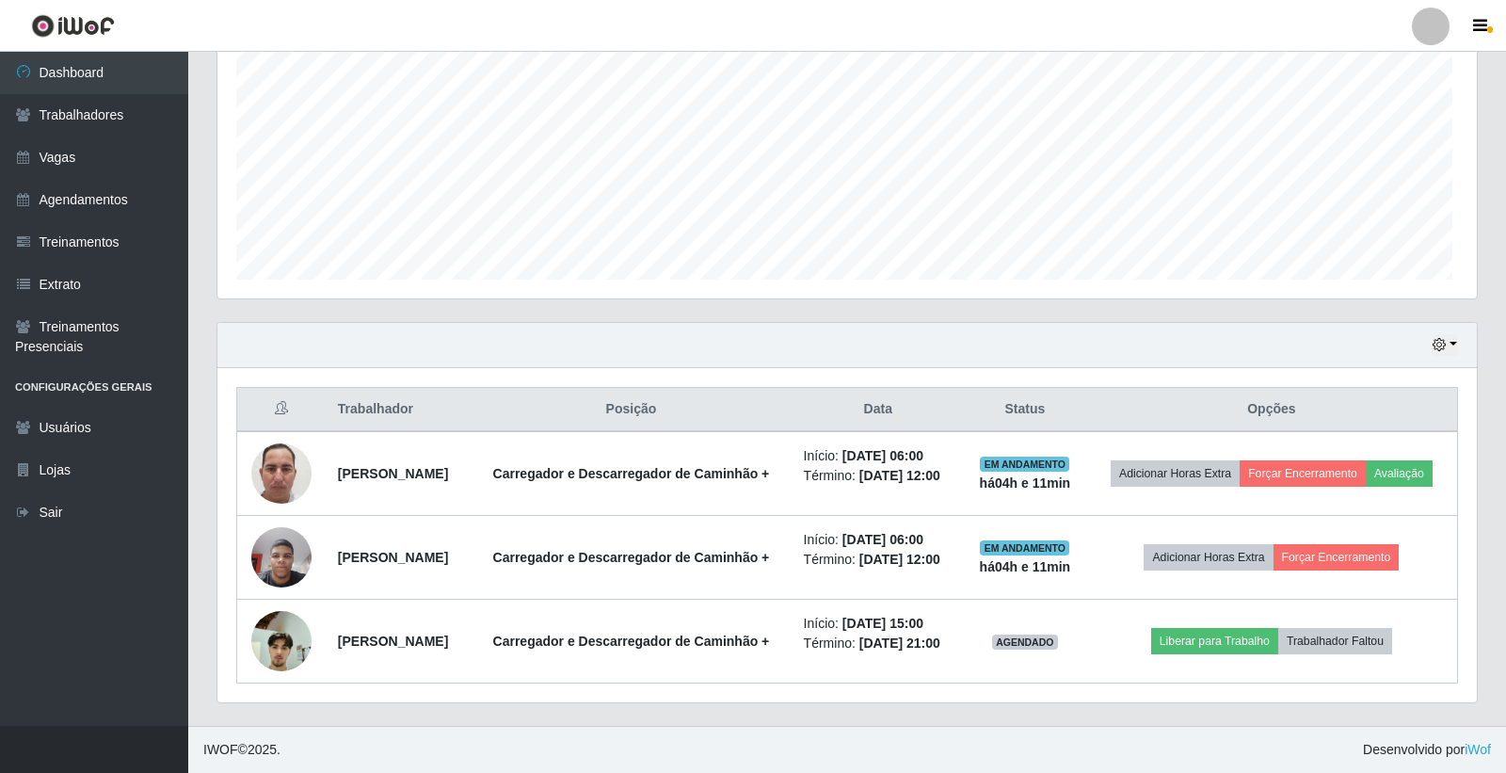
scroll to position [390, 1254]
drag, startPoint x: 1079, startPoint y: 328, endPoint x: 1094, endPoint y: 327, distance: 15.1
click at [1094, 327] on div "Hoje 1 dia 3 dias 1 Semana Não encerrados" at bounding box center [844, 345] width 1254 height 45
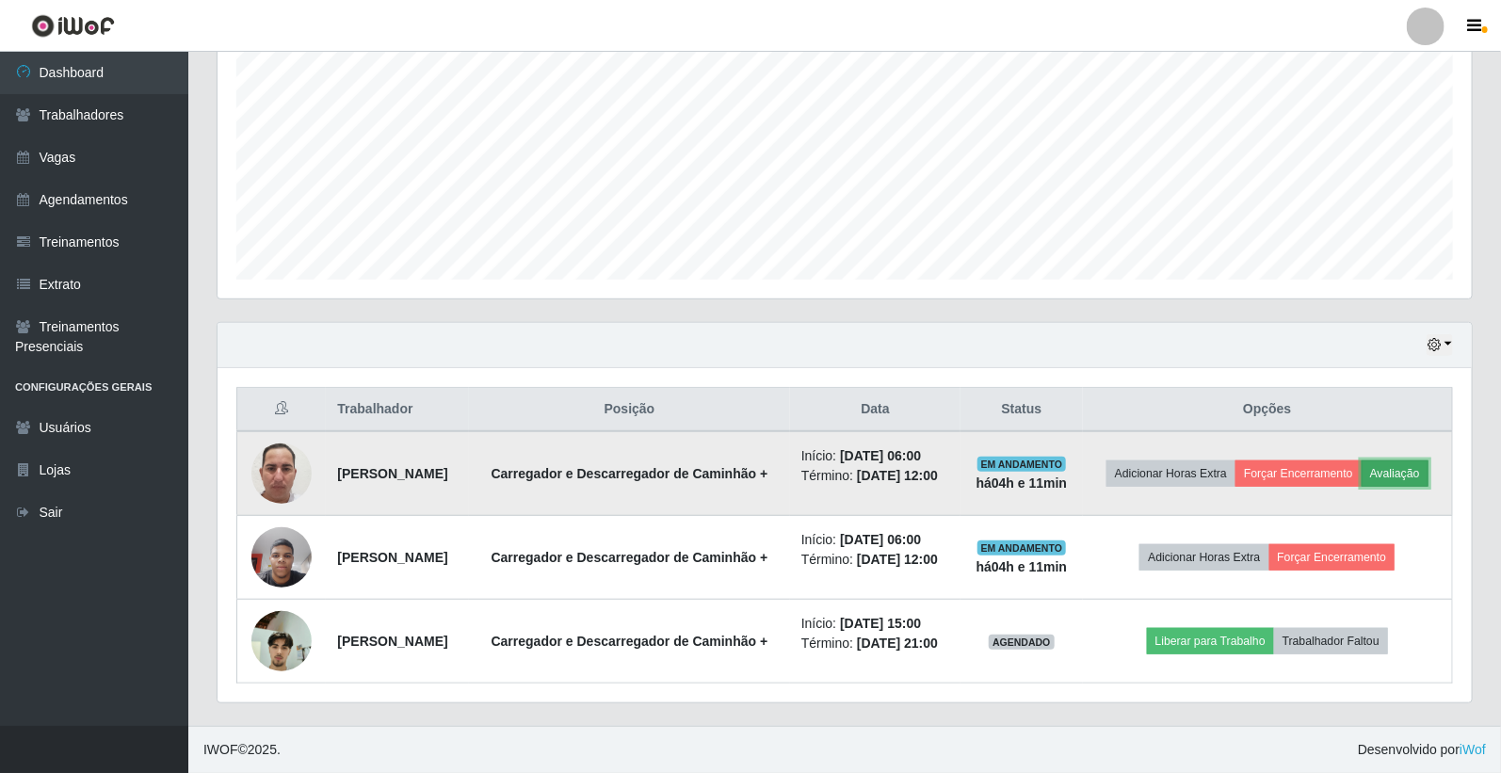
click at [1361, 469] on button "Avaliação" at bounding box center [1394, 473] width 67 height 26
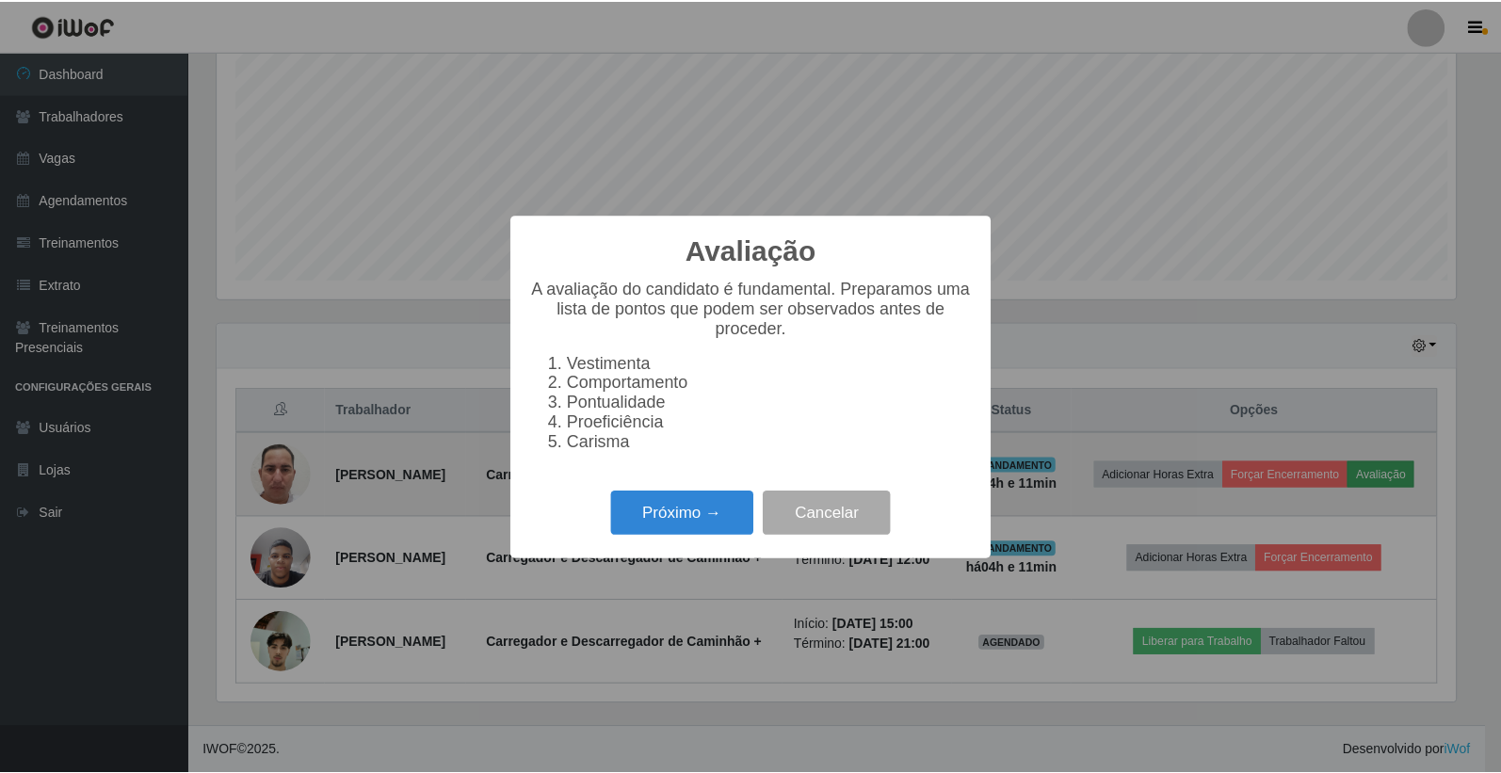
scroll to position [390, 1243]
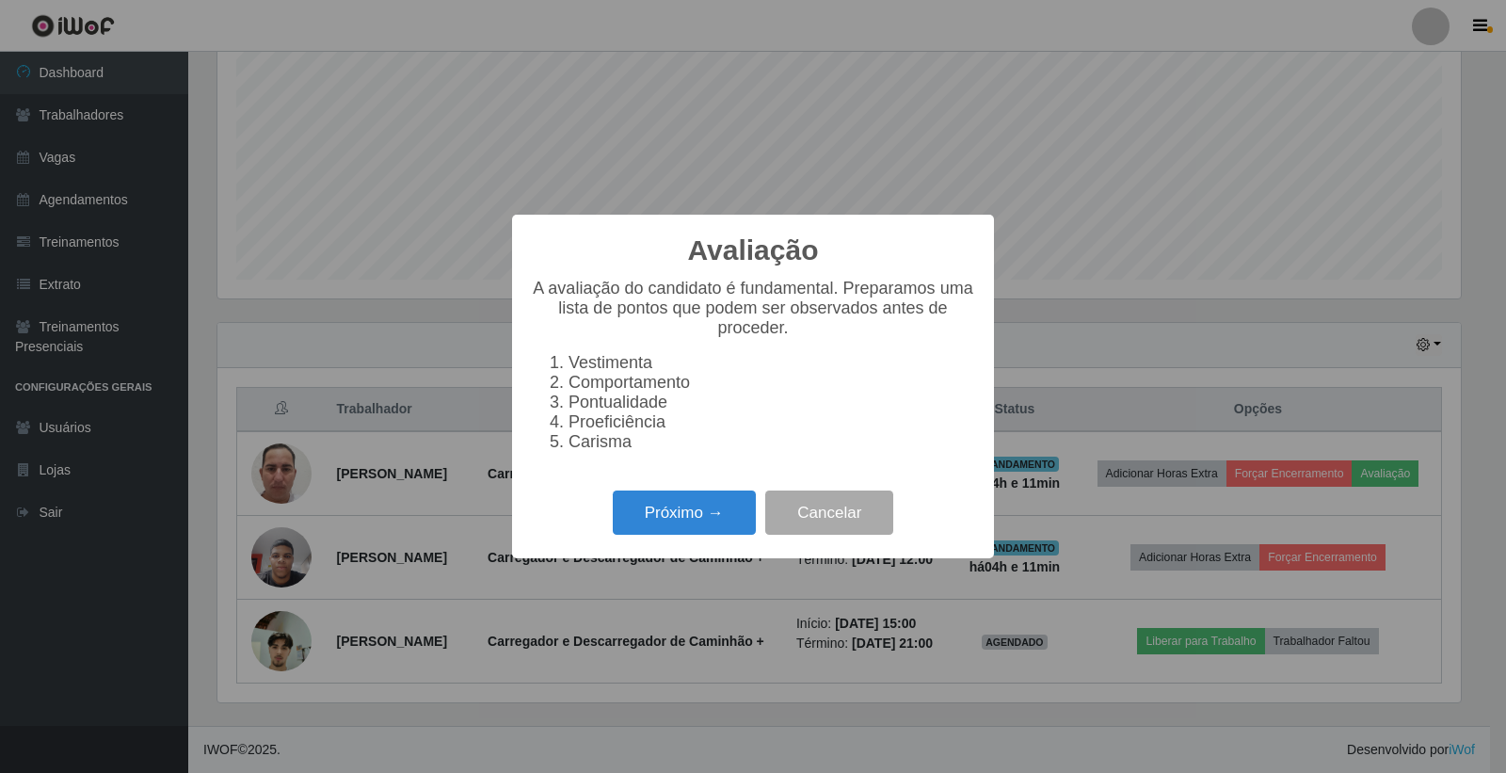
drag, startPoint x: 1264, startPoint y: 688, endPoint x: 1264, endPoint y: 714, distance: 25.4
click at [1265, 698] on div "Avaliação × A avaliação do candidato é fundamental. Preparamos uma lista de pon…" at bounding box center [753, 386] width 1506 height 773
click at [1134, 772] on div "Avaliação × A avaliação do candidato é fundamental. Preparamos uma lista de pon…" at bounding box center [753, 386] width 1506 height 773
click at [1069, 478] on div "Avaliação × A avaliação do candidato é fundamental. Preparamos uma lista de pon…" at bounding box center [753, 386] width 1506 height 773
click at [849, 524] on button "Cancelar" at bounding box center [829, 513] width 128 height 44
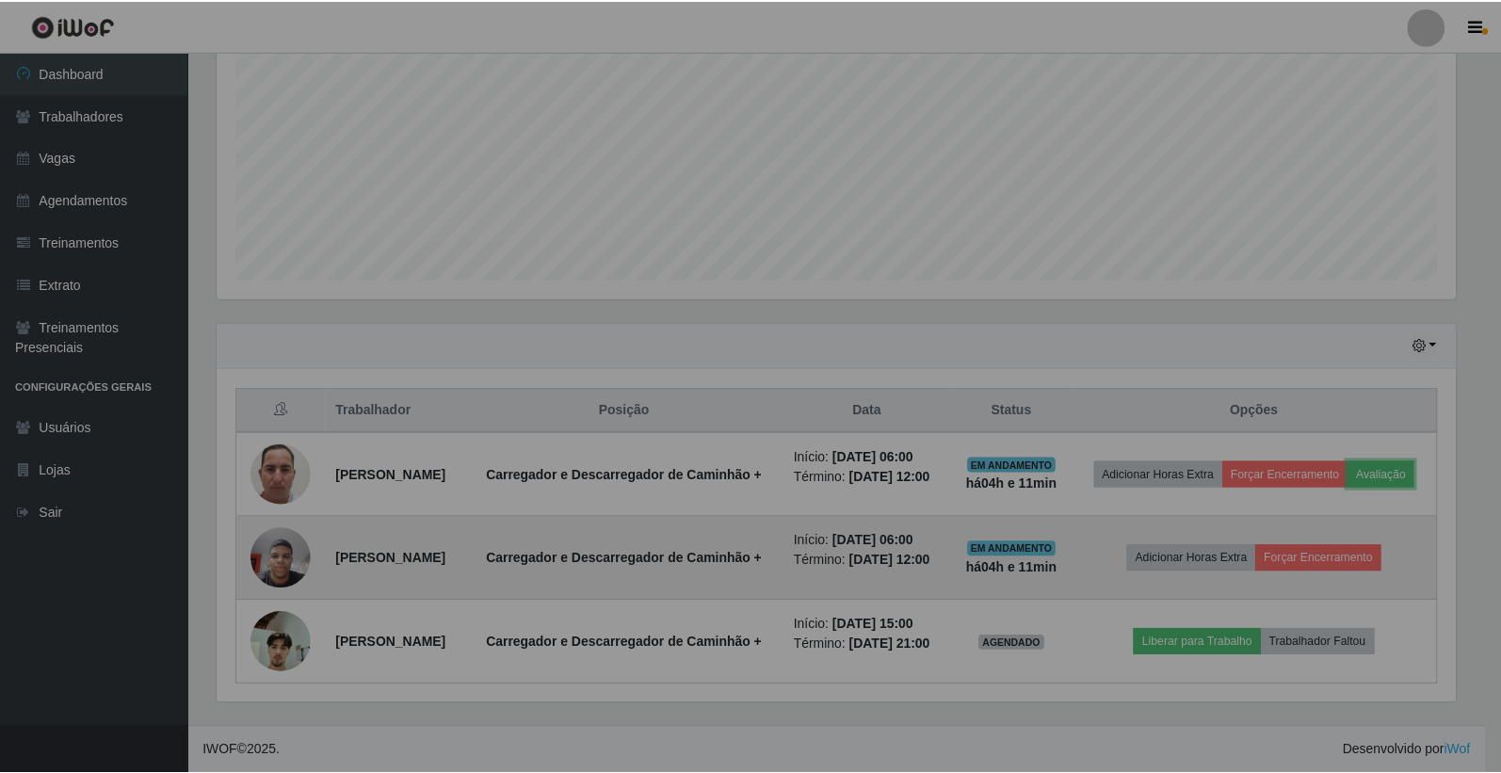
scroll to position [390, 1254]
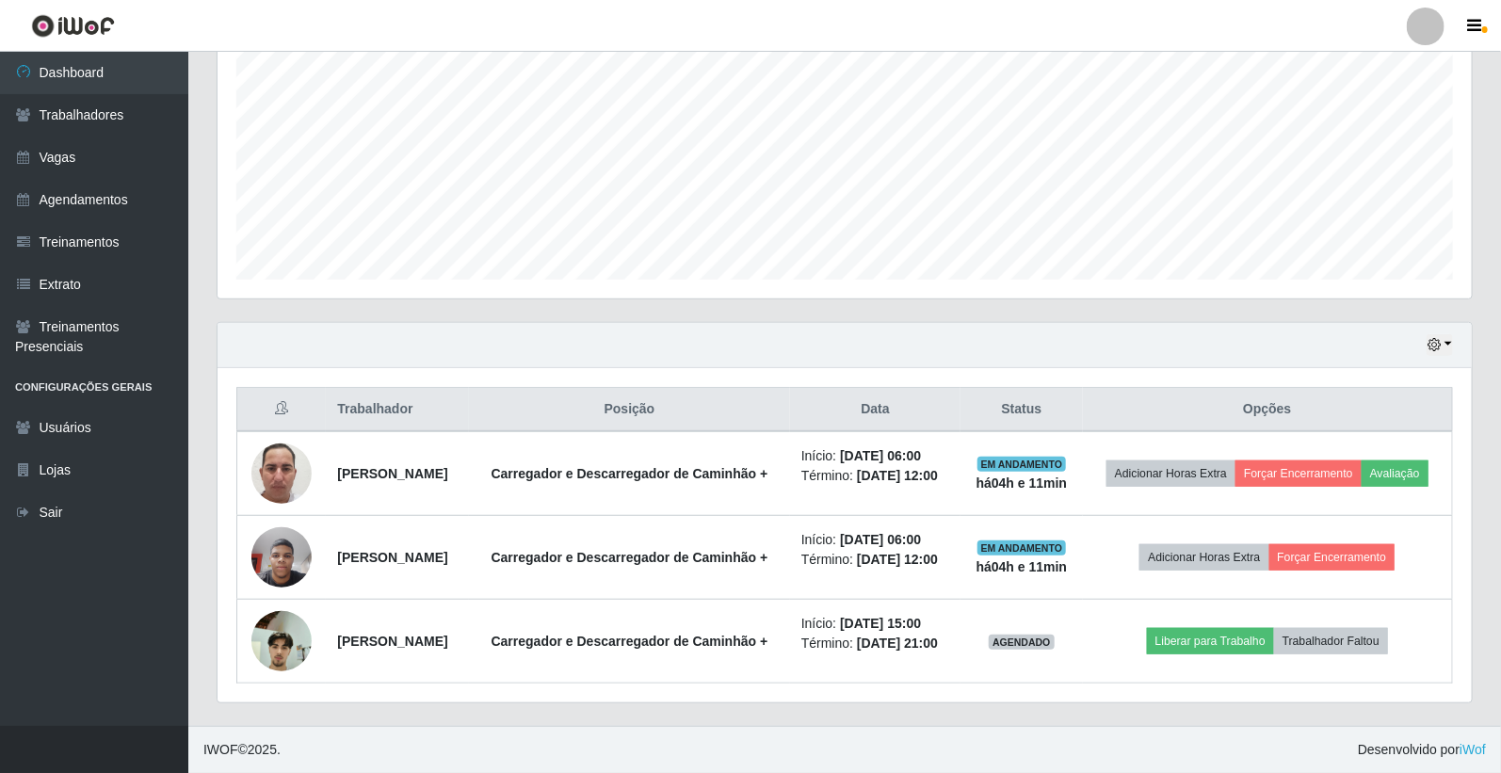
click at [855, 323] on div "Hoje 1 dia 3 dias 1 Semana Não encerrados" at bounding box center [844, 345] width 1254 height 45
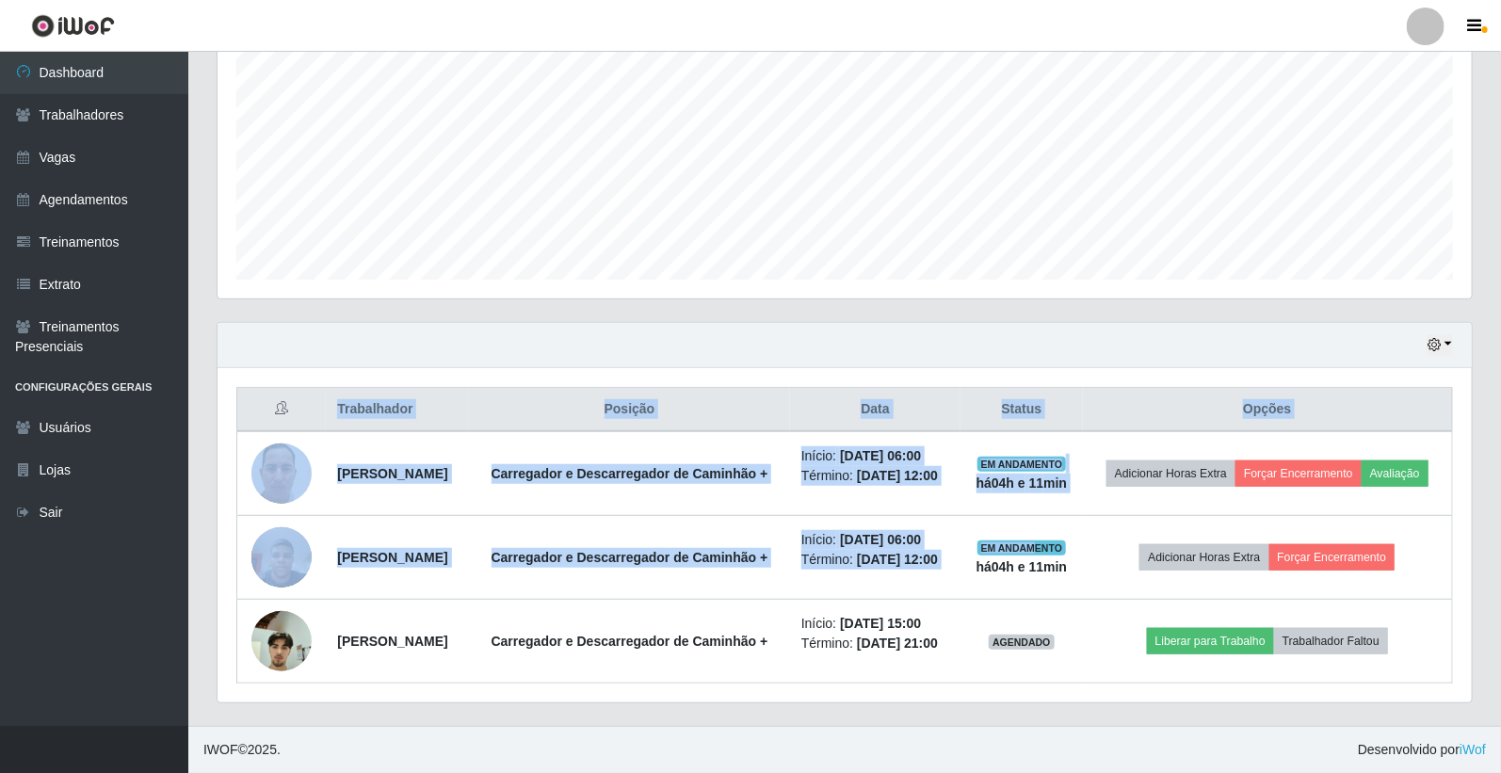
drag, startPoint x: 1081, startPoint y: 662, endPoint x: 1125, endPoint y: 807, distance: 151.6
click at [1125, 772] on html "Perfil Alterar Senha Sair Dashboard Trabalhadores Vagas Agendamentos Treinament…" at bounding box center [750, 189] width 1501 height 1167
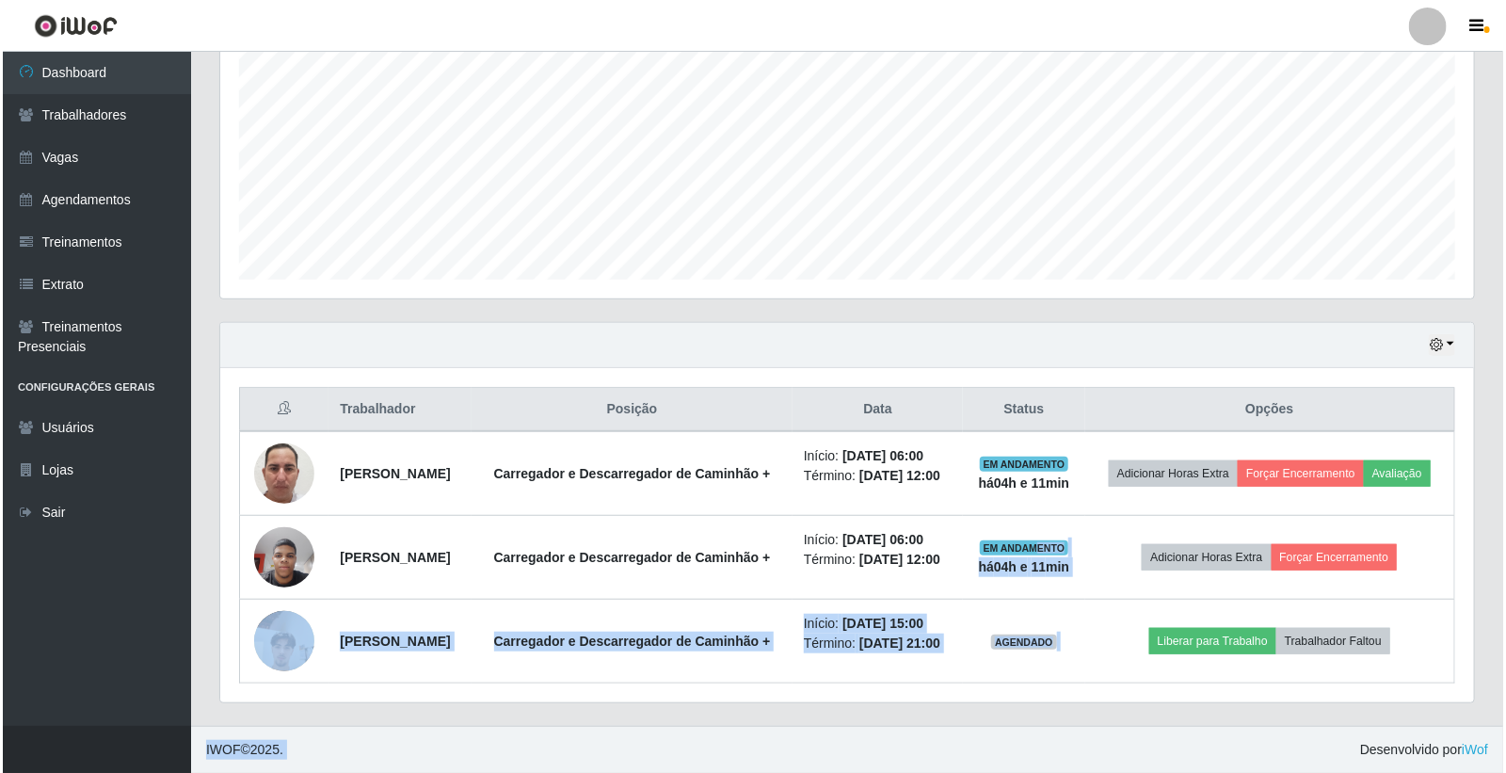
scroll to position [436, 0]
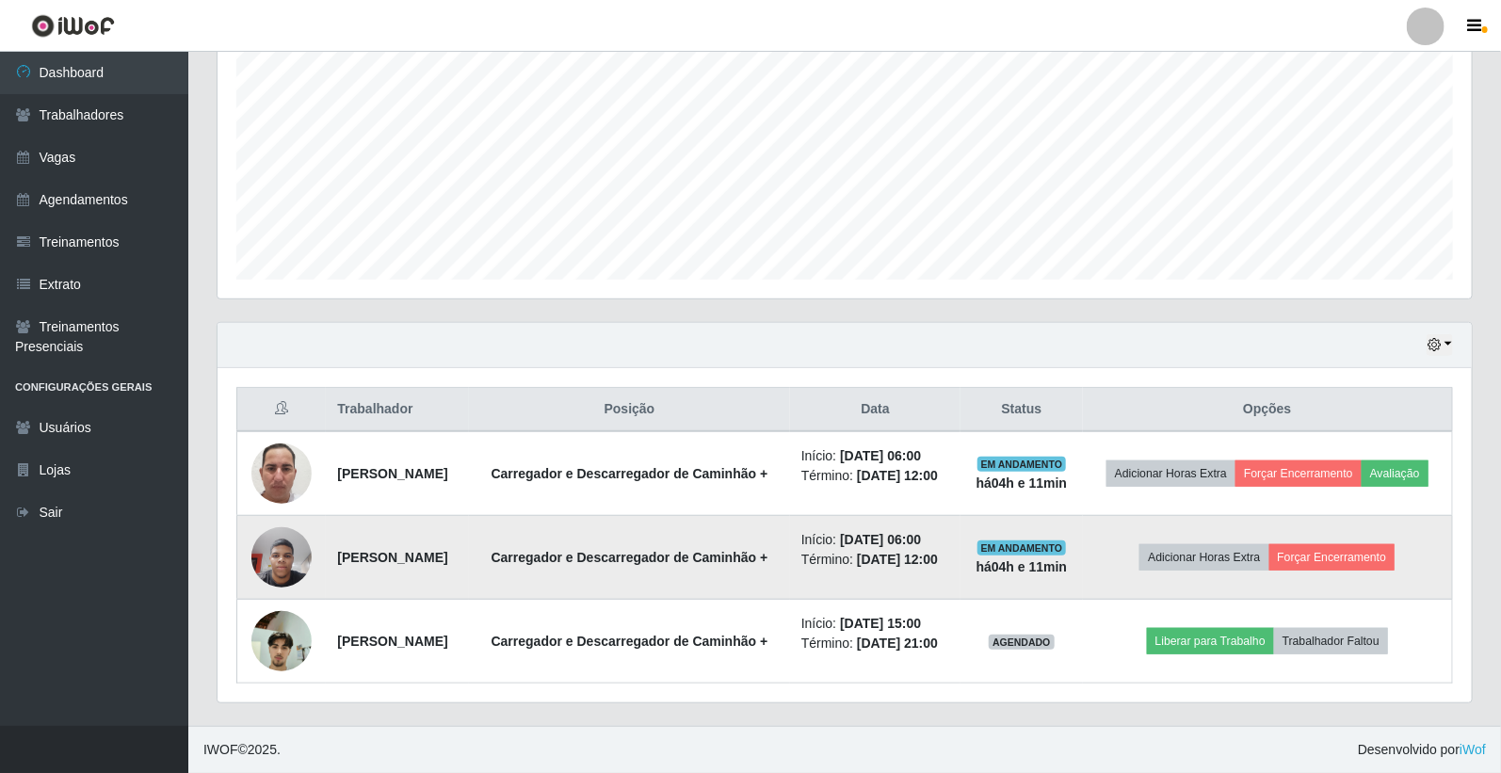
click at [921, 574] on td "Início: [DATE] 06:00 Término: [DATE] 12:00" at bounding box center [875, 558] width 170 height 84
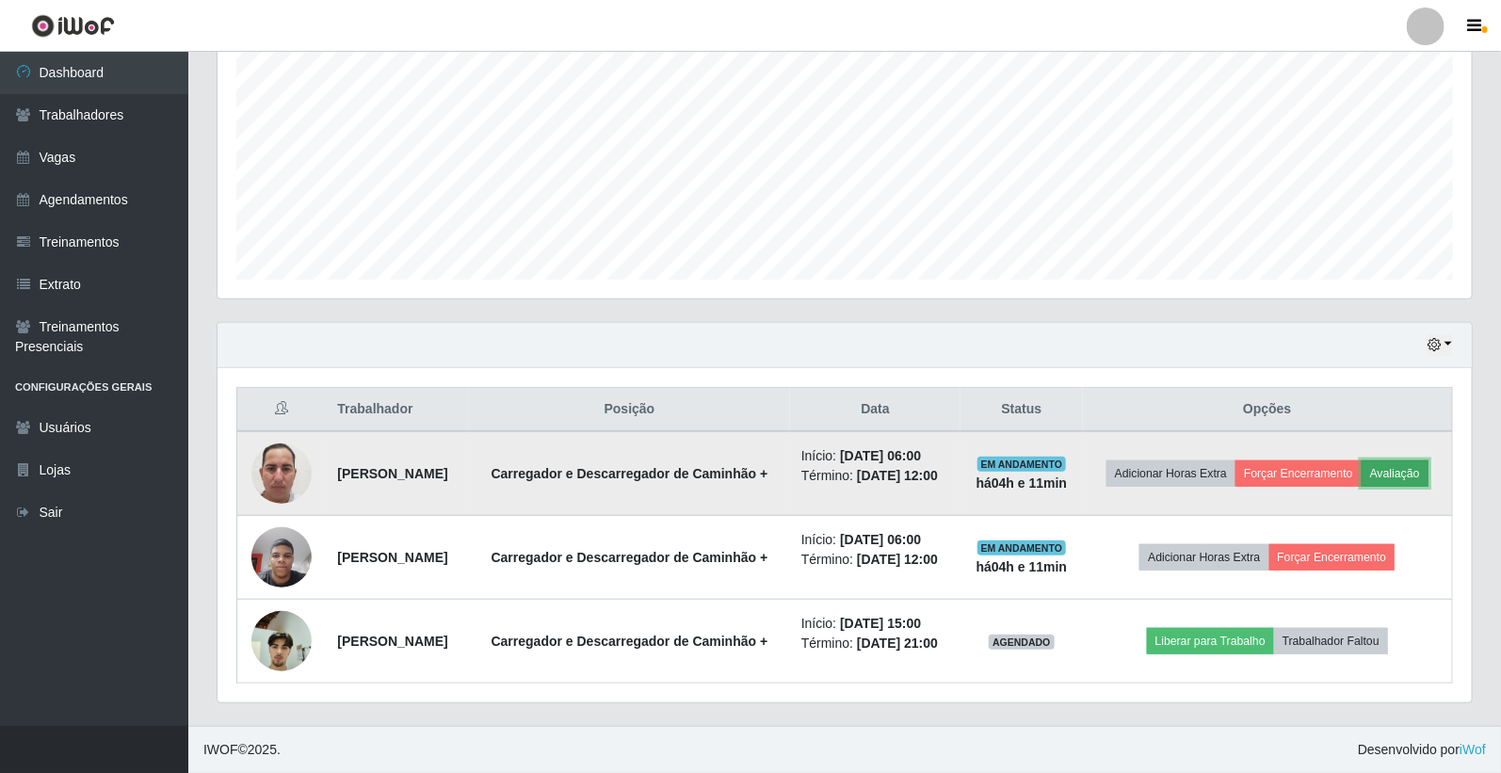
click at [1361, 460] on button "Avaliação" at bounding box center [1394, 473] width 67 height 26
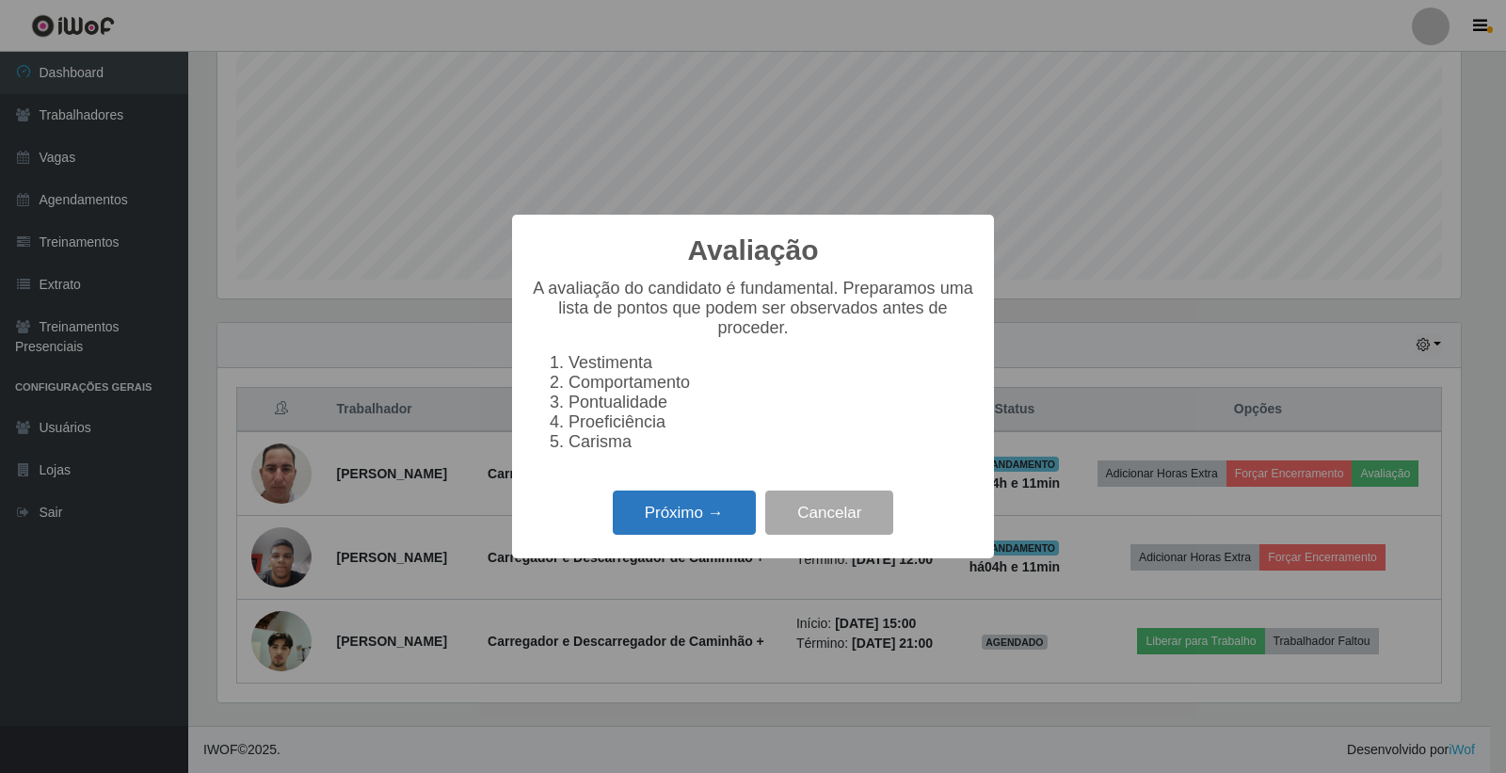
click at [676, 524] on button "Próximo →" at bounding box center [684, 513] width 143 height 44
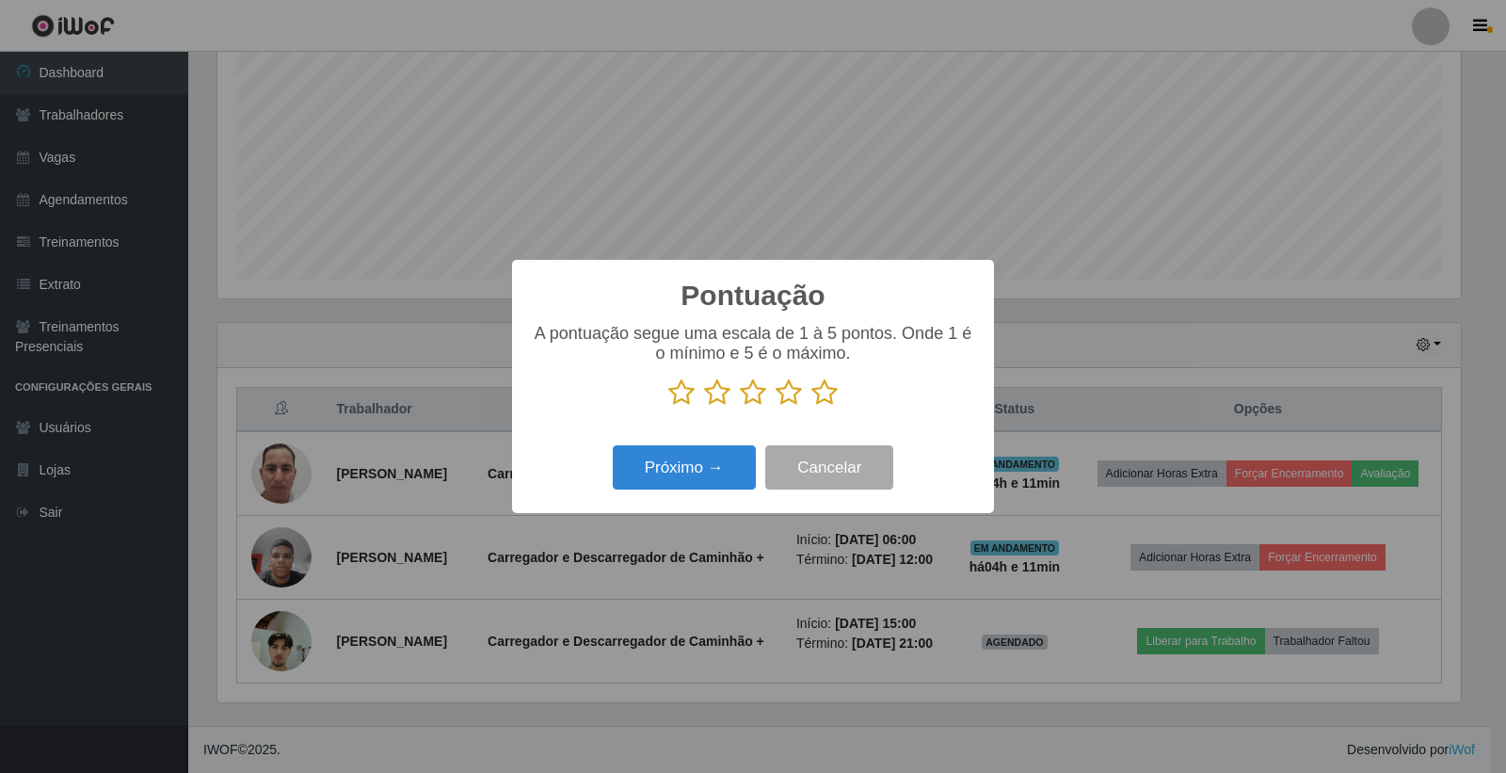
click at [820, 393] on icon at bounding box center [825, 393] width 26 height 28
click at [812, 407] on input "radio" at bounding box center [812, 407] width 0 height 0
click at [727, 471] on button "Próximo →" at bounding box center [684, 467] width 143 height 44
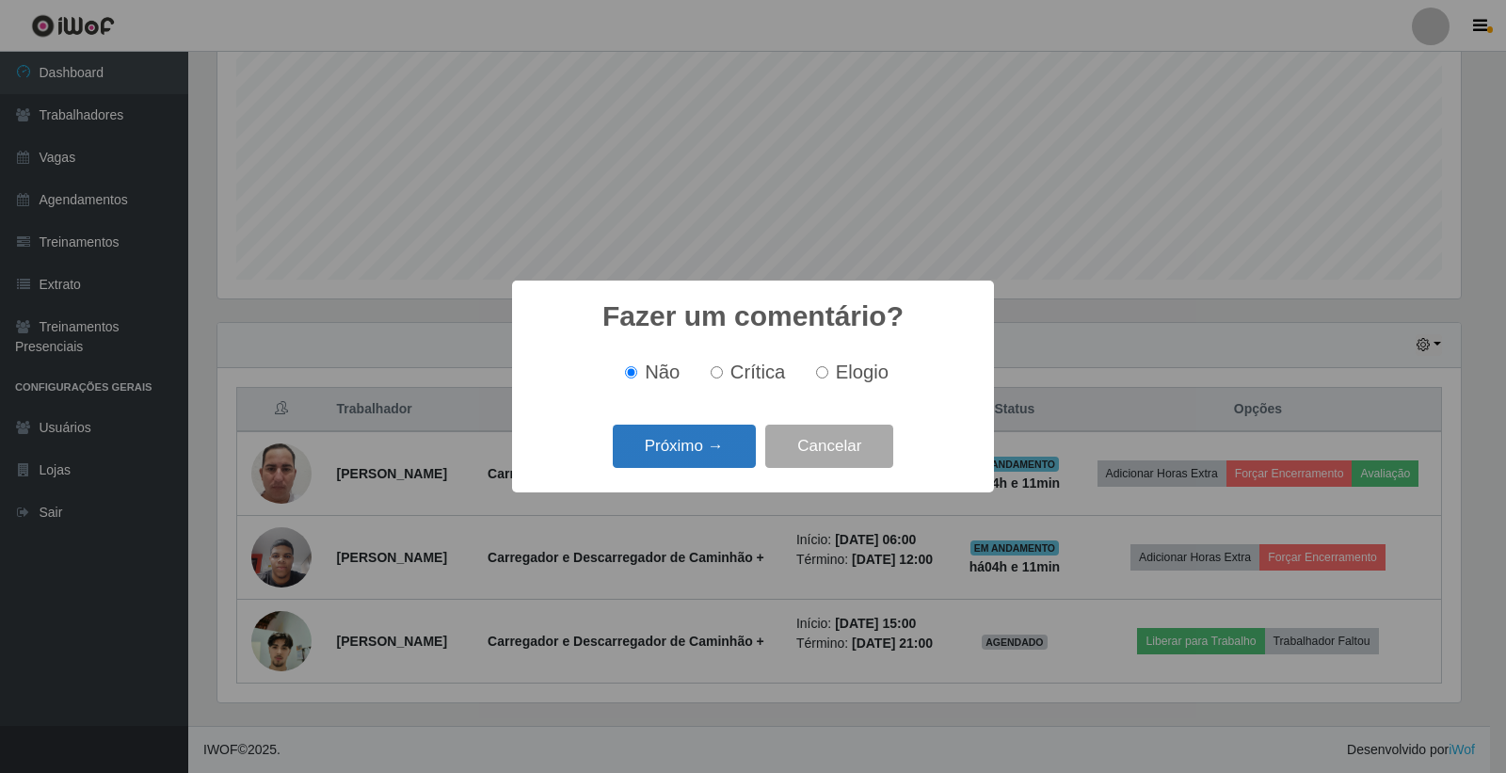
click at [726, 461] on button "Próximo →" at bounding box center [684, 447] width 143 height 44
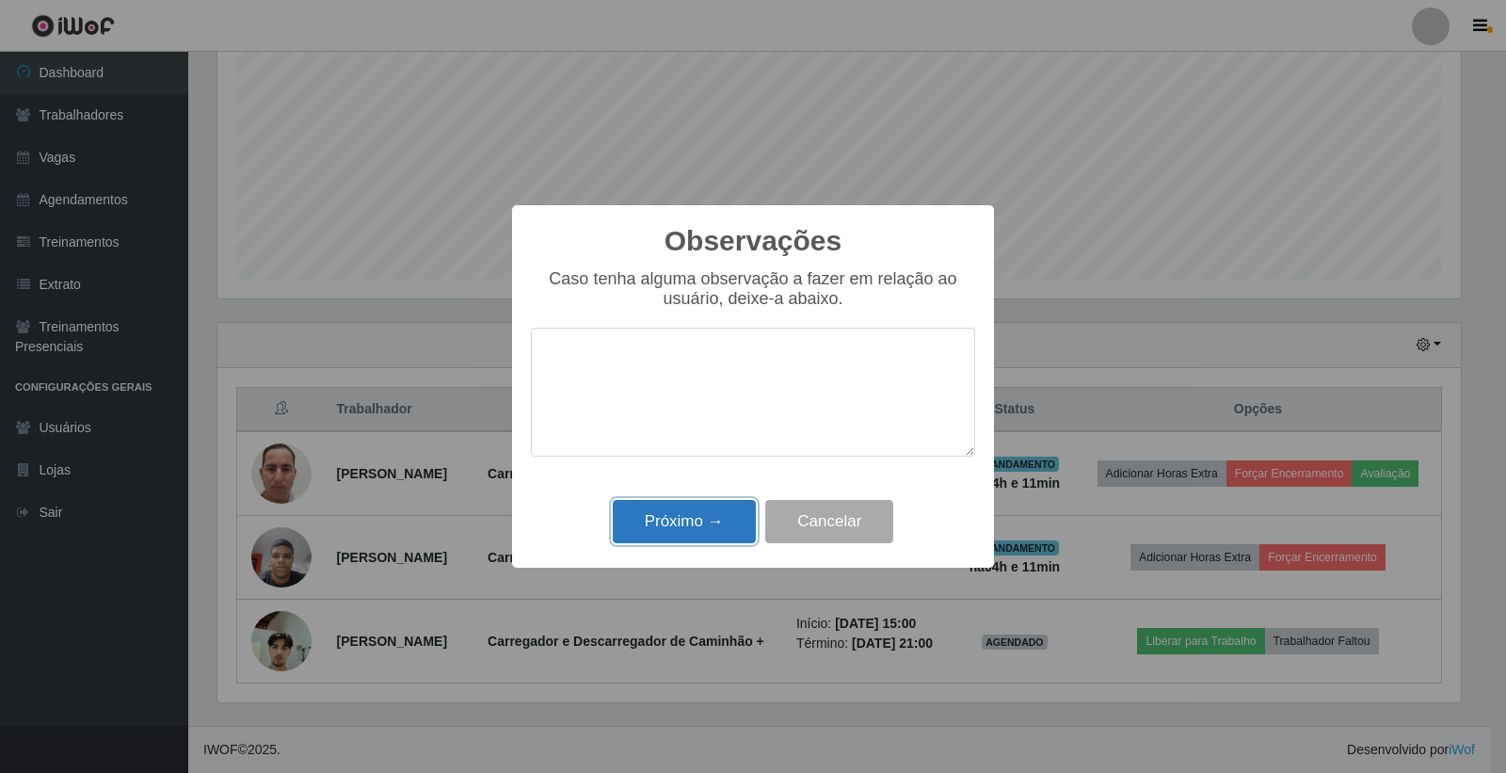
click at [739, 515] on button "Próximo →" at bounding box center [684, 522] width 143 height 44
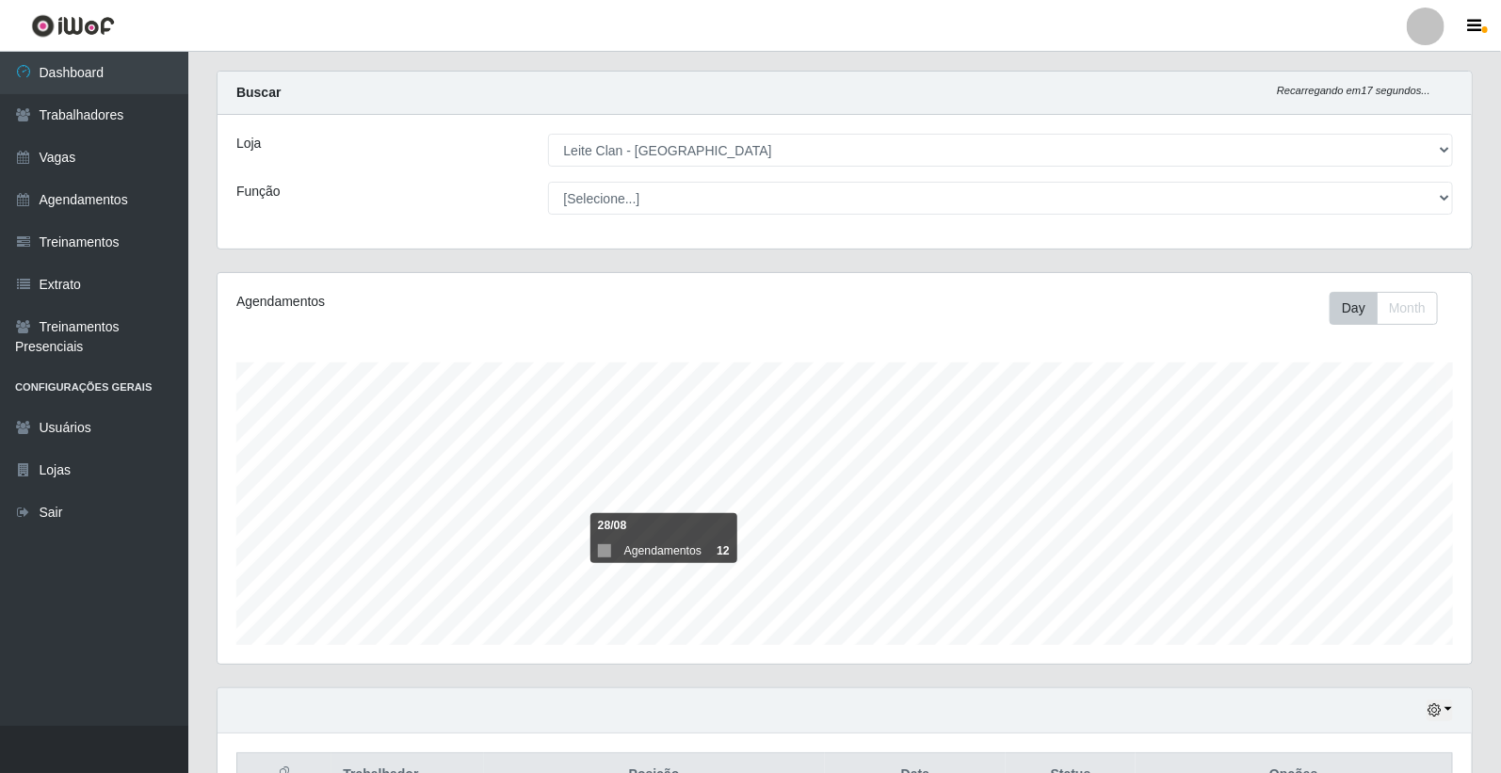
scroll to position [0, 0]
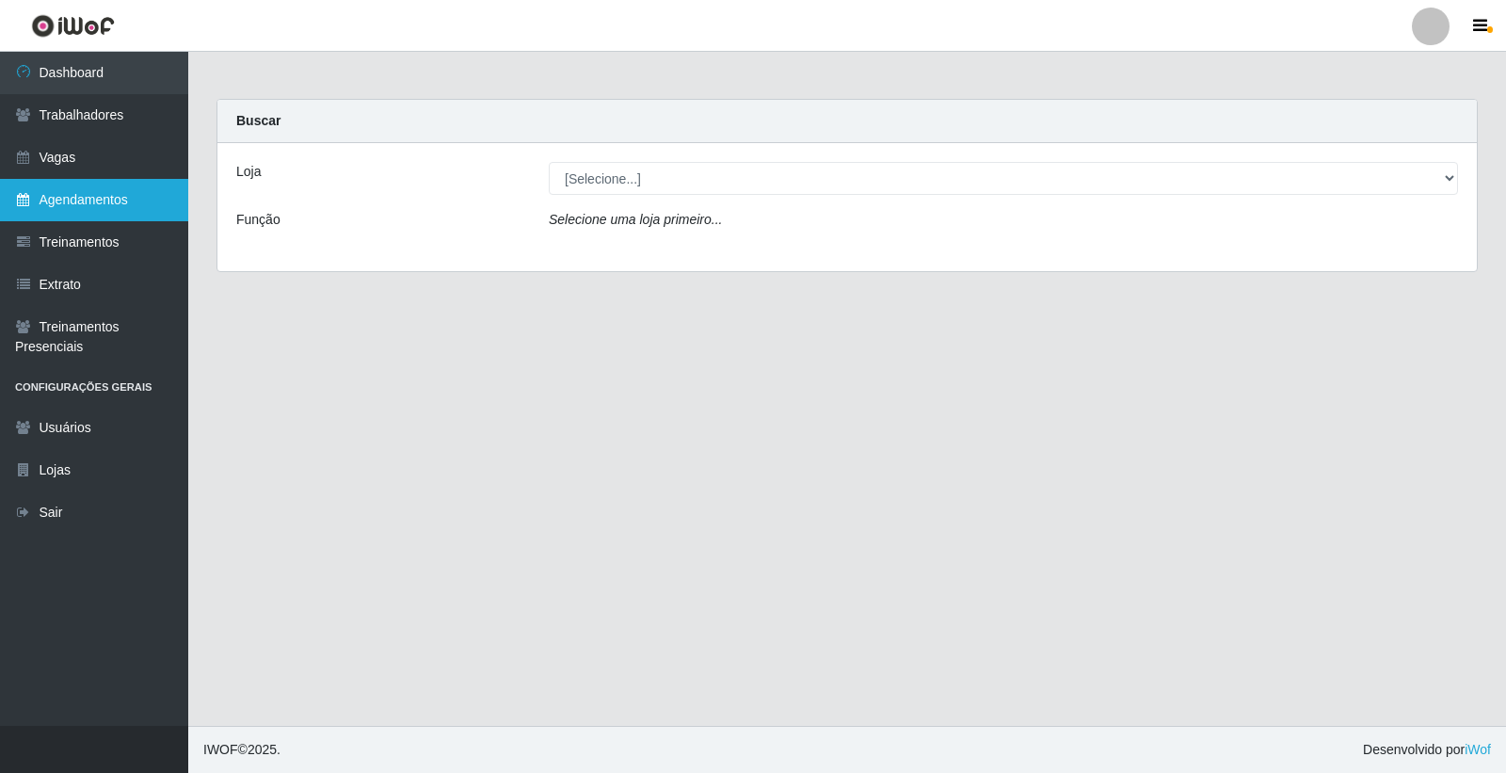
click at [137, 203] on link "Agendamentos" at bounding box center [94, 200] width 188 height 42
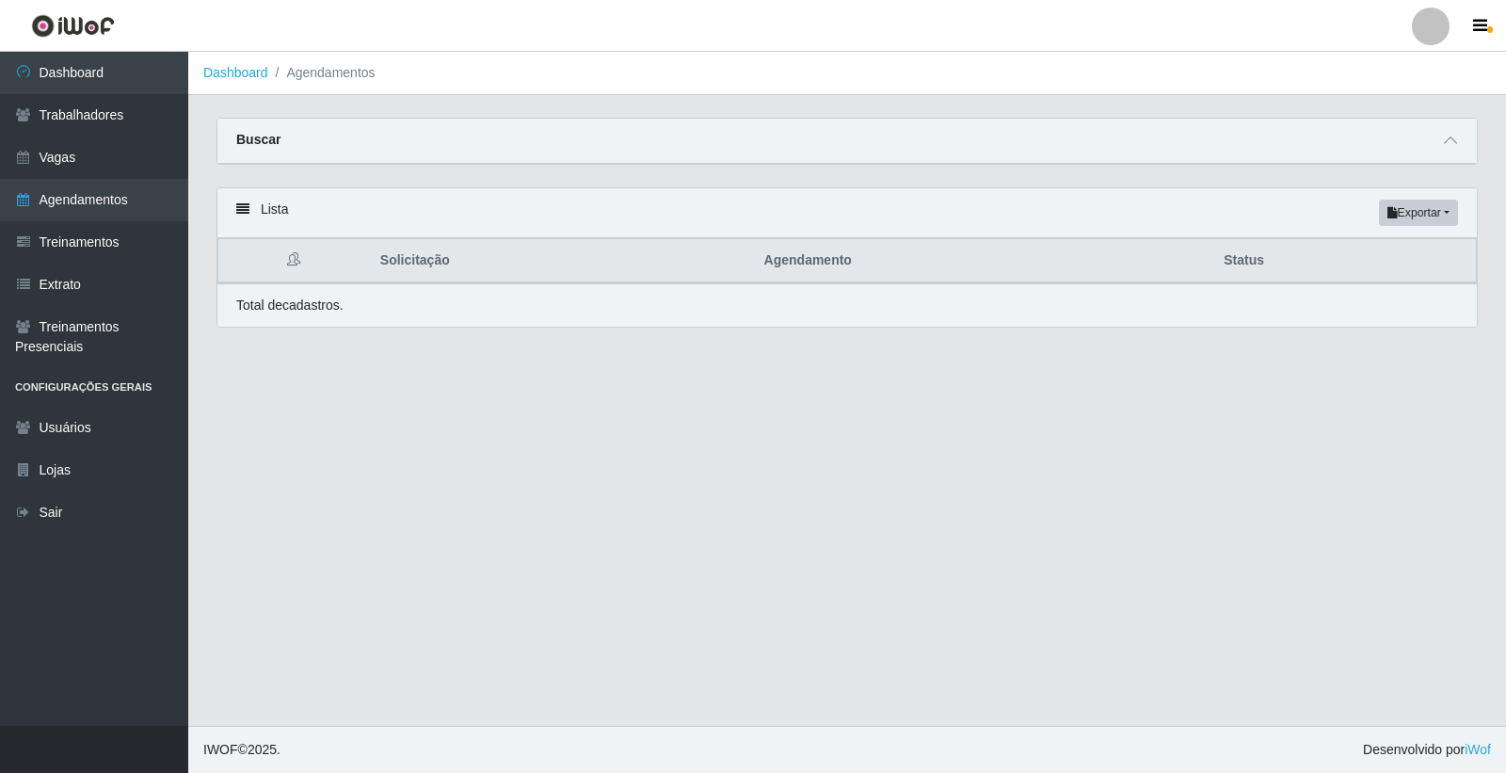
click at [1426, 139] on div "Buscar" at bounding box center [847, 141] width 1260 height 45
click at [1444, 141] on icon at bounding box center [1450, 140] width 13 height 13
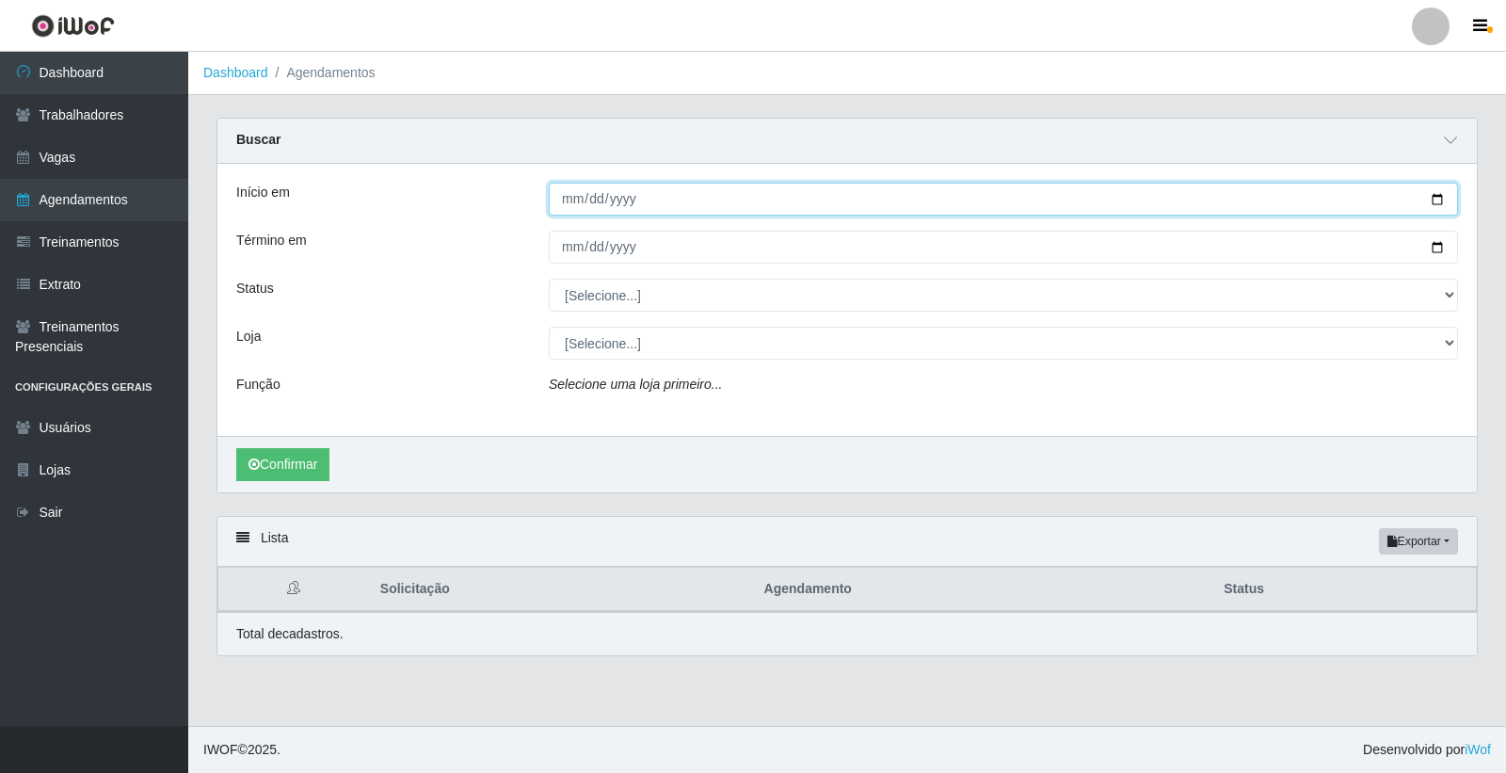
click at [569, 205] on input "Início em" at bounding box center [1004, 199] width 910 height 33
type input "[DATE]"
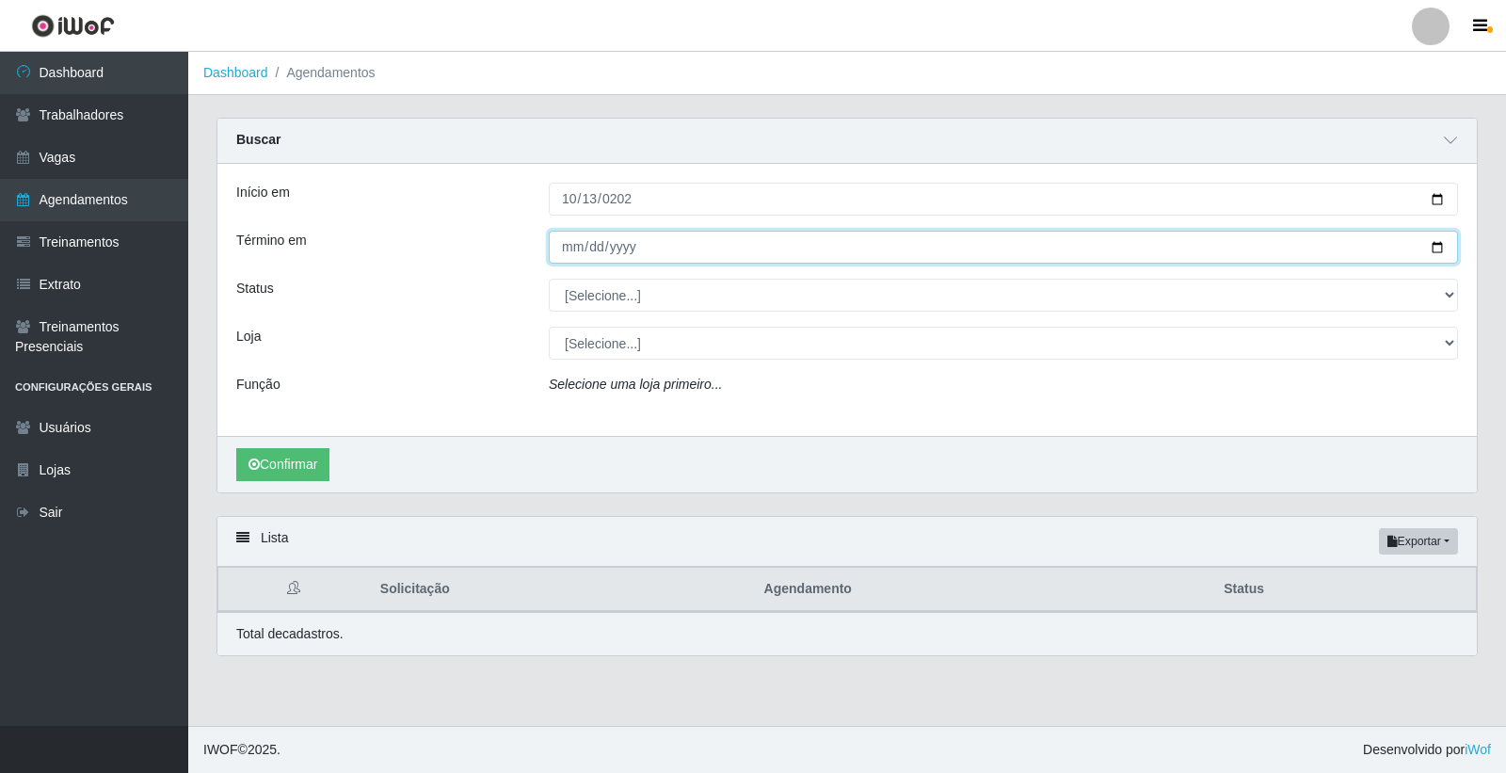
click at [579, 250] on input "Término em" at bounding box center [1004, 247] width 910 height 33
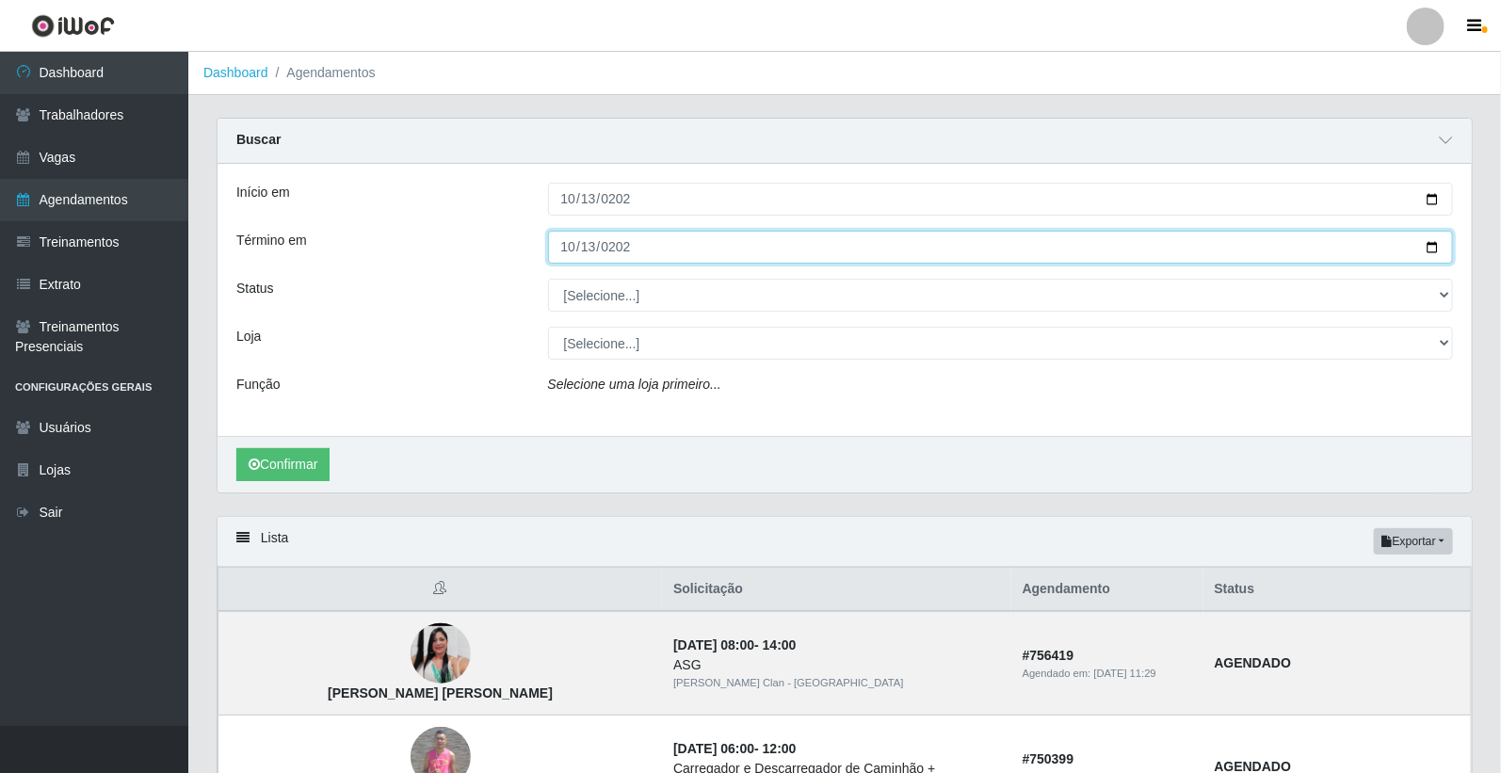
type input "2025-10-13"
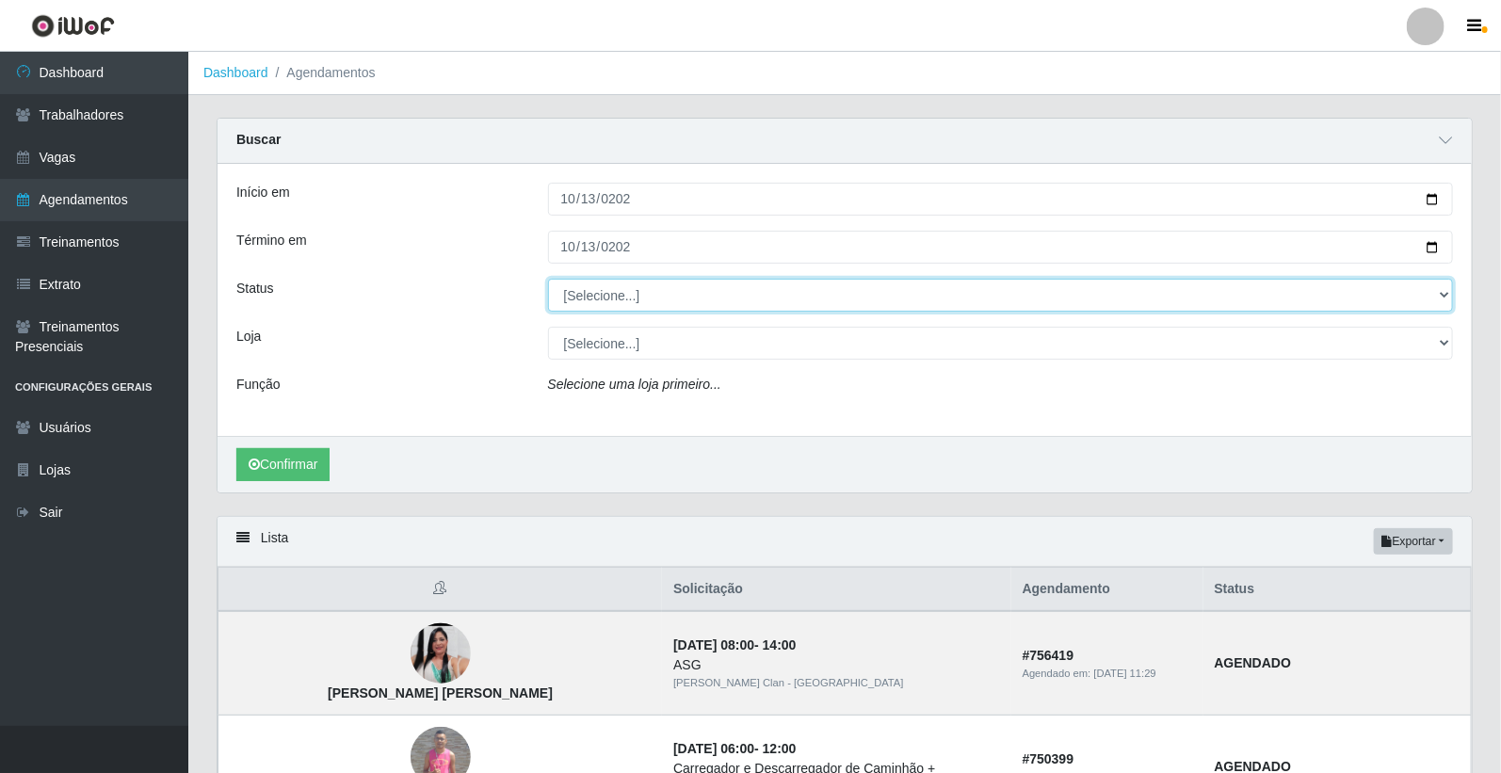
click at [629, 292] on select "[Selecione...] AGENDADO AGUARDANDO LIBERAR EM ANDAMENTO EM REVISÃO FINALIZADO C…" at bounding box center [1001, 295] width 906 height 33
select select "AGENDADO"
click at [548, 279] on select "[Selecione...] AGENDADO AGUARDANDO LIBERAR EM ANDAMENTO EM REVISÃO FINALIZADO C…" at bounding box center [1001, 295] width 906 height 33
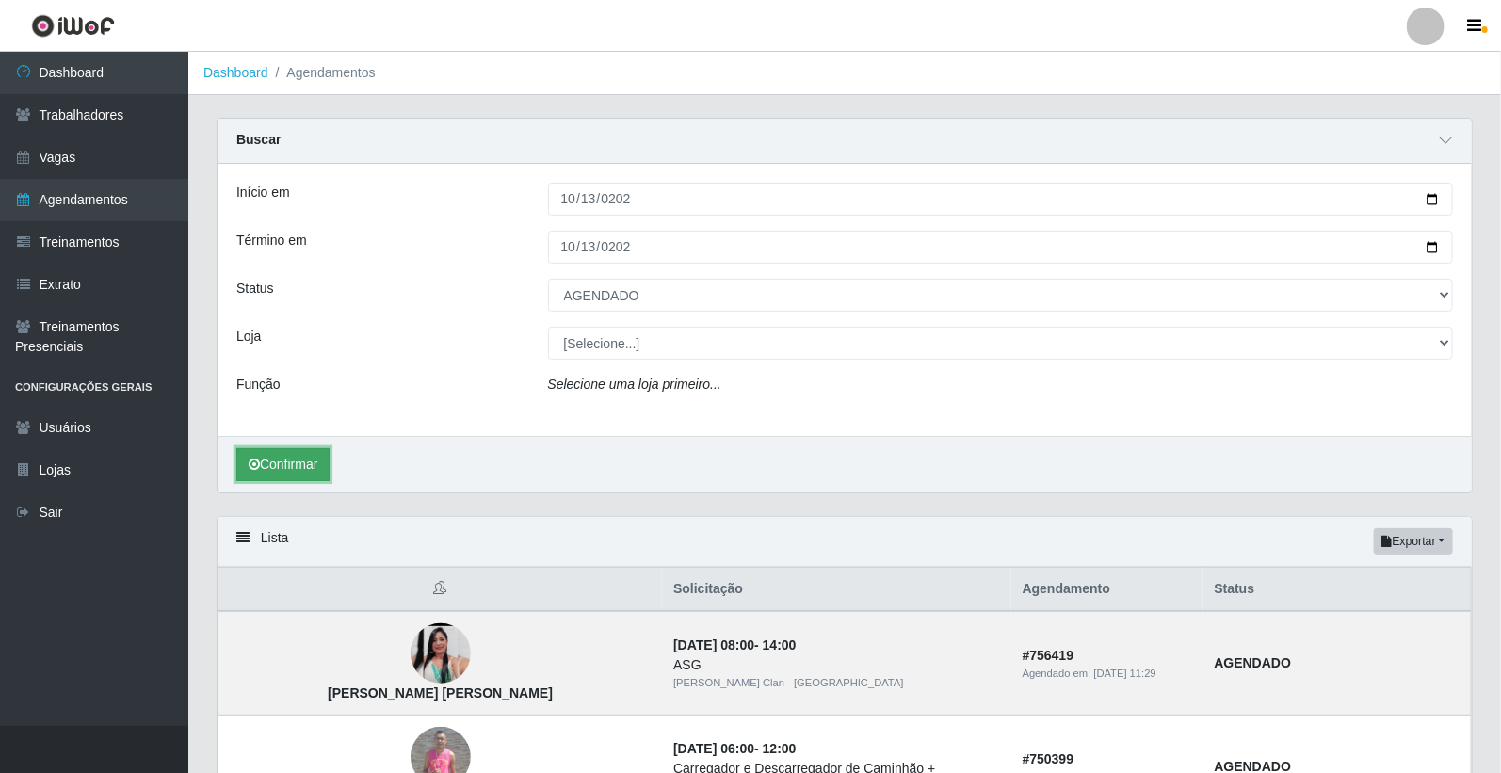
click at [286, 466] on button "Confirmar" at bounding box center [282, 464] width 93 height 33
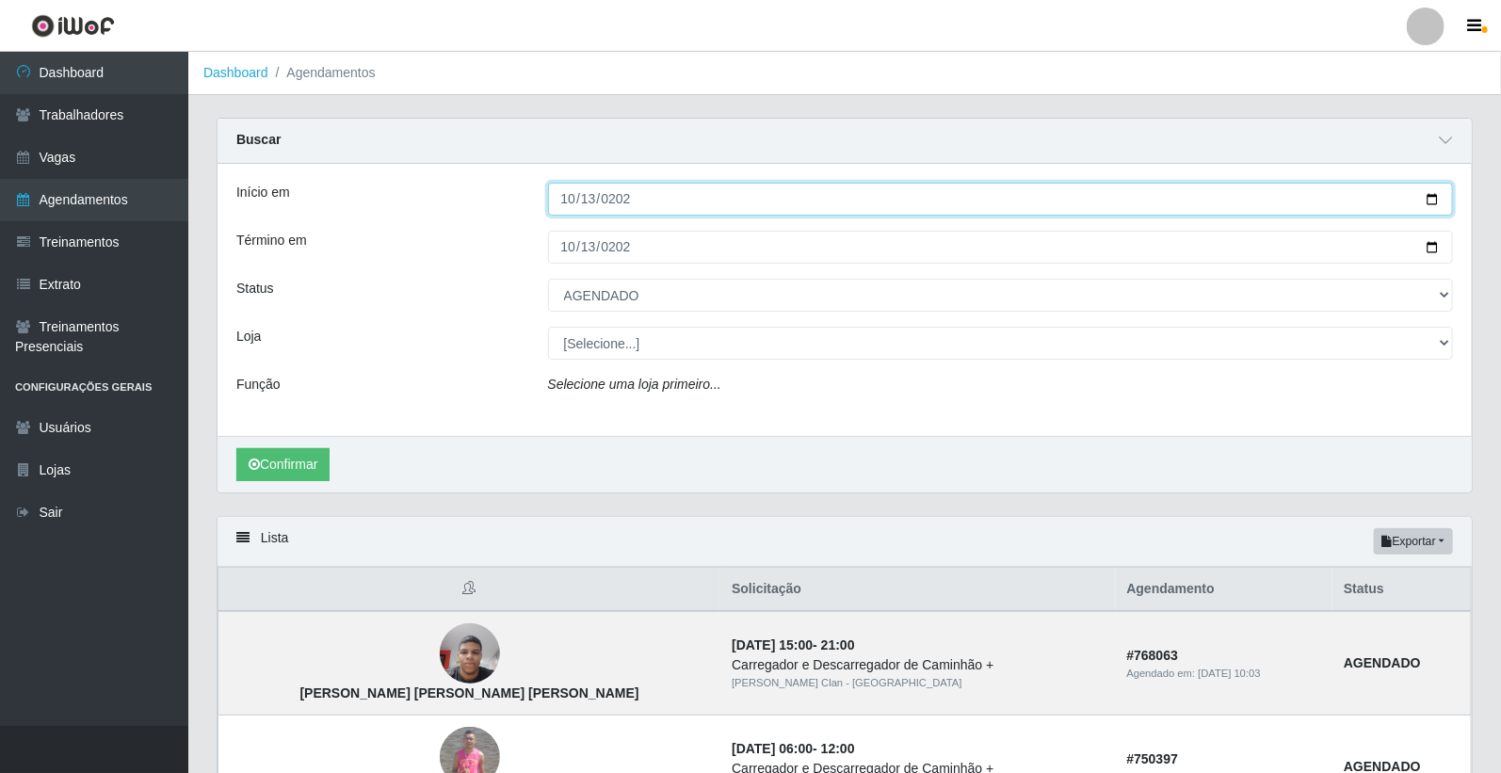
click at [561, 209] on input "2025-10-13" at bounding box center [1001, 199] width 906 height 33
type input "2025-10-13"
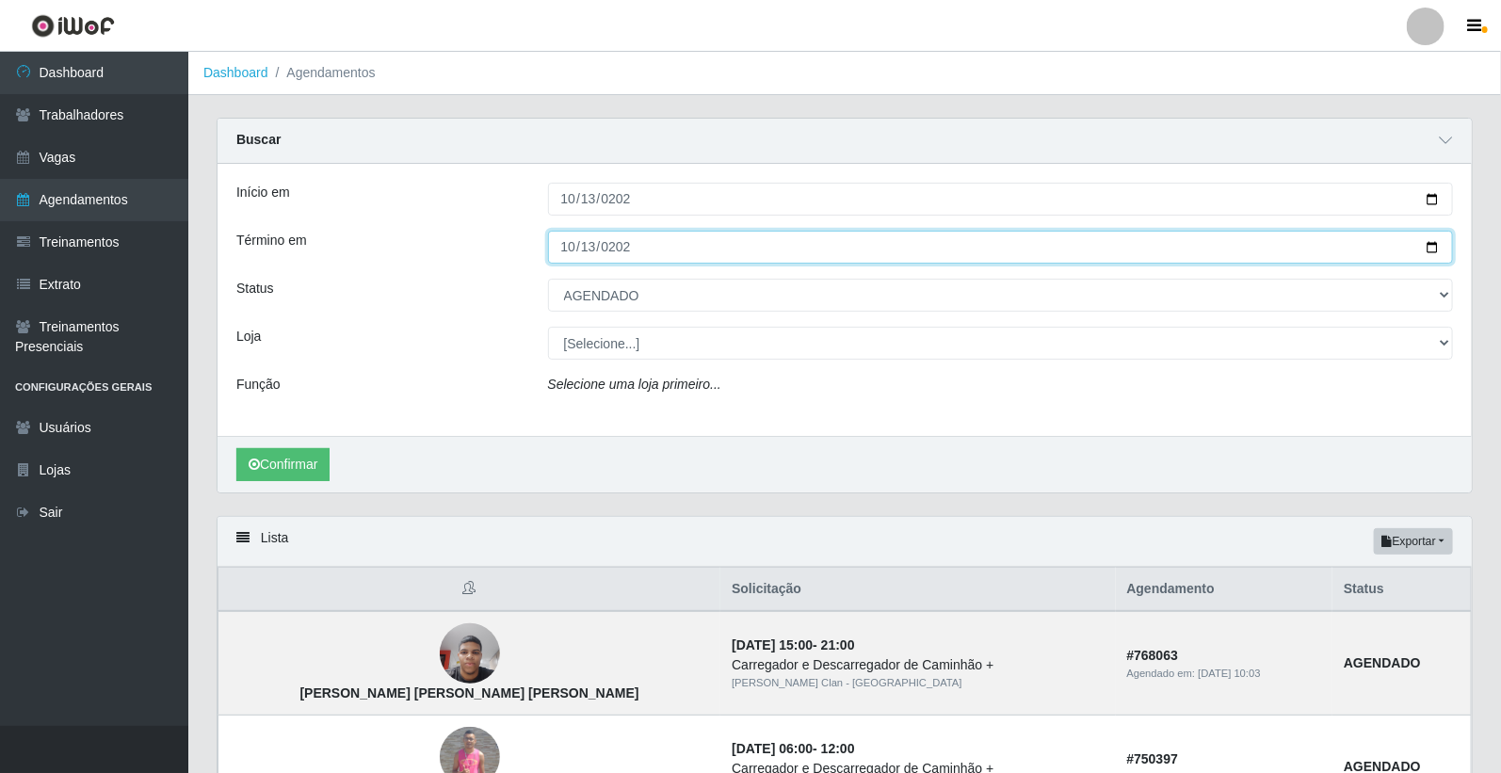
click at [575, 241] on input "2025-10-13" at bounding box center [1001, 247] width 906 height 33
type input "2025-10-18"
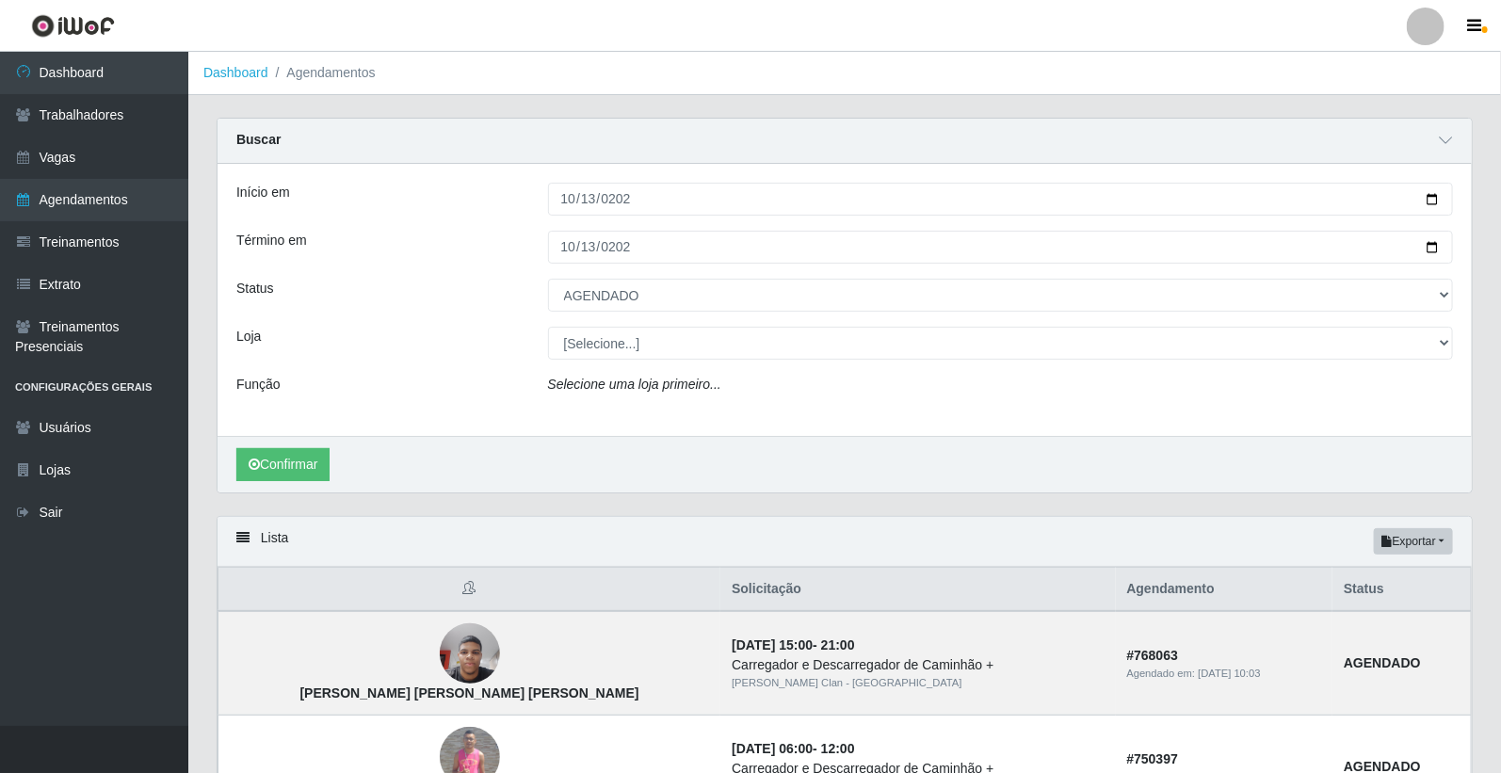
click at [334, 466] on div "Confirmar" at bounding box center [844, 464] width 1254 height 56
click at [322, 469] on button "Confirmar" at bounding box center [282, 464] width 93 height 33
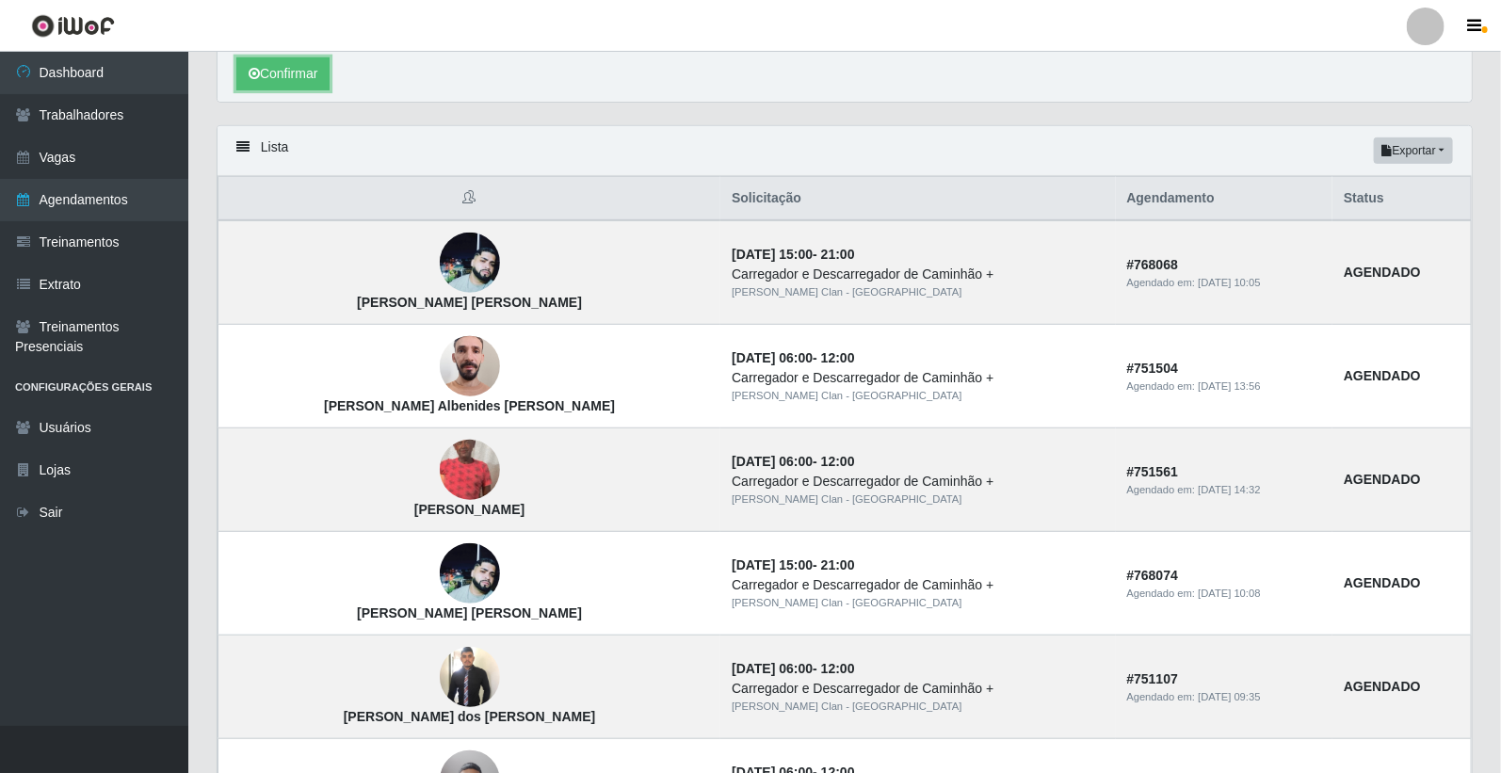
scroll to position [418, 0]
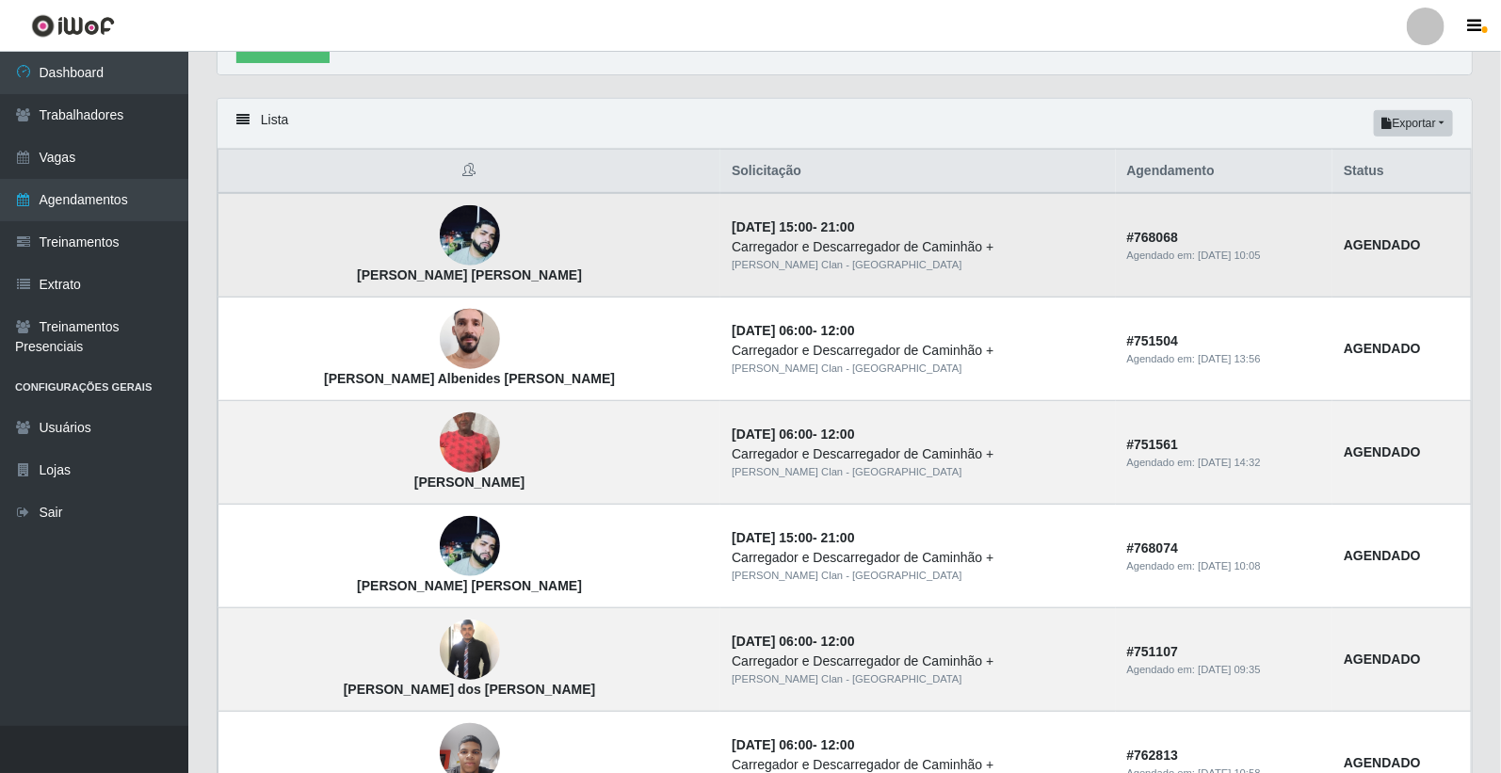
click at [440, 235] on img at bounding box center [470, 235] width 60 height 60
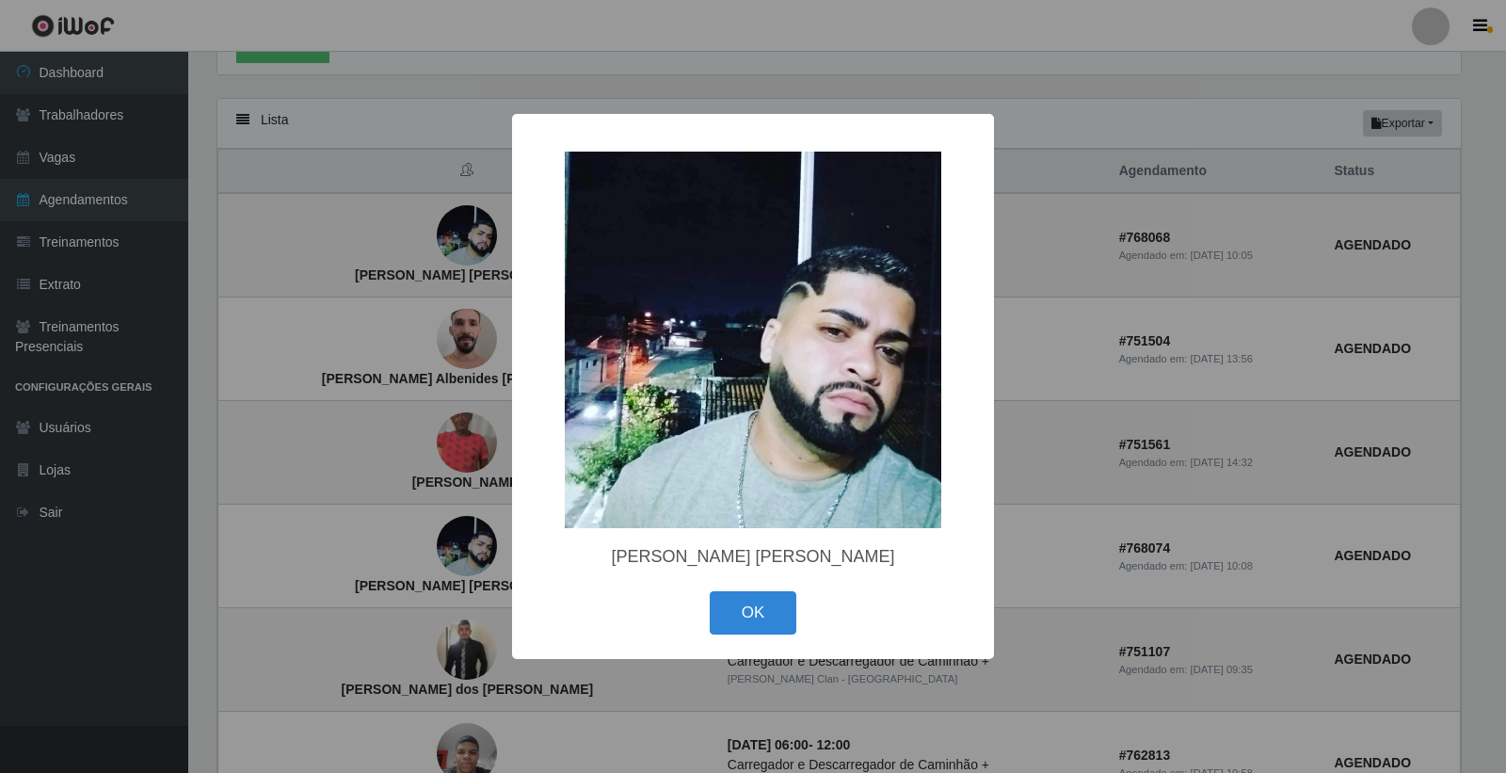
click at [427, 396] on div "× Severino Tavares ferreira junior OK Cancel" at bounding box center [753, 386] width 1506 height 773
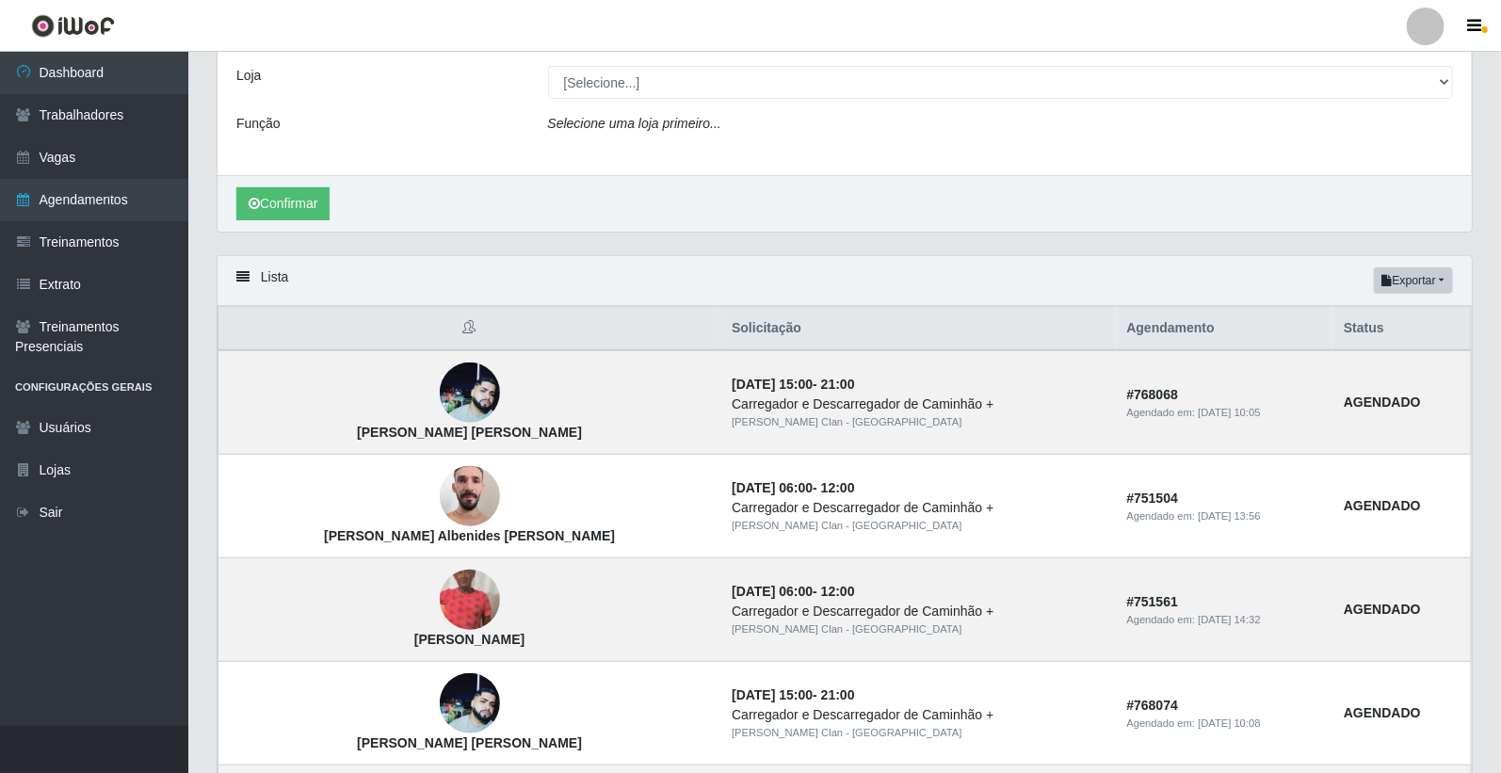
scroll to position [0, 0]
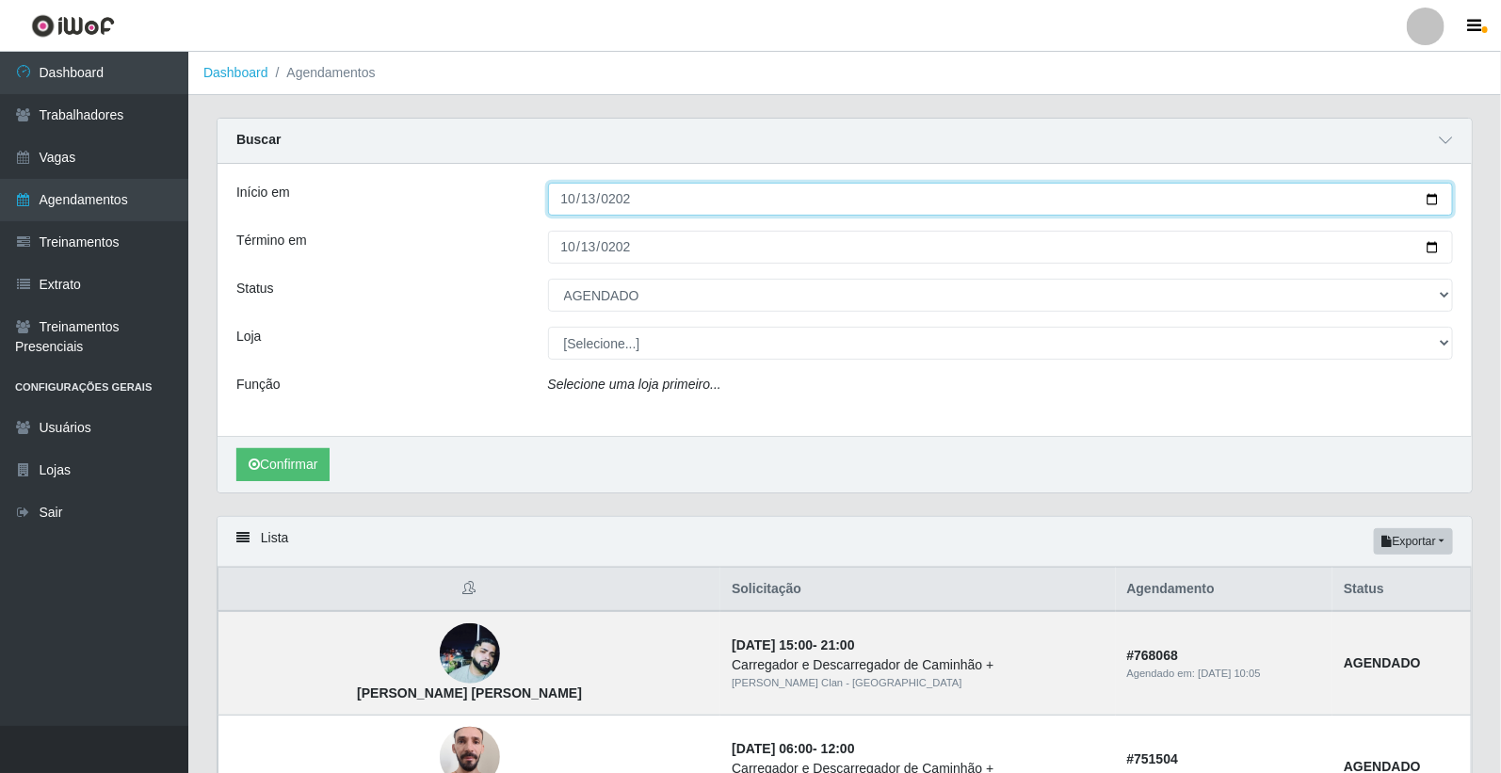
click at [571, 205] on input "2025-10-13" at bounding box center [1001, 199] width 906 height 33
type input "2025-10-20"
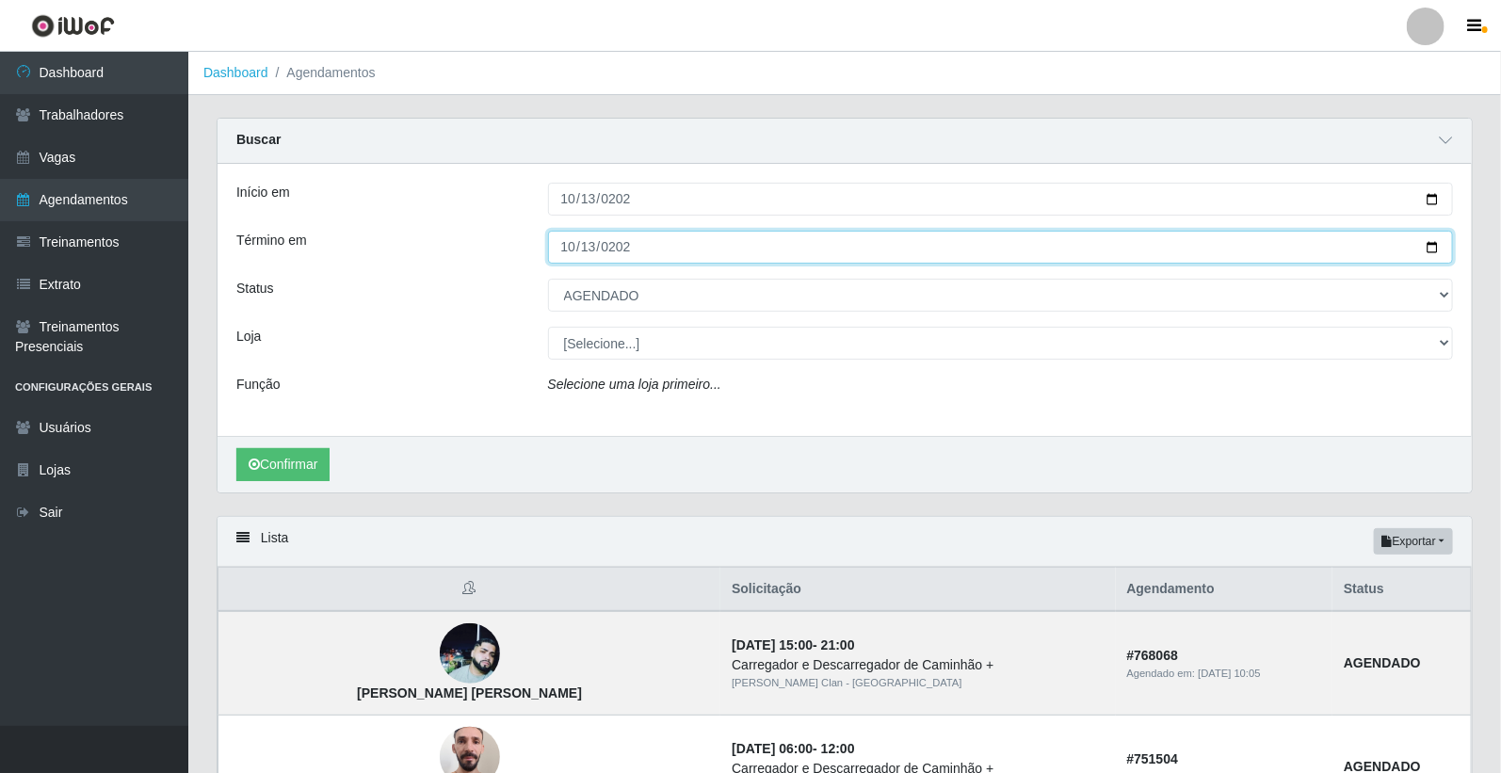
click at [574, 240] on input "2025-10-18" at bounding box center [1001, 247] width 906 height 33
type input "2025-10-20"
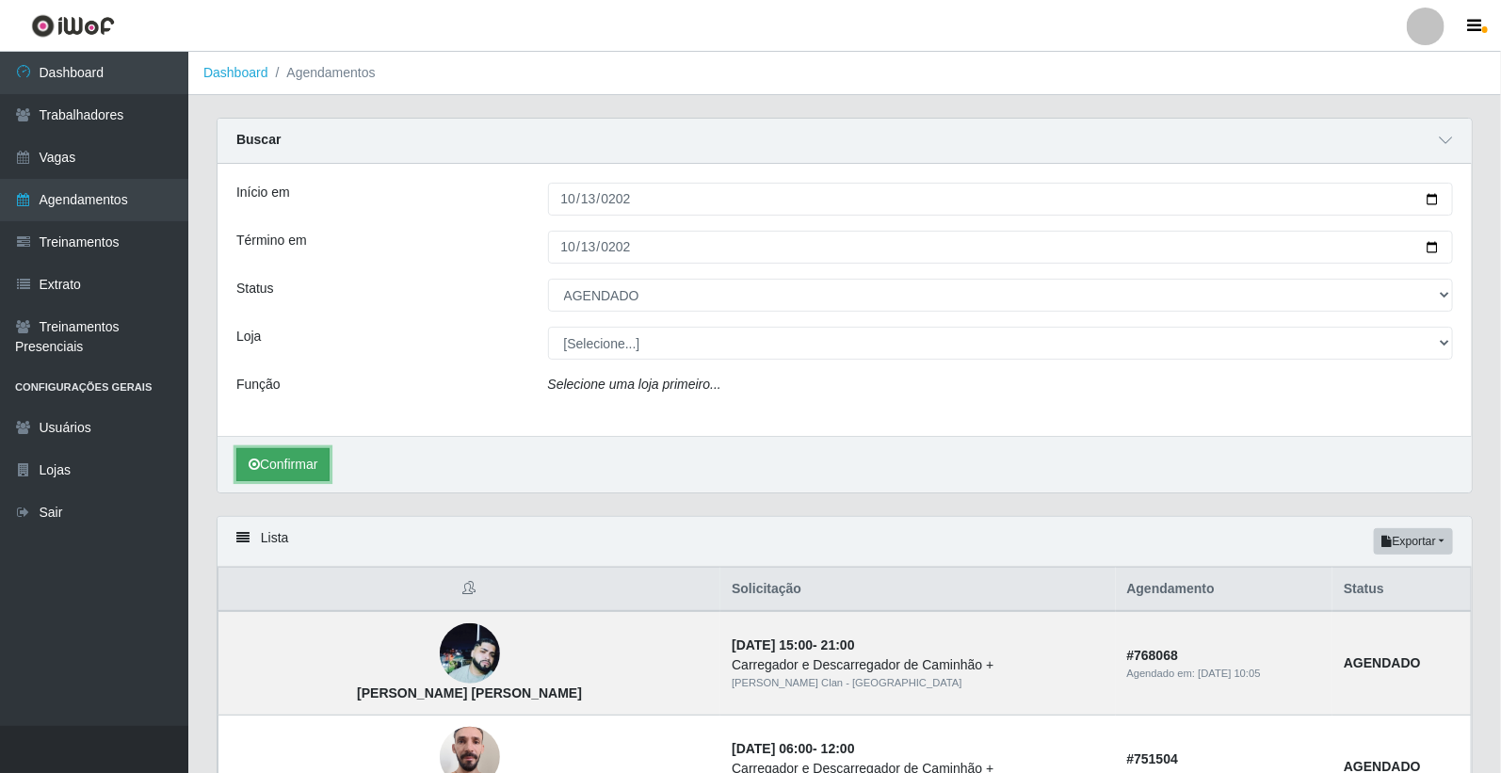
click at [318, 467] on button "Confirmar" at bounding box center [282, 464] width 93 height 33
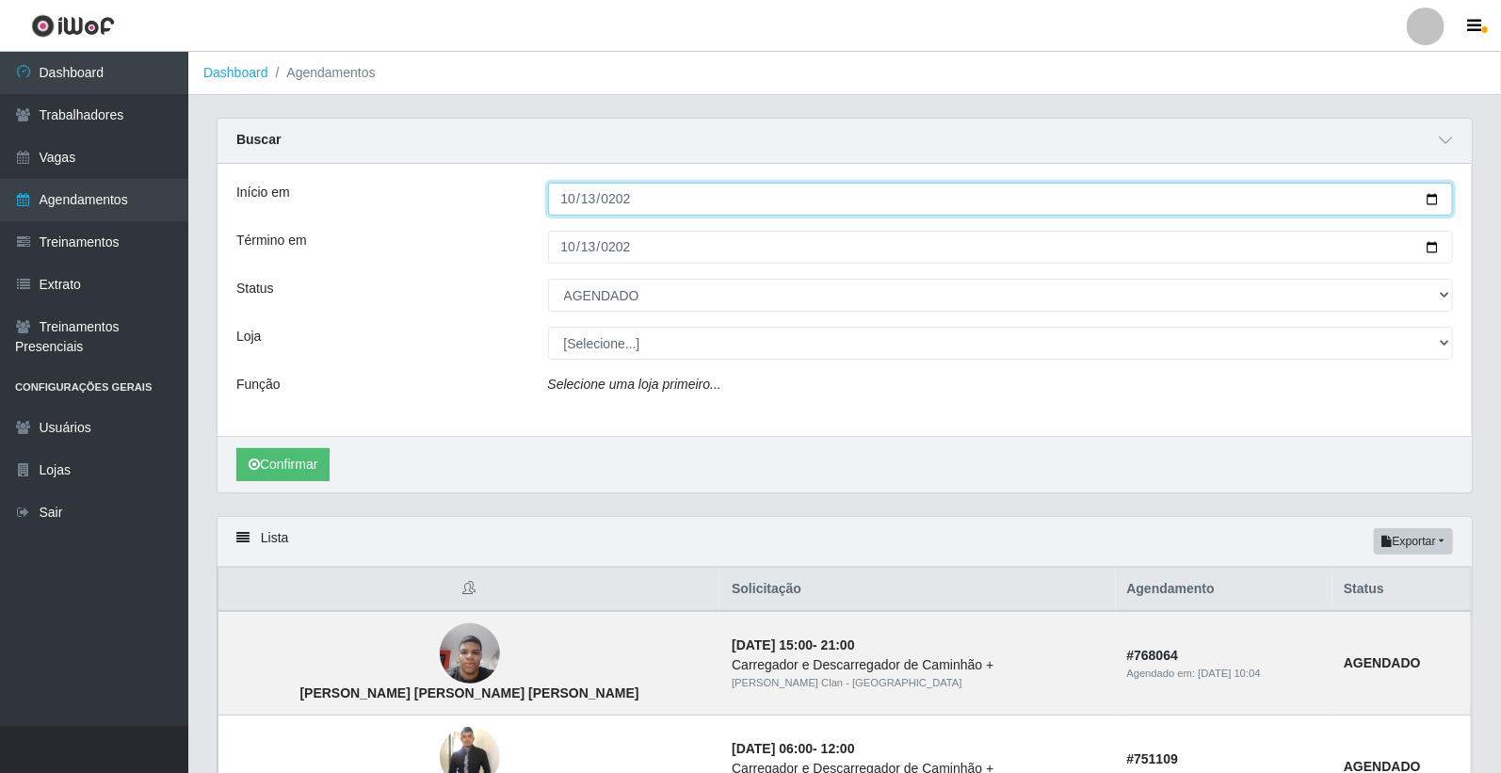
click at [553, 194] on input "2025-10-20" at bounding box center [1001, 199] width 906 height 33
type input "2025-10-30"
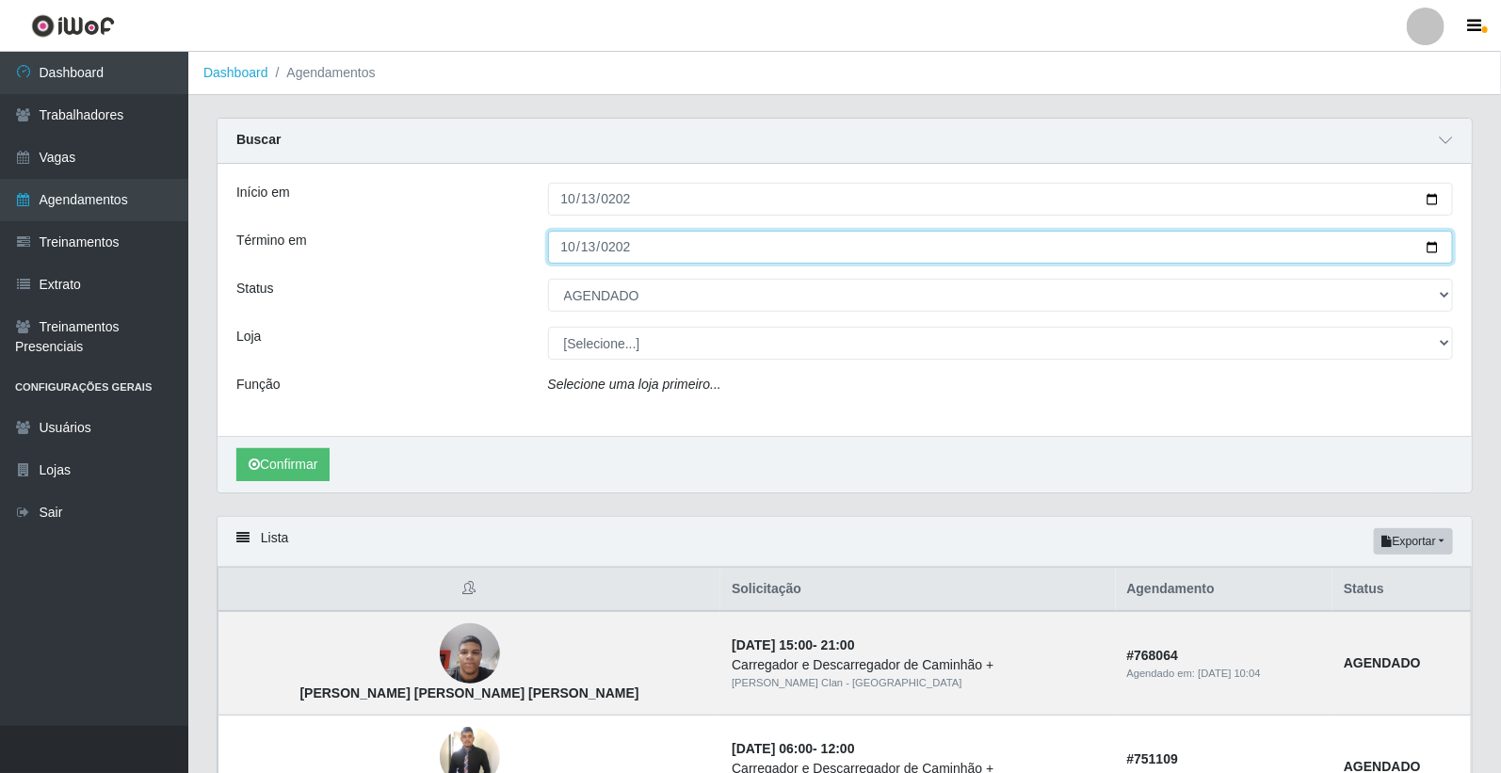
click at [572, 250] on input "2025-10-20" at bounding box center [1001, 247] width 906 height 33
type input "2025-10-30"
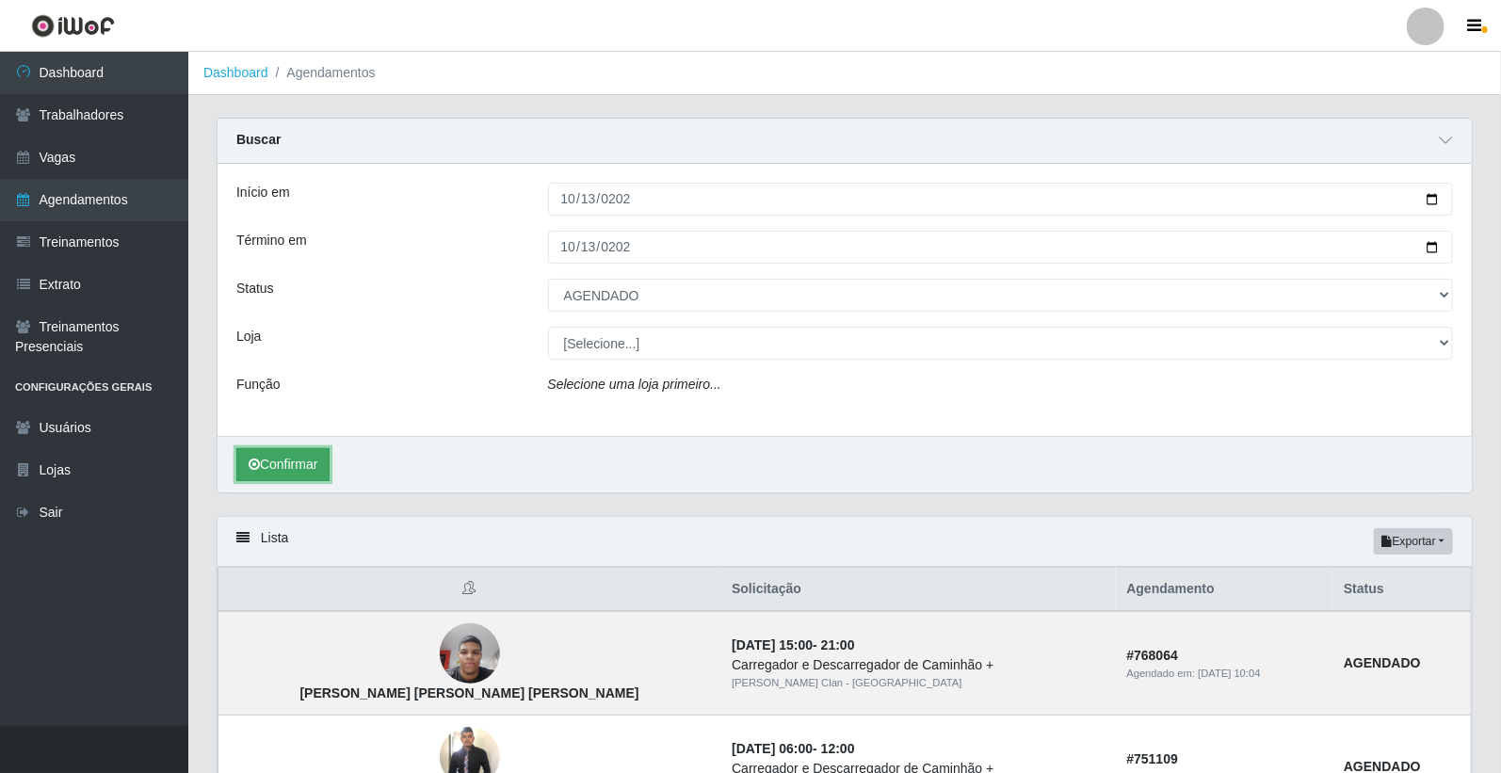
click at [295, 462] on button "Confirmar" at bounding box center [282, 464] width 93 height 33
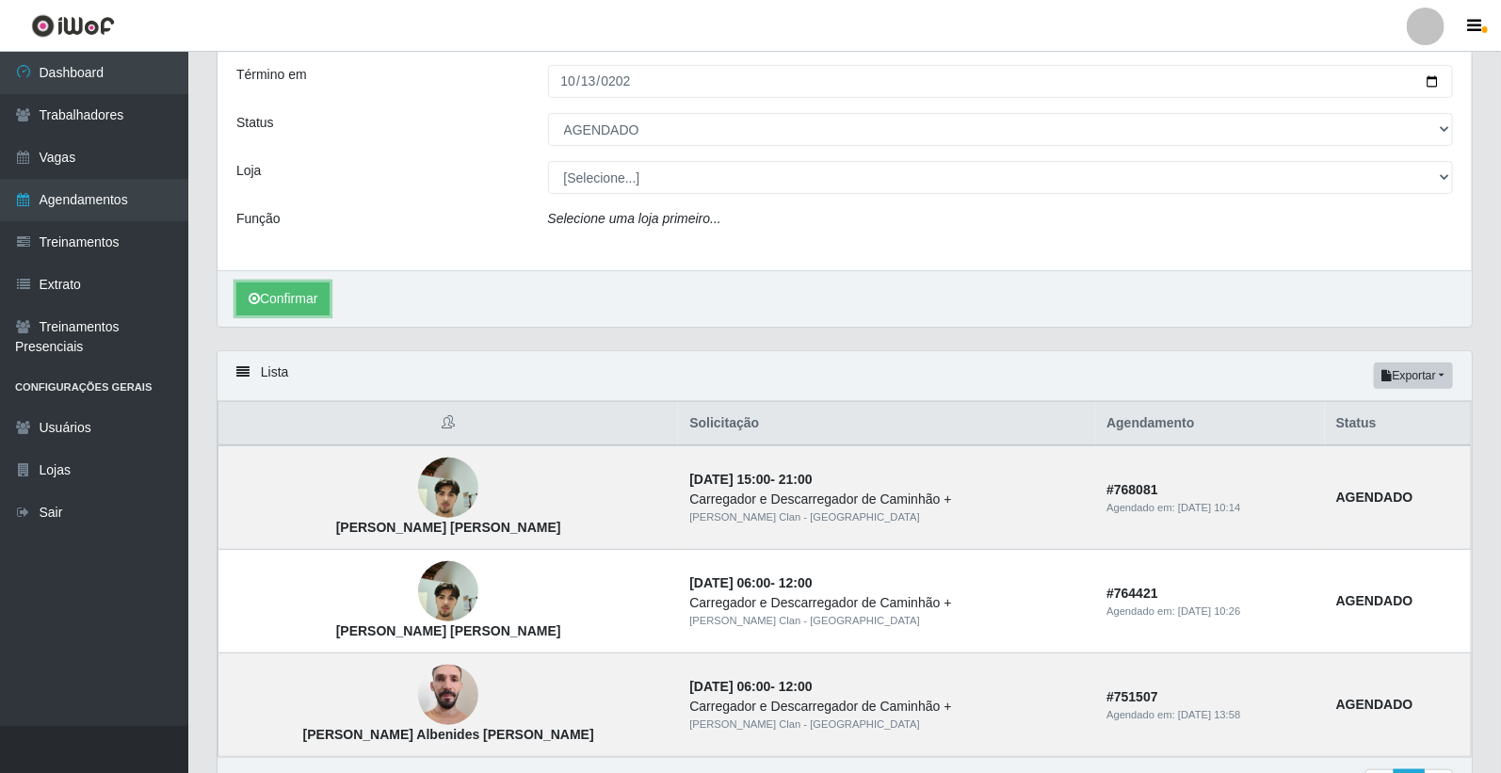
scroll to position [279, 0]
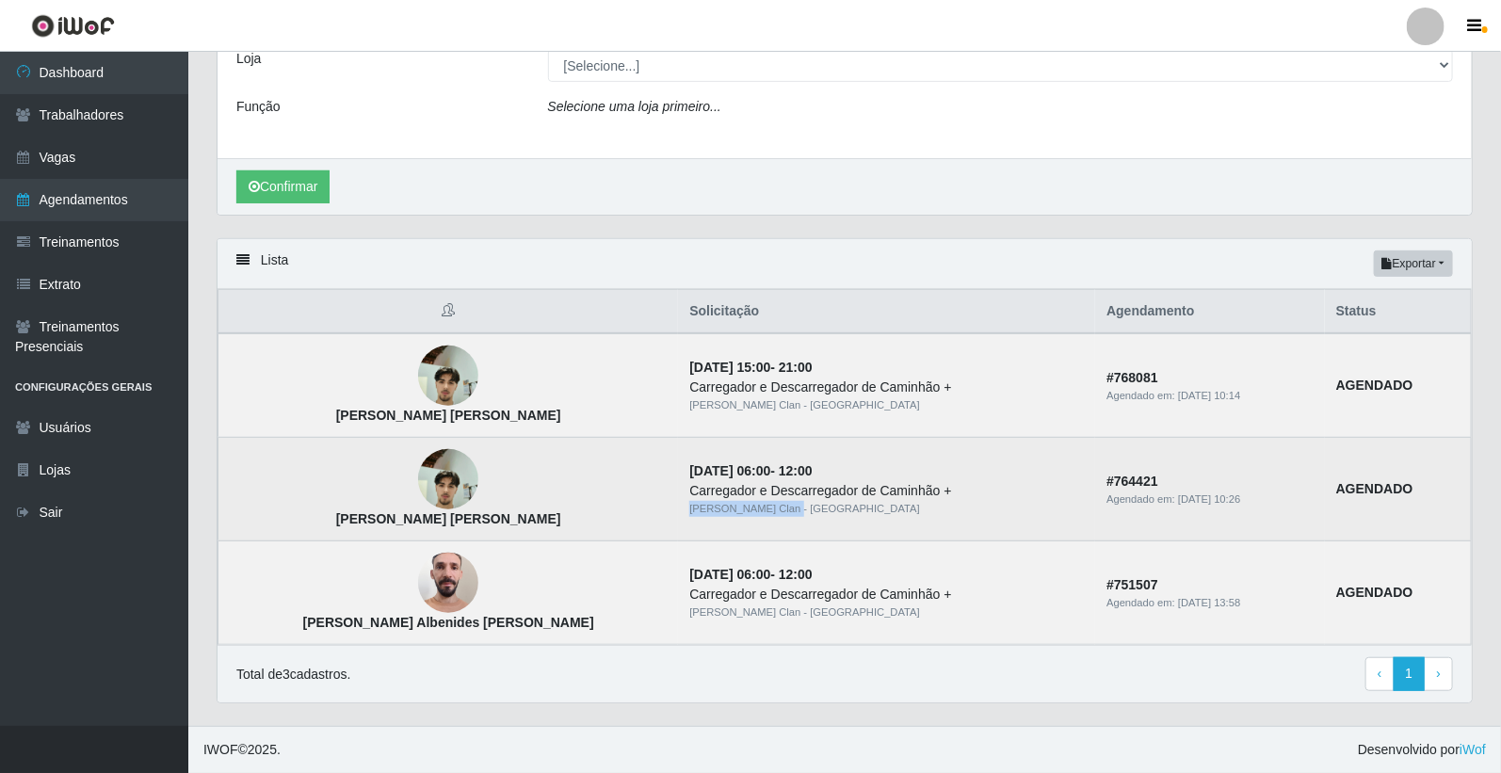
drag, startPoint x: 783, startPoint y: 494, endPoint x: 717, endPoint y: 506, distance: 66.9
click at [717, 506] on td "30/10/2025, 06:00 - 12:00 Carregador e Descarregador de Caminhão + Leite Clan -…" at bounding box center [886, 490] width 417 height 104
click at [748, 464] on td "30/10/2025, 06:00 - 12:00 Carregador e Descarregador de Caminhão + Leite Clan -…" at bounding box center [886, 490] width 417 height 104
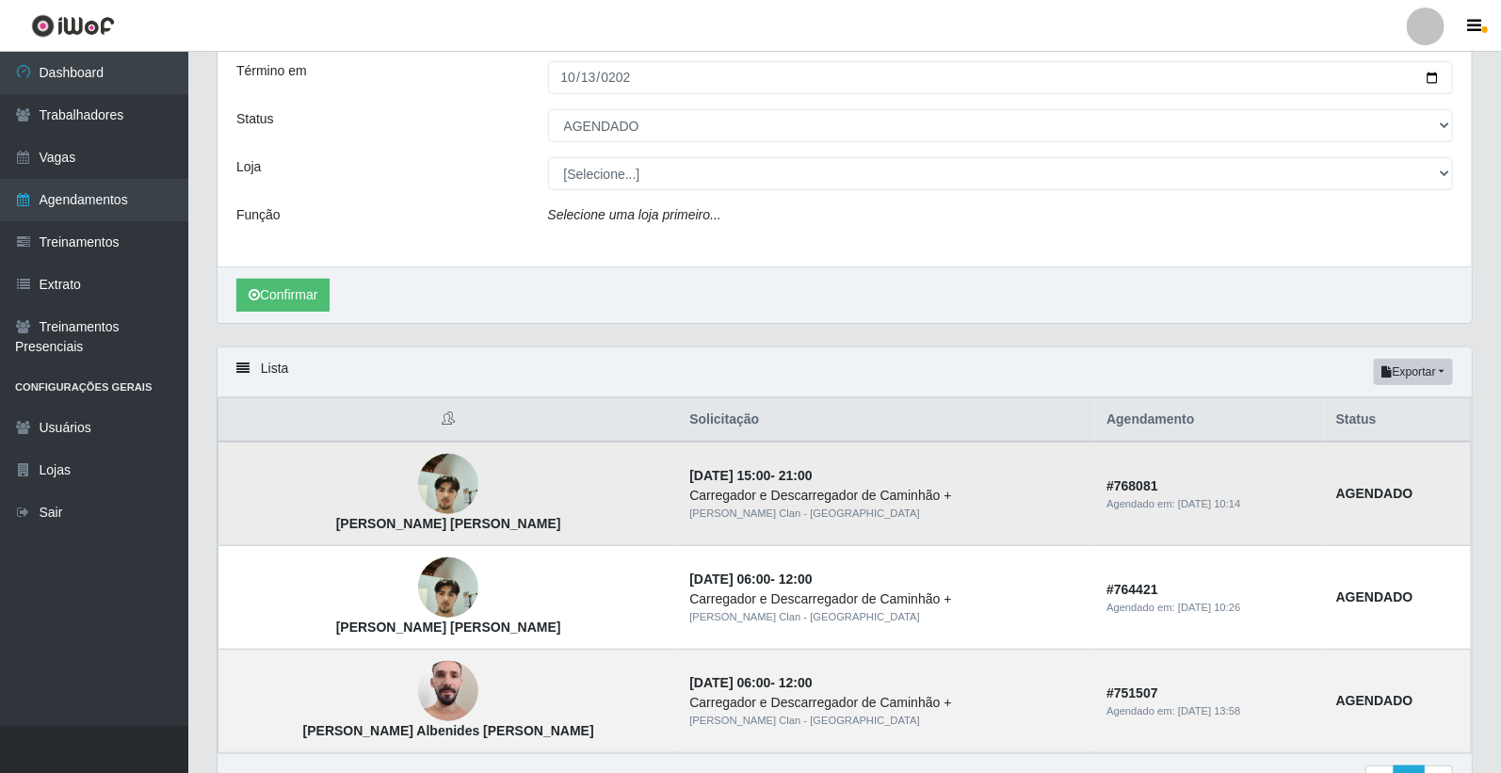
scroll to position [0, 0]
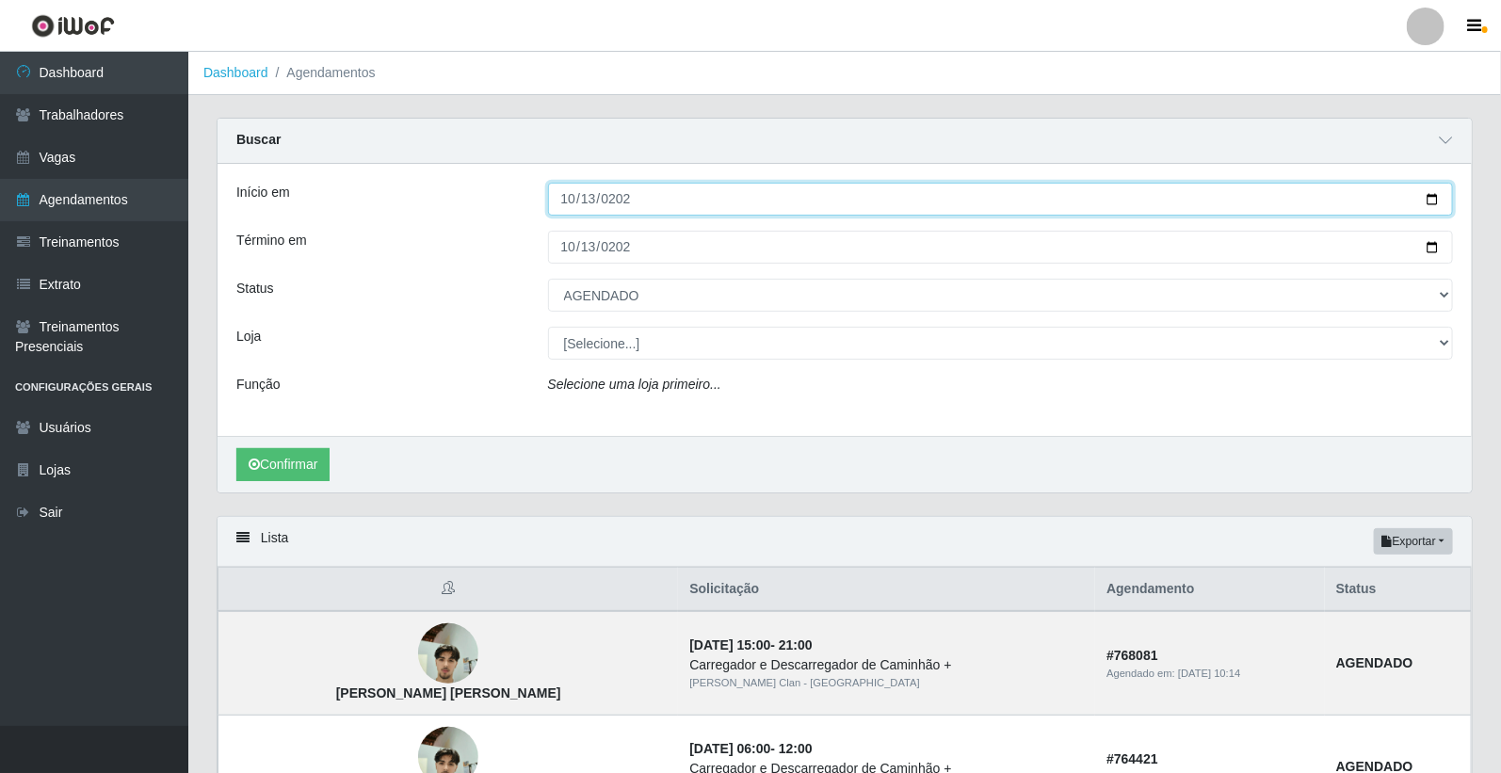
click at [572, 195] on input "2025-10-30" at bounding box center [1001, 199] width 906 height 33
type input "2025-10-31"
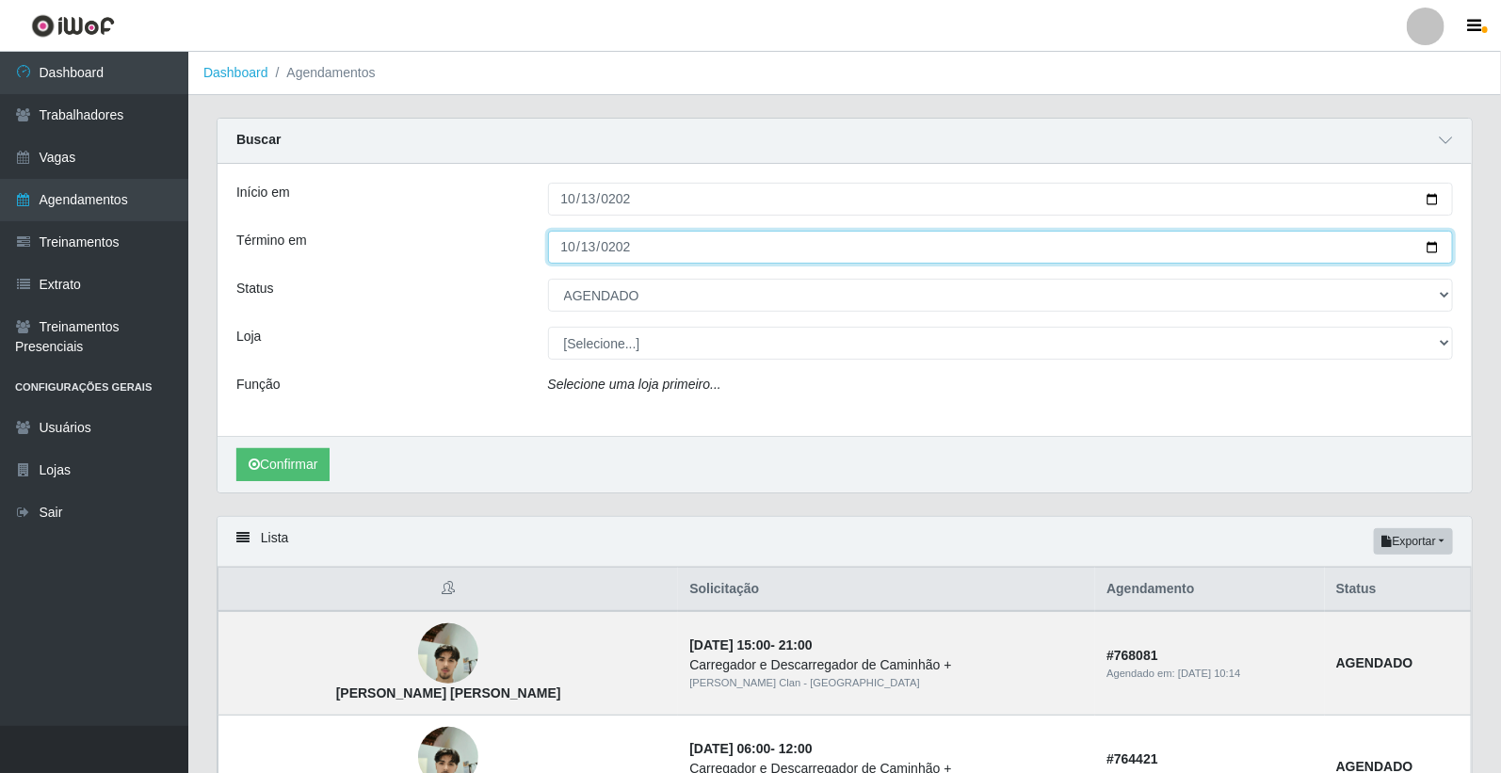
click at [566, 259] on input "2025-10-30" at bounding box center [1001, 247] width 906 height 33
type input "2025-10-31"
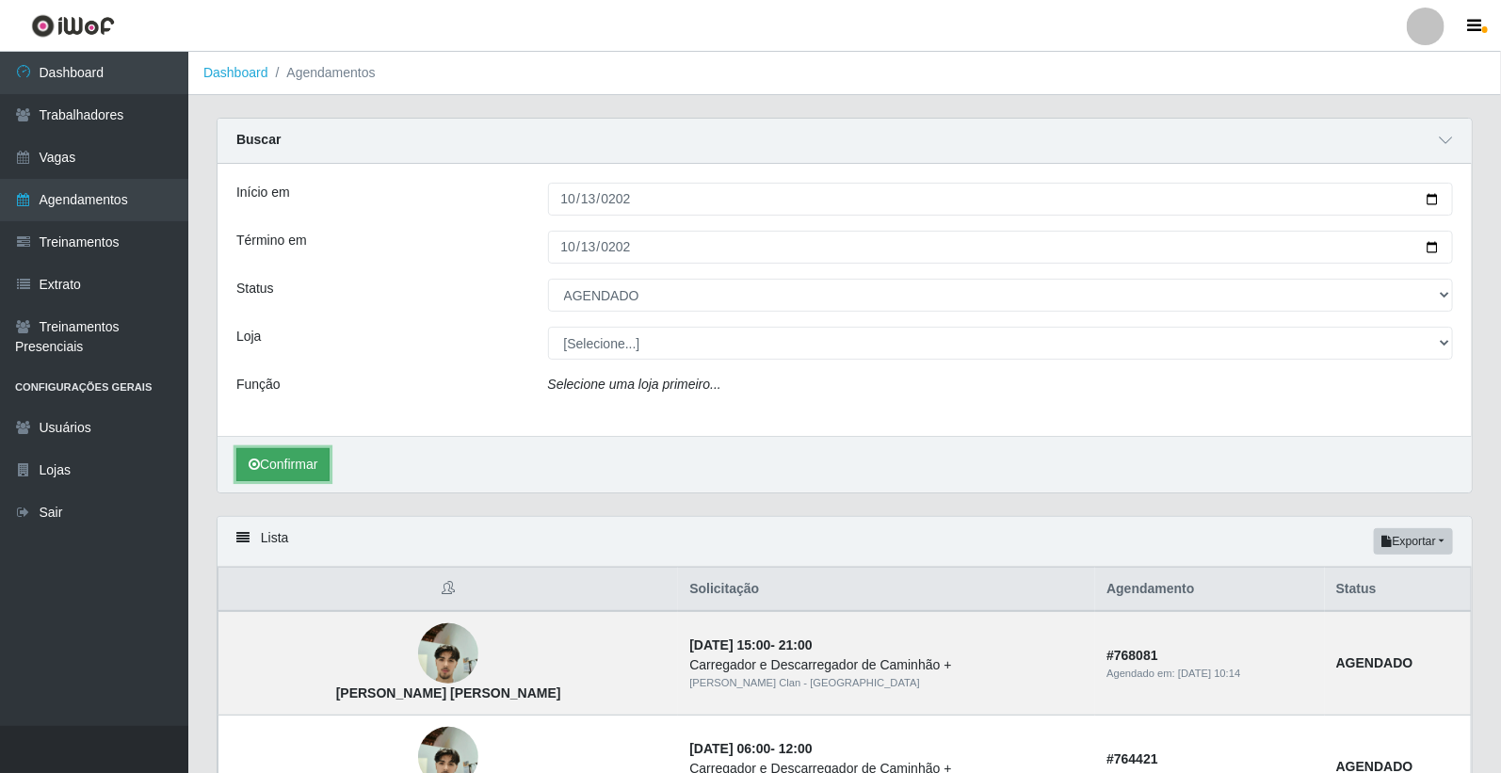
click at [296, 463] on button "Confirmar" at bounding box center [282, 464] width 93 height 33
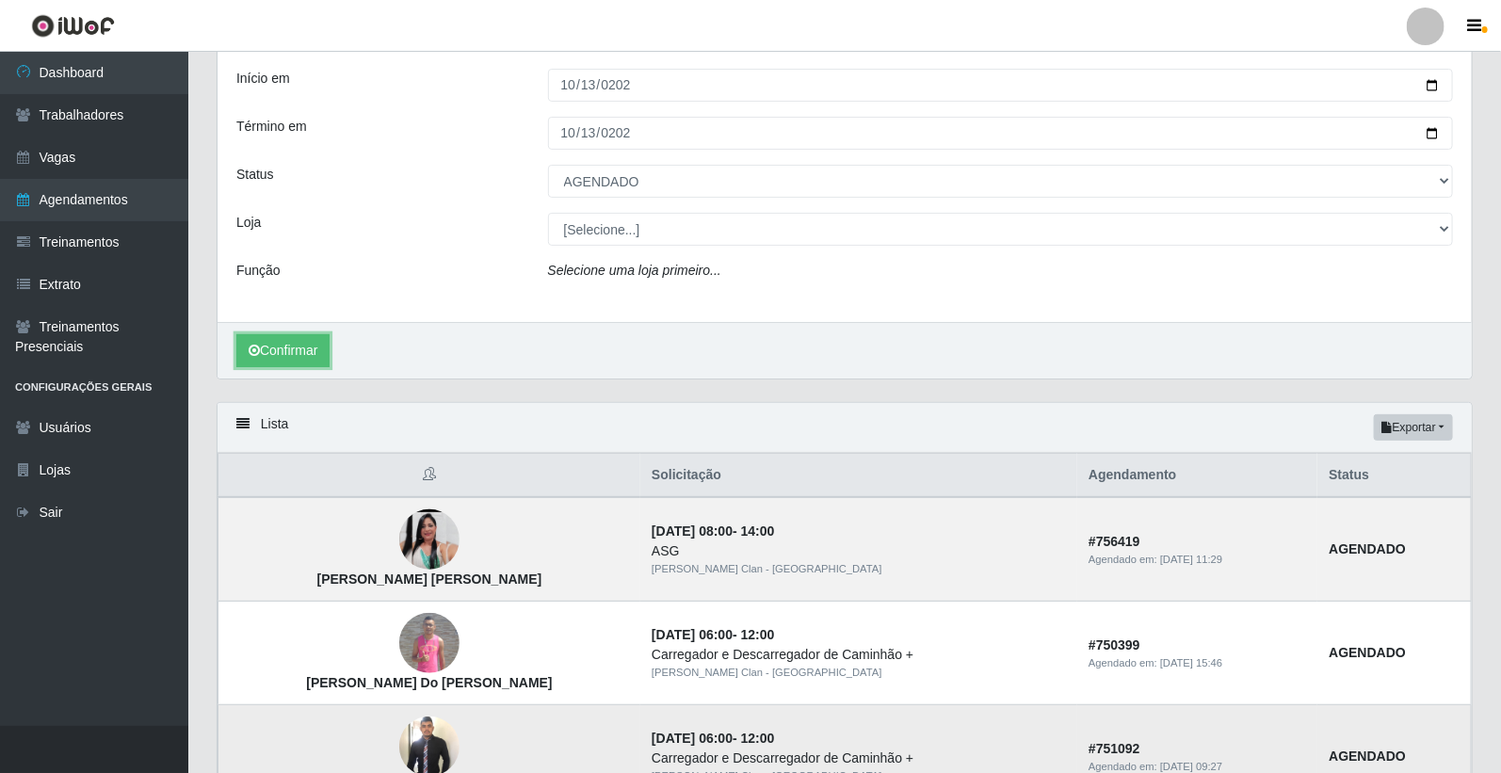
scroll to position [279, 0]
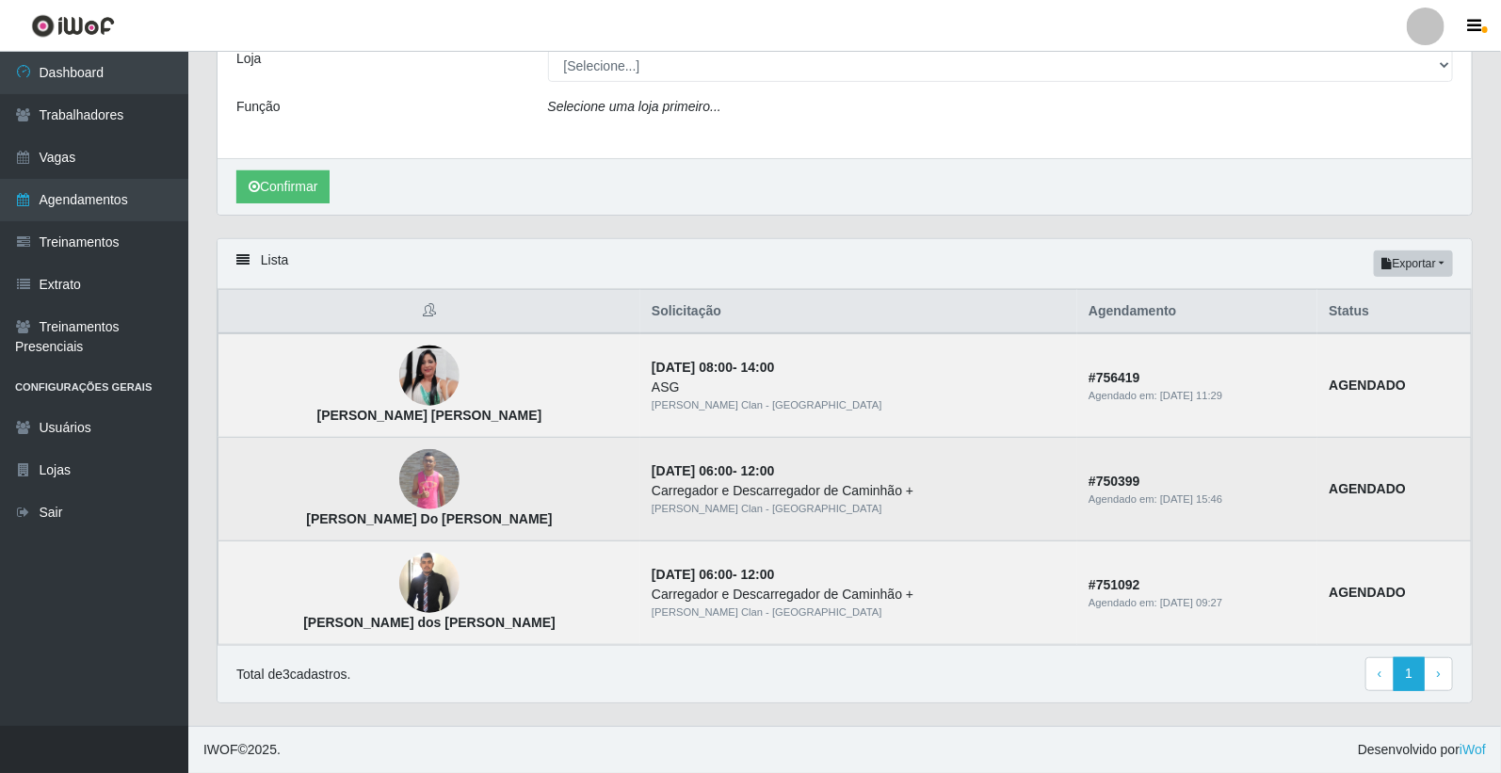
click at [439, 462] on td "[PERSON_NAME]" at bounding box center [429, 490] width 423 height 104
click at [417, 476] on img at bounding box center [429, 479] width 60 height 60
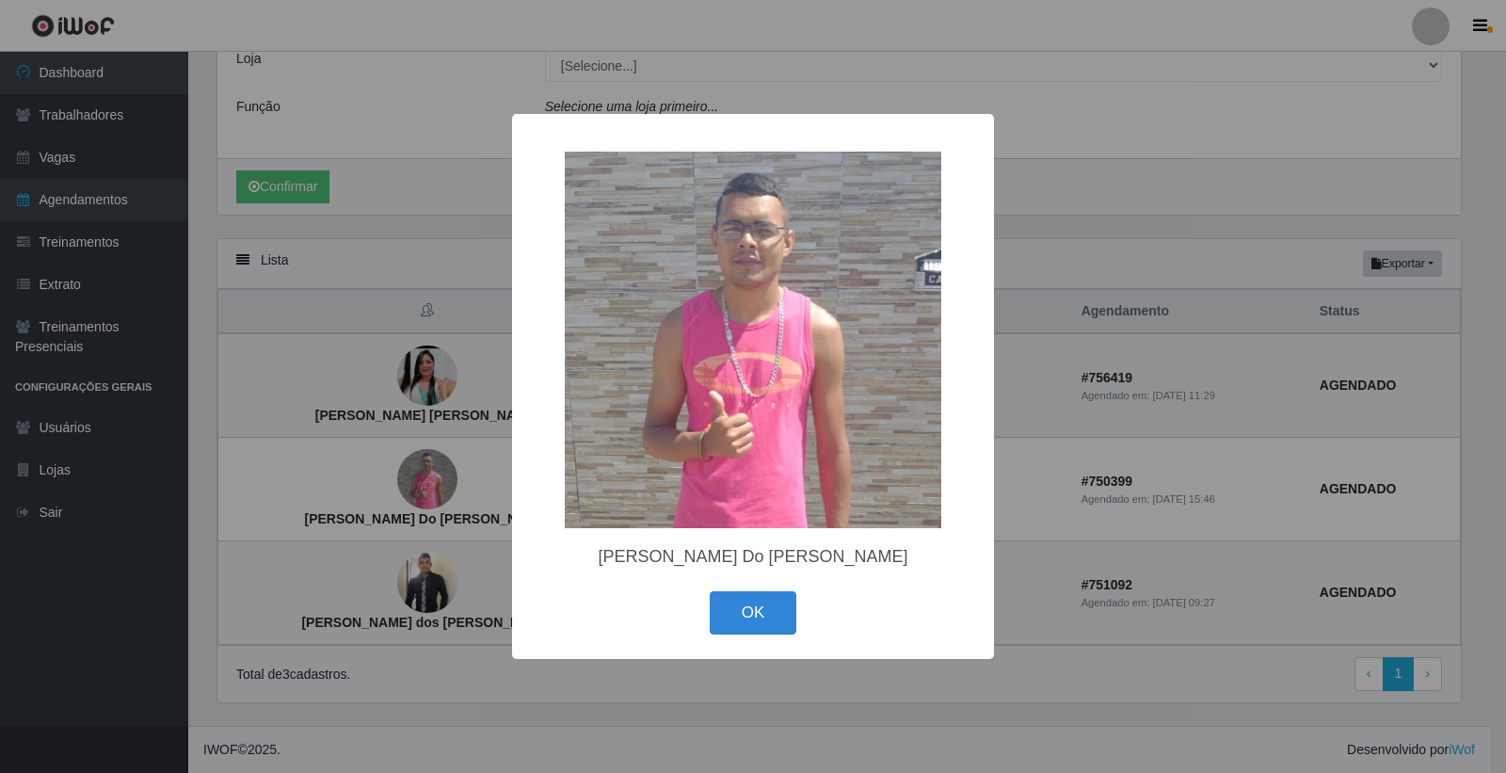
click at [436, 485] on div "× Jeferson Marinho Do Nascimento OK Cancel" at bounding box center [753, 386] width 1506 height 773
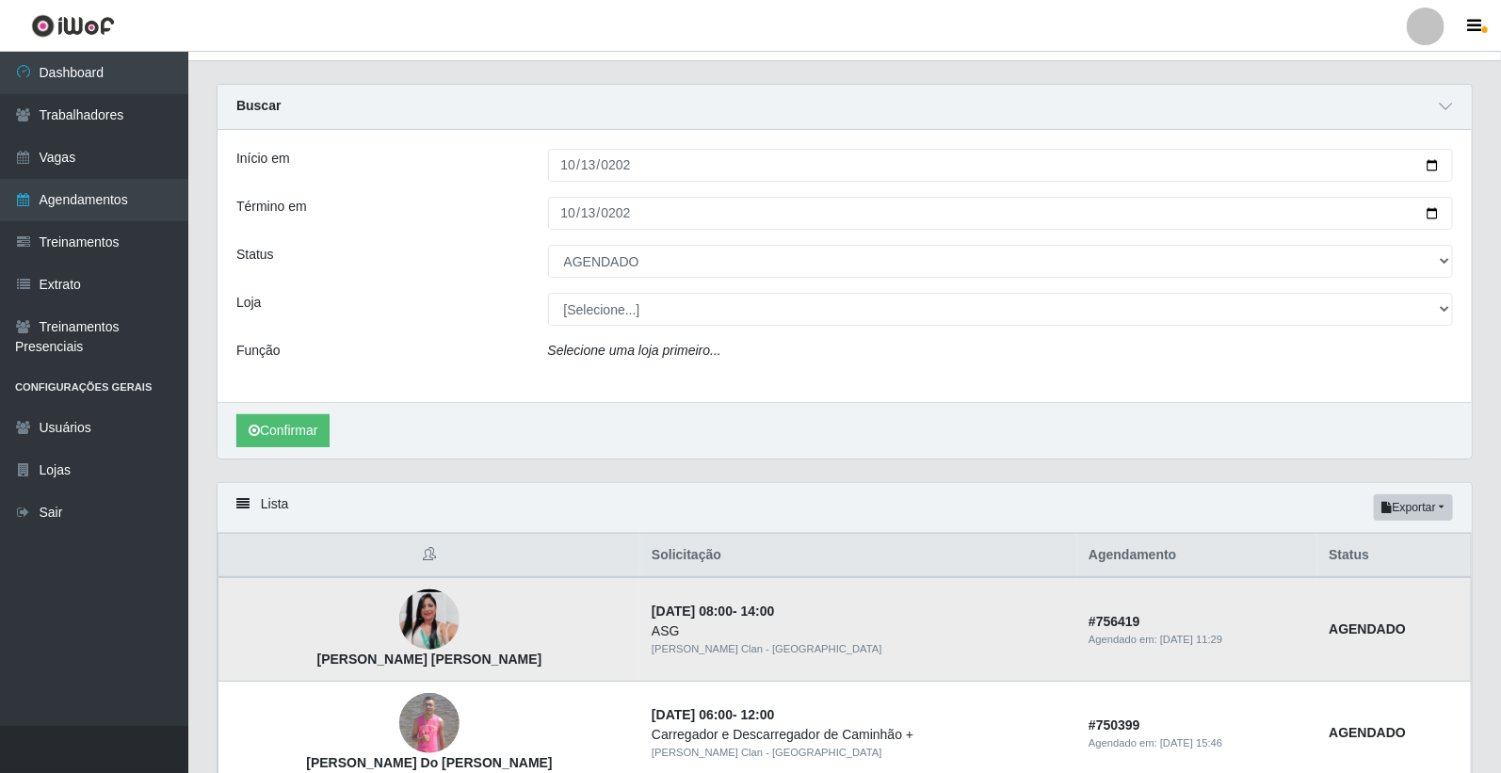
scroll to position [0, 0]
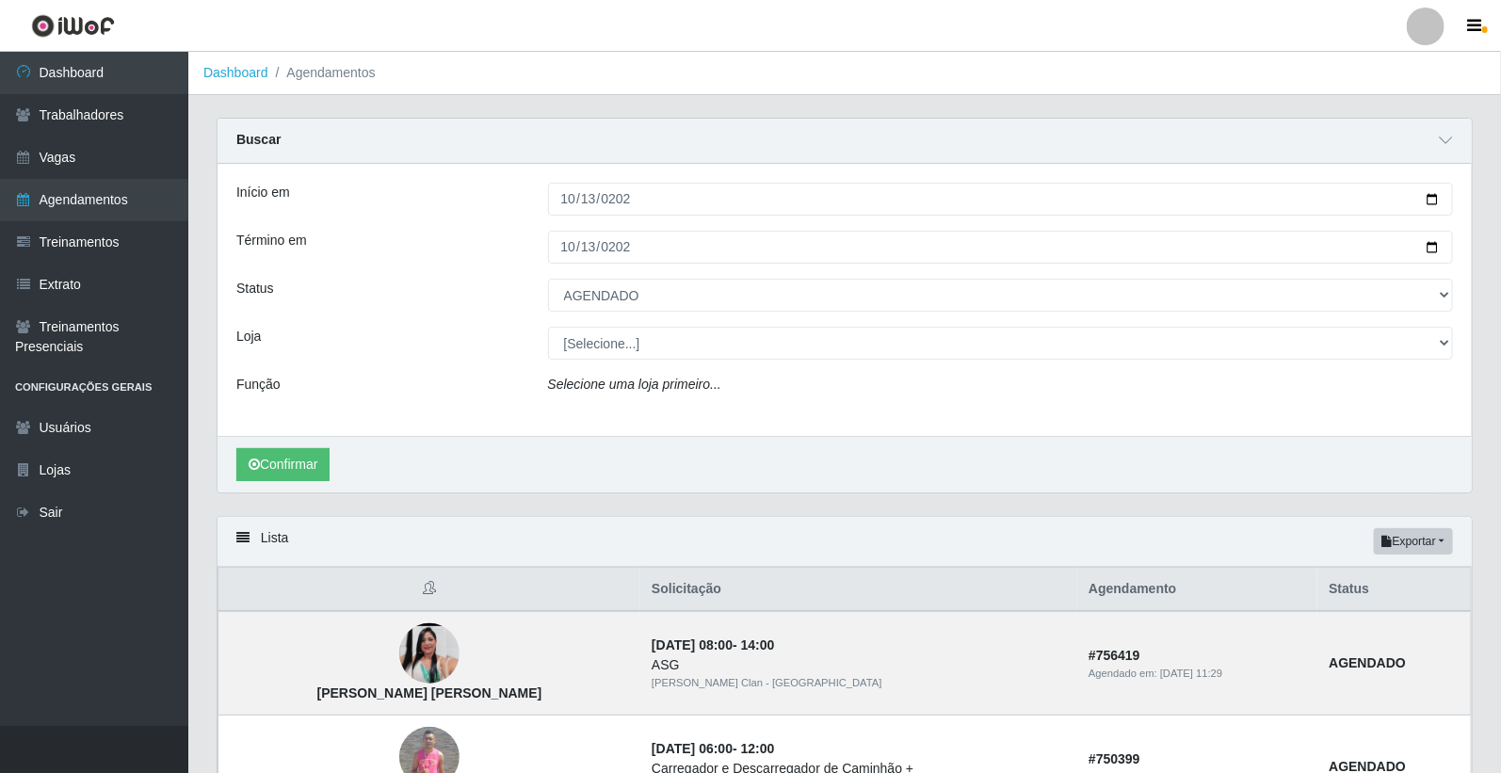
click at [590, 389] on icon "Selecione uma loja primeiro..." at bounding box center [634, 384] width 173 height 15
